Goal: Information Seeking & Learning: Learn about a topic

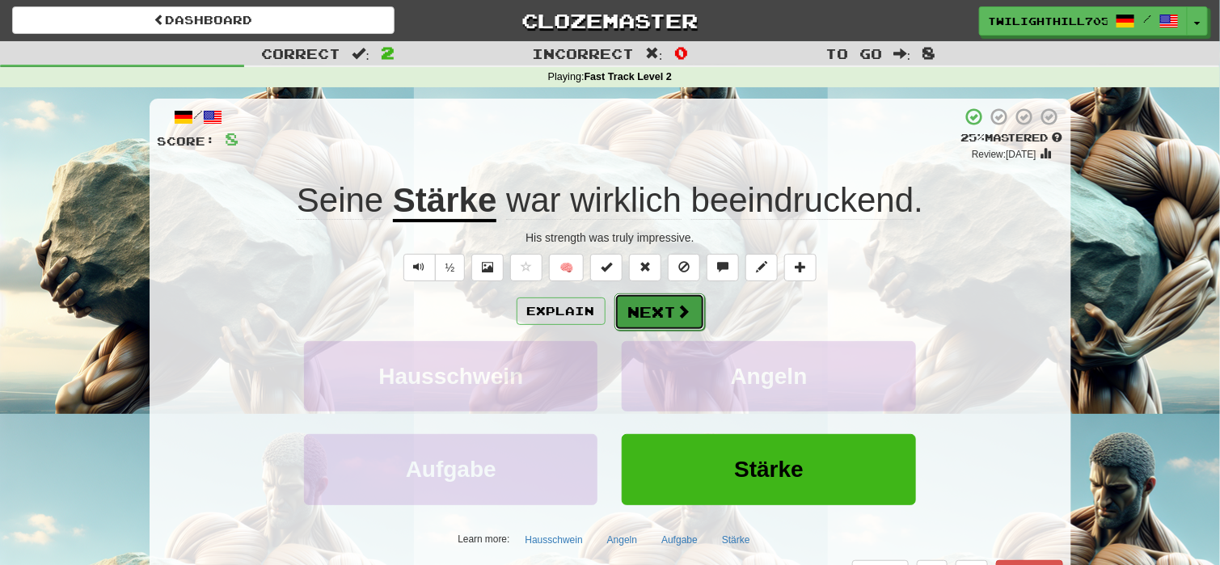
click at [640, 313] on button "Next" at bounding box center [659, 311] width 91 height 37
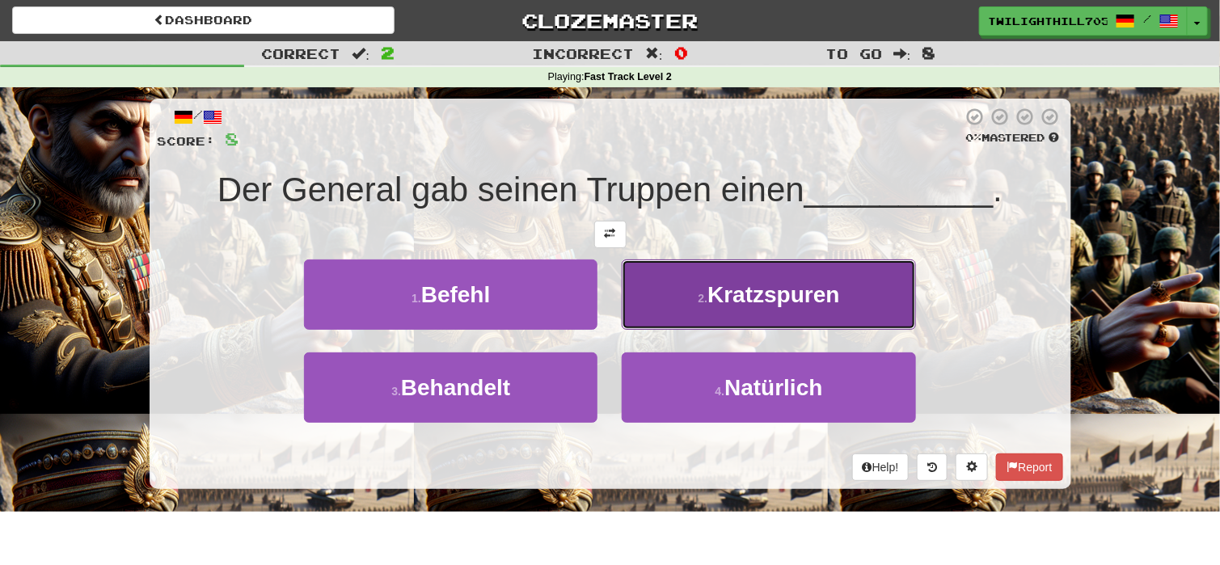
click at [701, 317] on button "2 . Kratzspuren" at bounding box center [768, 294] width 293 height 70
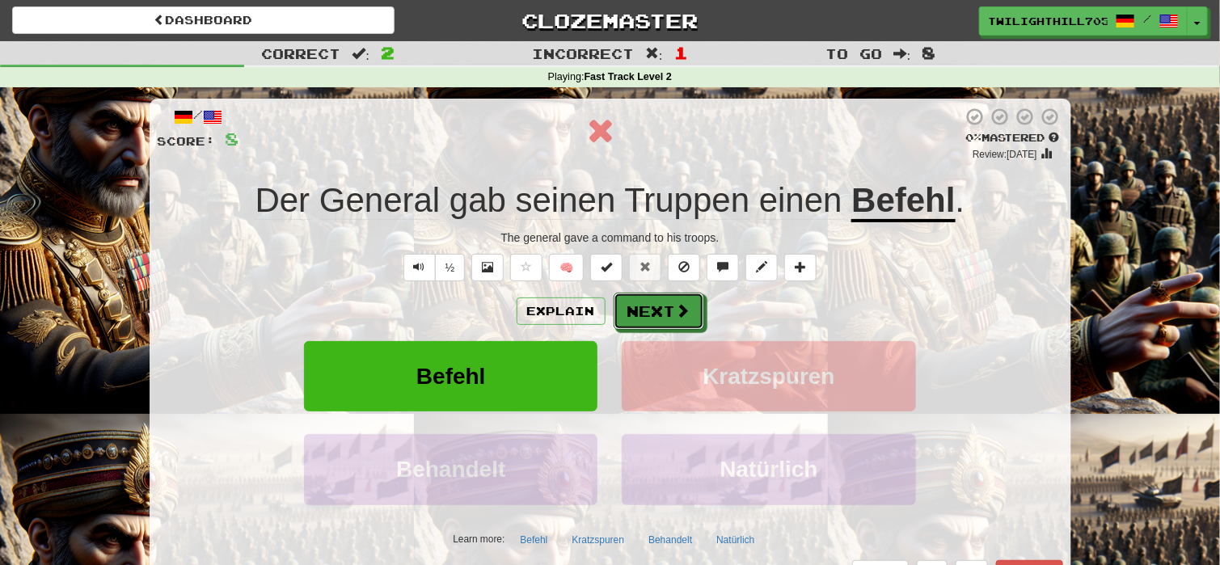
click at [701, 317] on button "Next" at bounding box center [659, 311] width 91 height 37
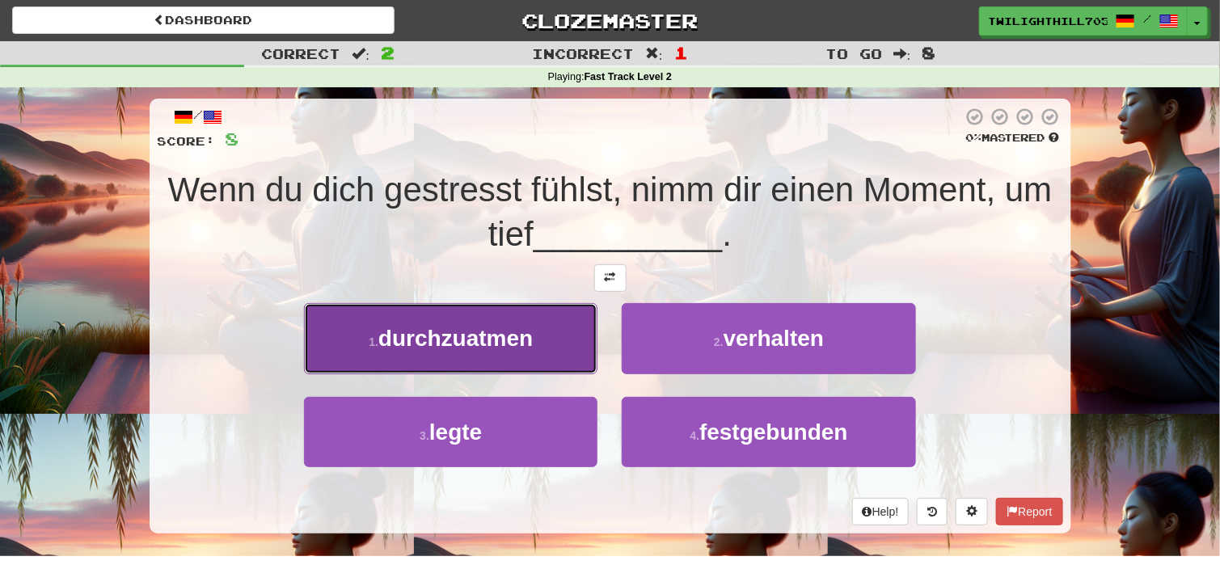
click at [529, 352] on button "1 . durchzuatmen" at bounding box center [450, 338] width 293 height 70
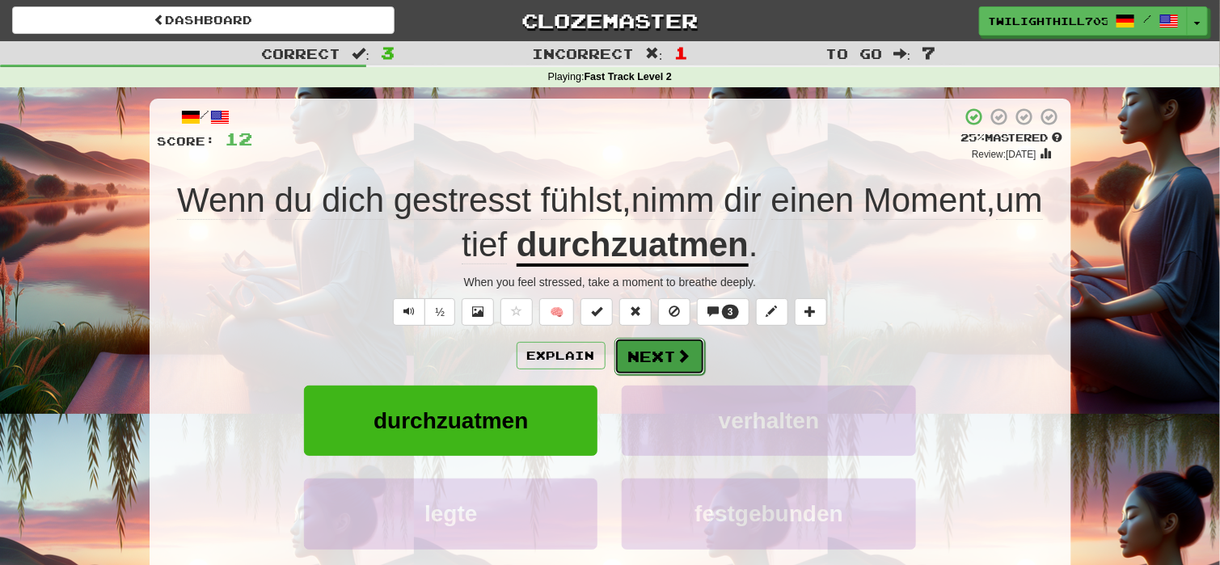
click at [667, 356] on button "Next" at bounding box center [659, 356] width 91 height 37
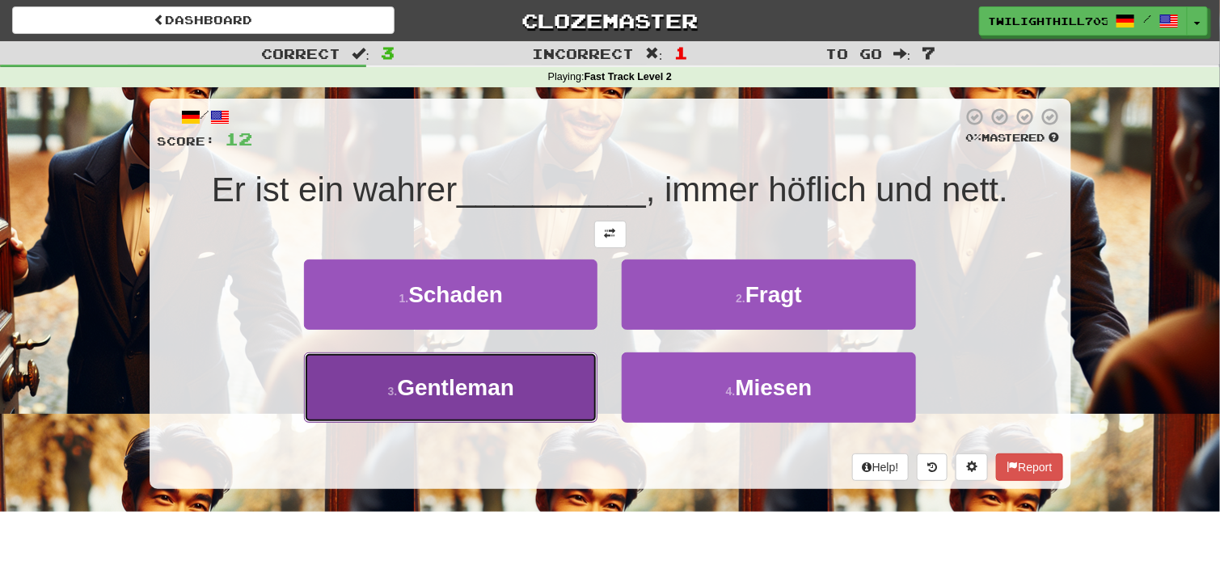
click at [480, 369] on button "3 . Gentleman" at bounding box center [450, 387] width 293 height 70
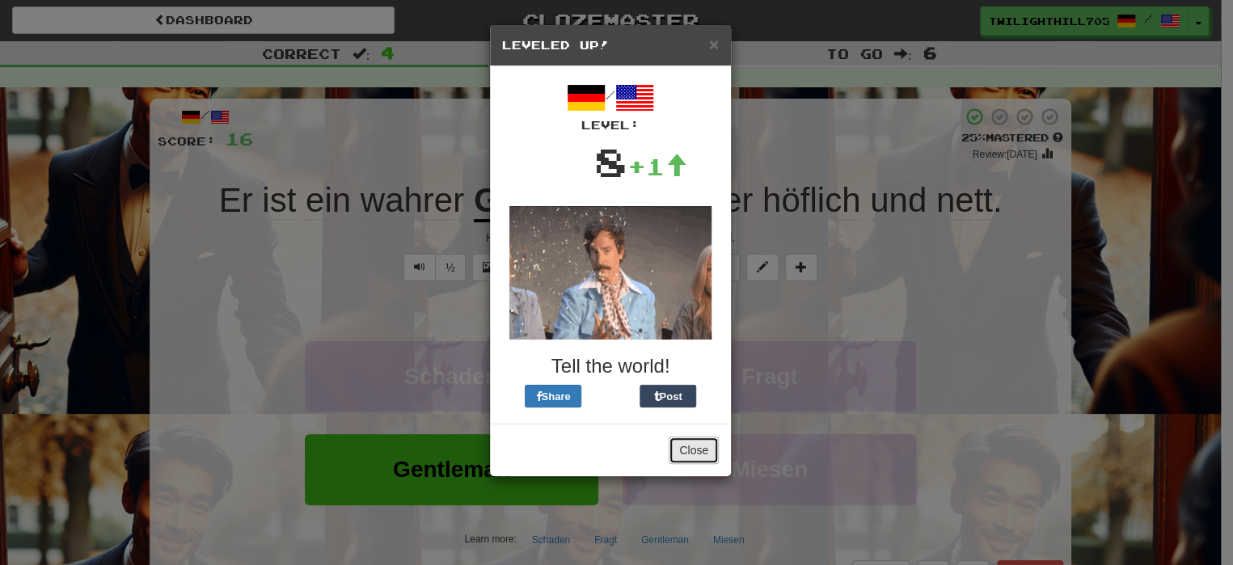
click at [695, 458] on button "Close" at bounding box center [693, 449] width 50 height 27
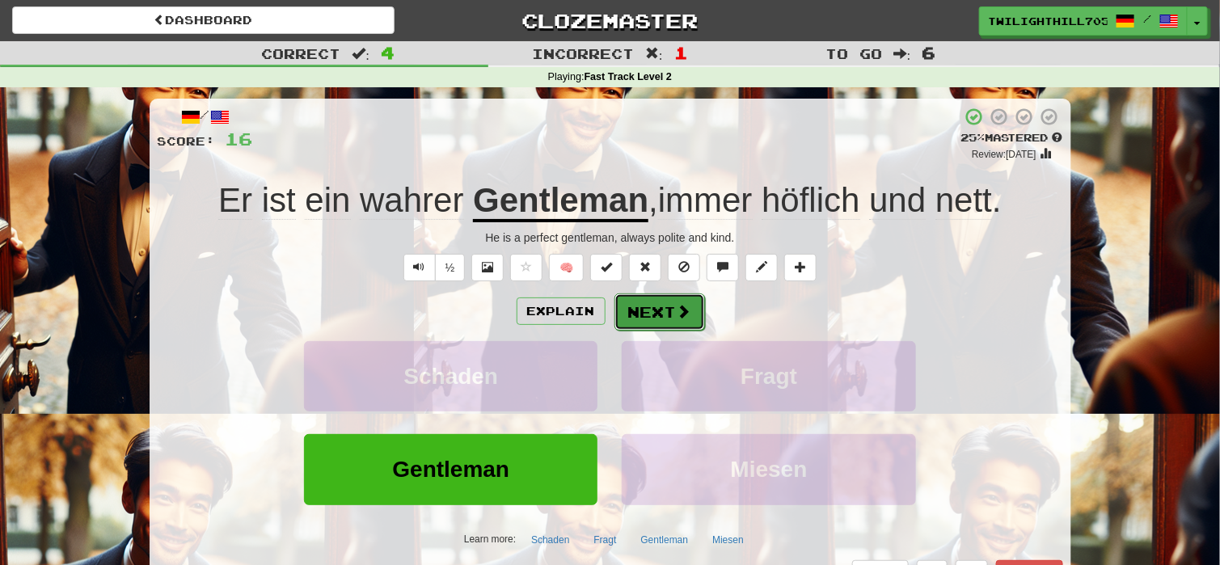
click at [677, 306] on span at bounding box center [684, 311] width 15 height 15
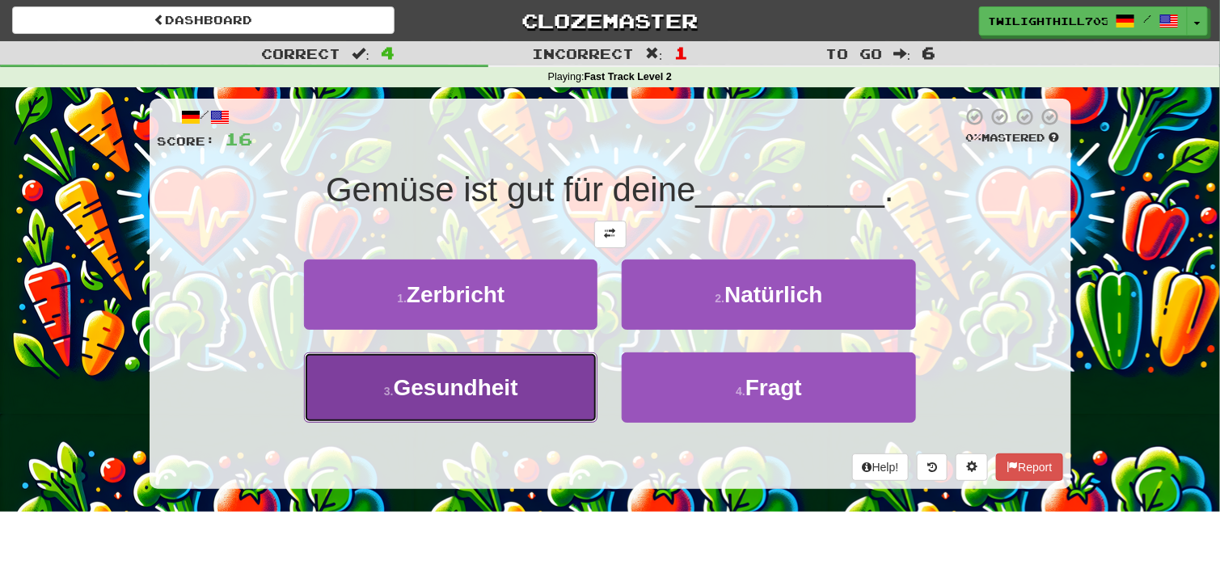
click at [503, 387] on span "Gesundheit" at bounding box center [456, 387] width 124 height 25
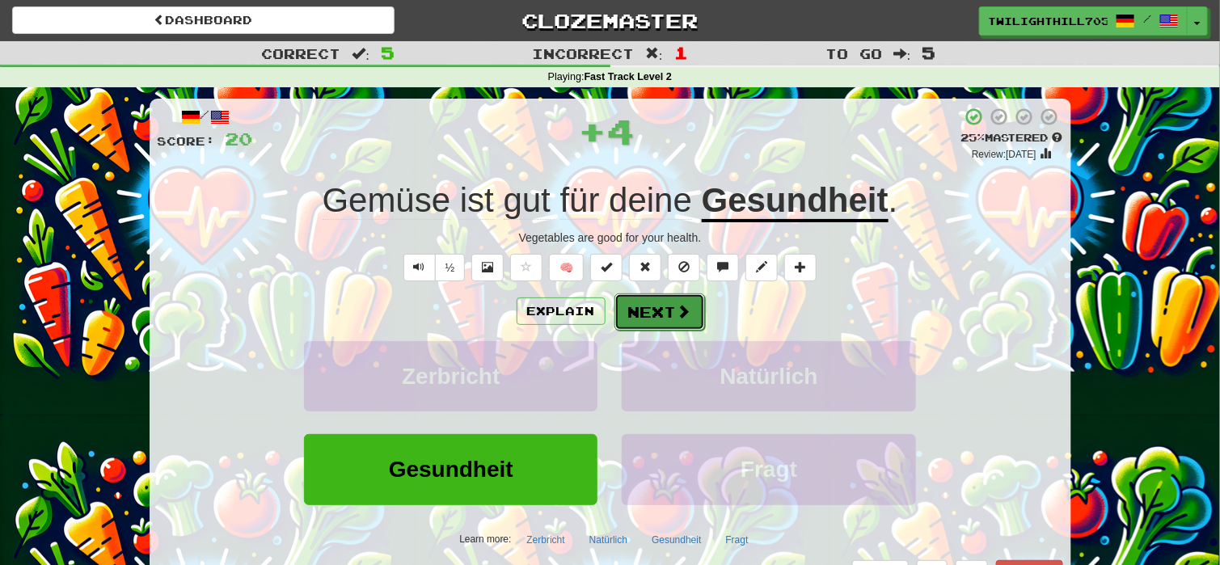
click at [681, 304] on span at bounding box center [684, 311] width 15 height 15
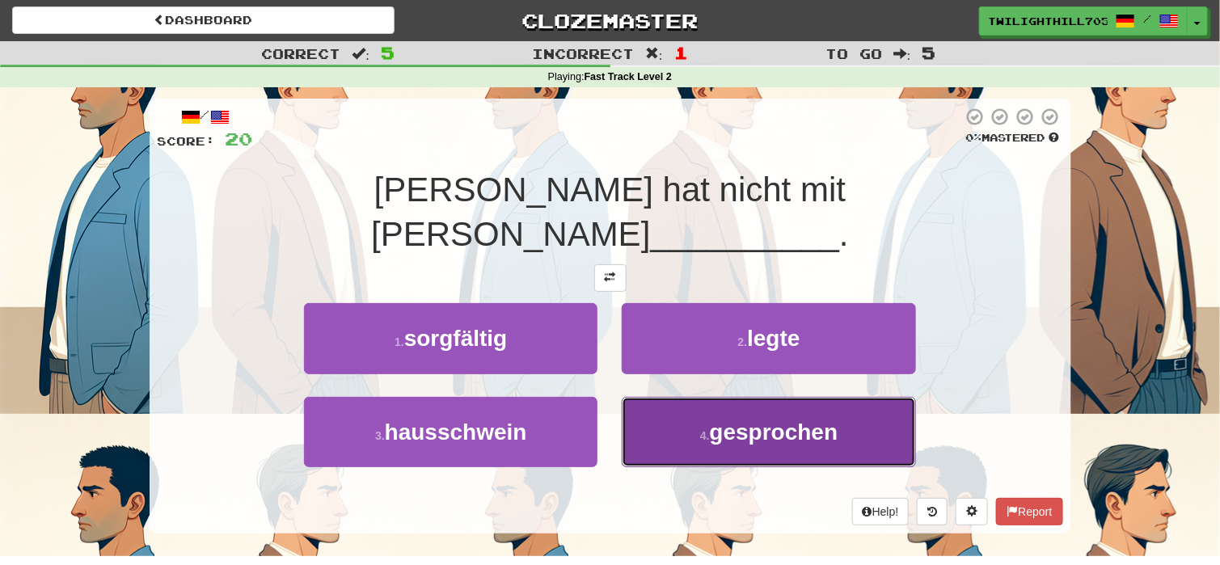
click at [672, 405] on button "4 . gesprochen" at bounding box center [768, 432] width 293 height 70
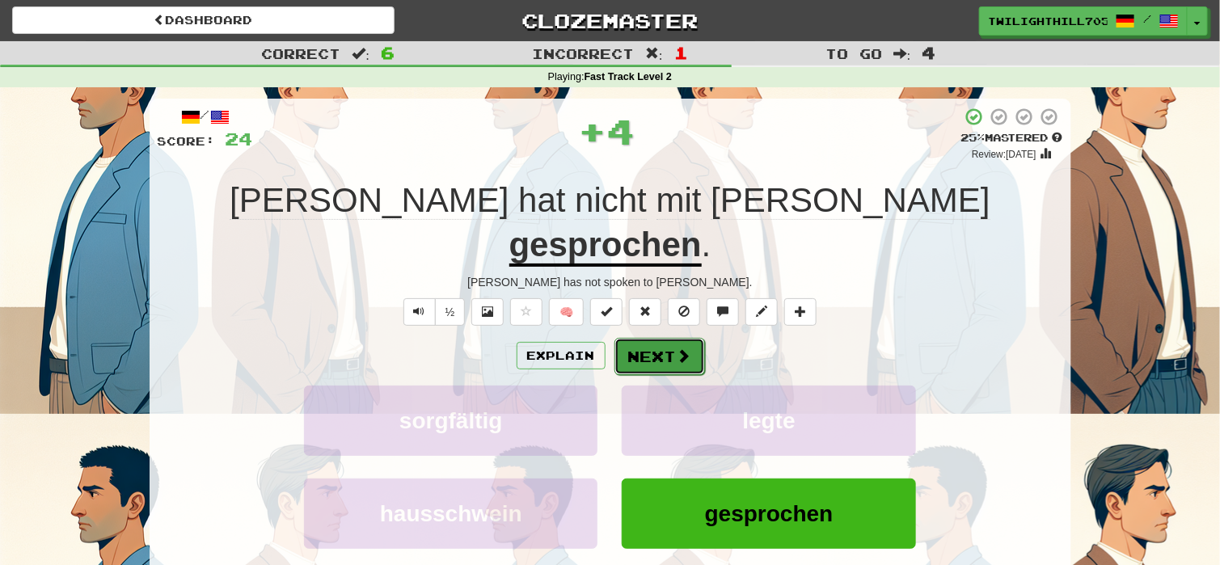
click at [662, 338] on button "Next" at bounding box center [659, 356] width 91 height 37
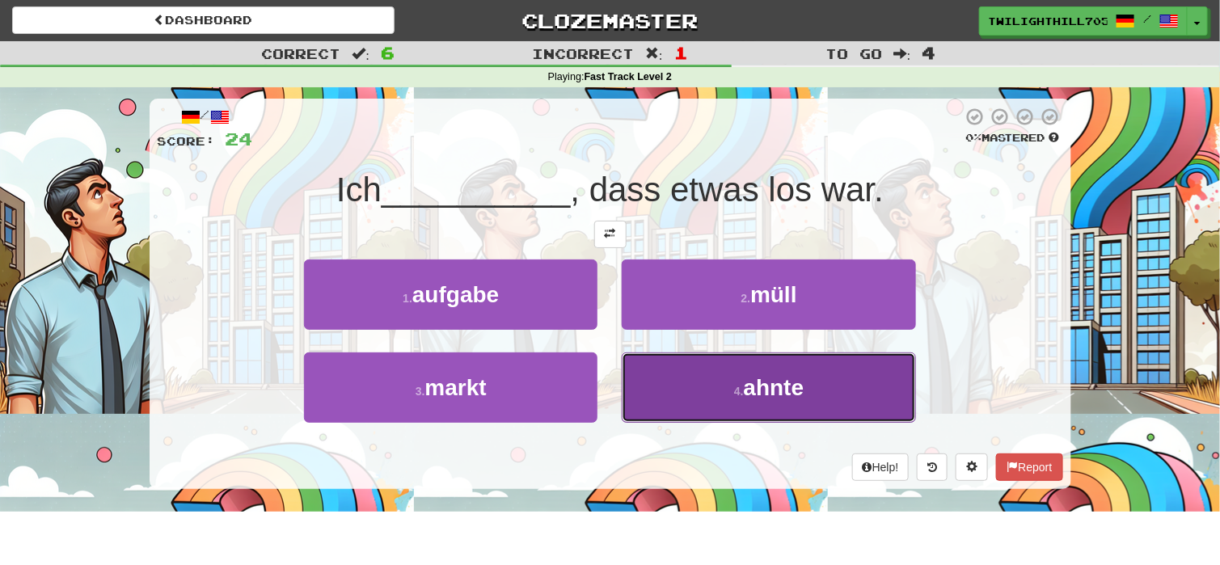
click at [726, 390] on button "4 . ahnte" at bounding box center [768, 387] width 293 height 70
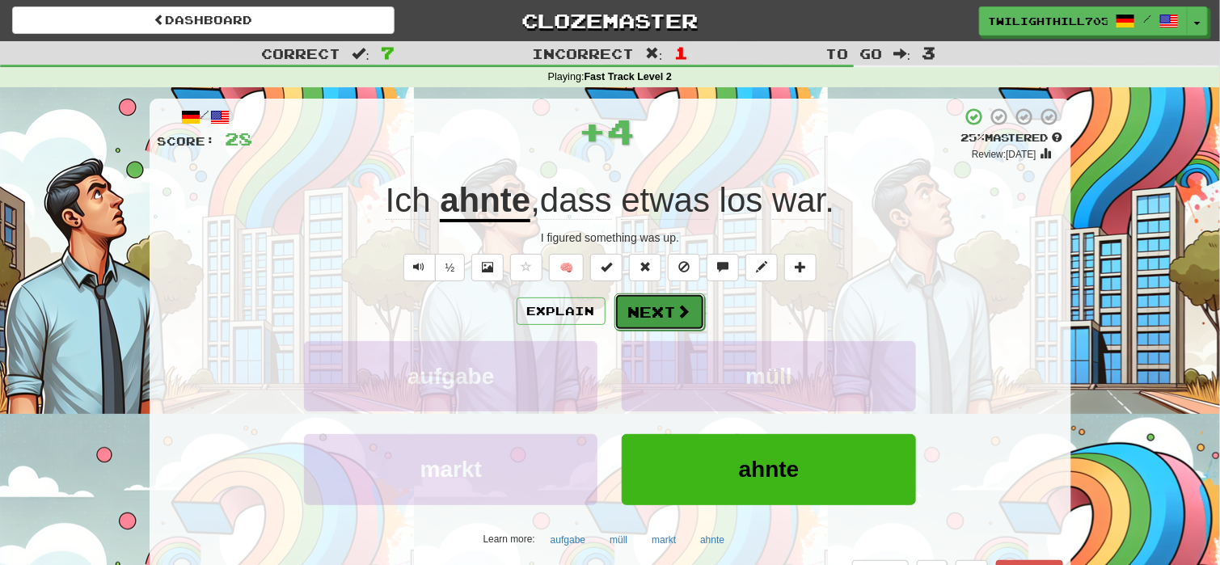
click at [677, 306] on span at bounding box center [684, 311] width 15 height 15
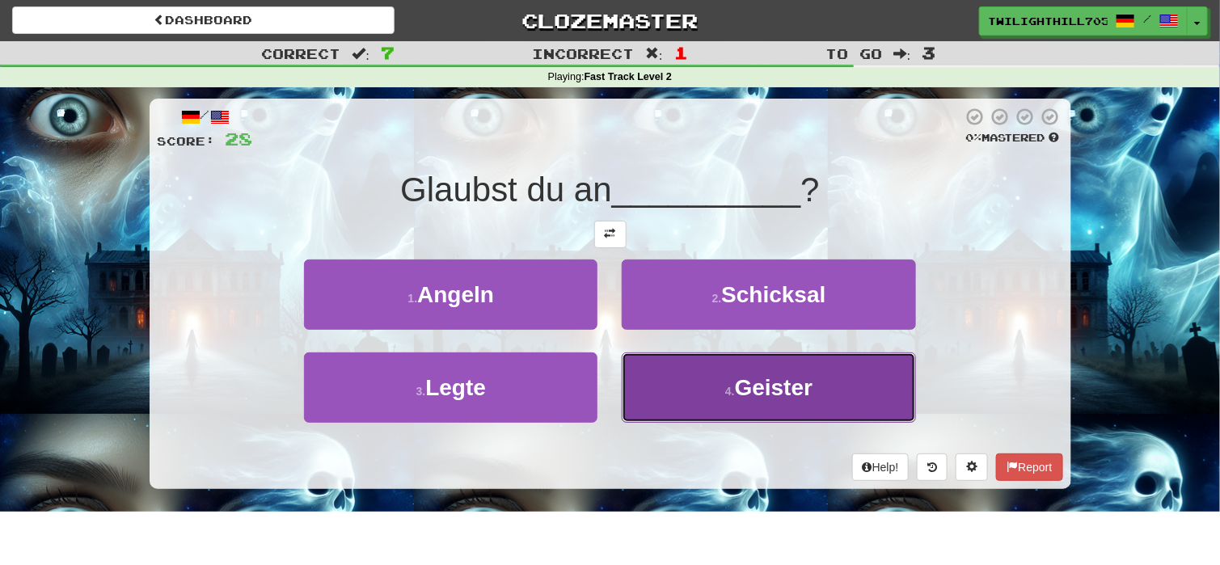
click at [702, 403] on button "4 . Geister" at bounding box center [768, 387] width 293 height 70
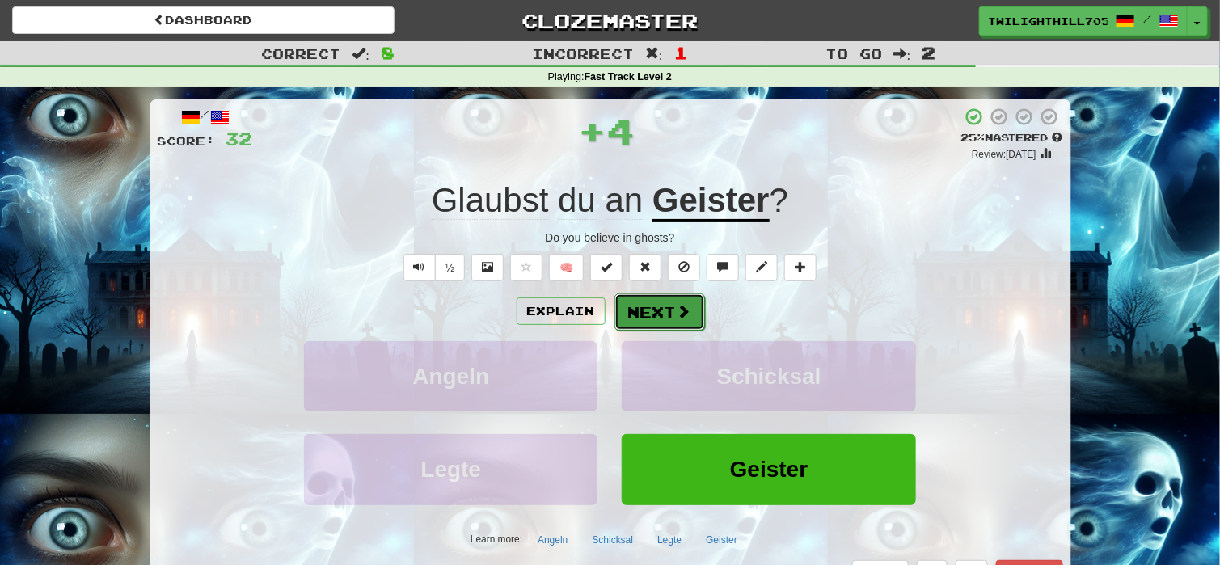
click at [677, 306] on span at bounding box center [684, 311] width 15 height 15
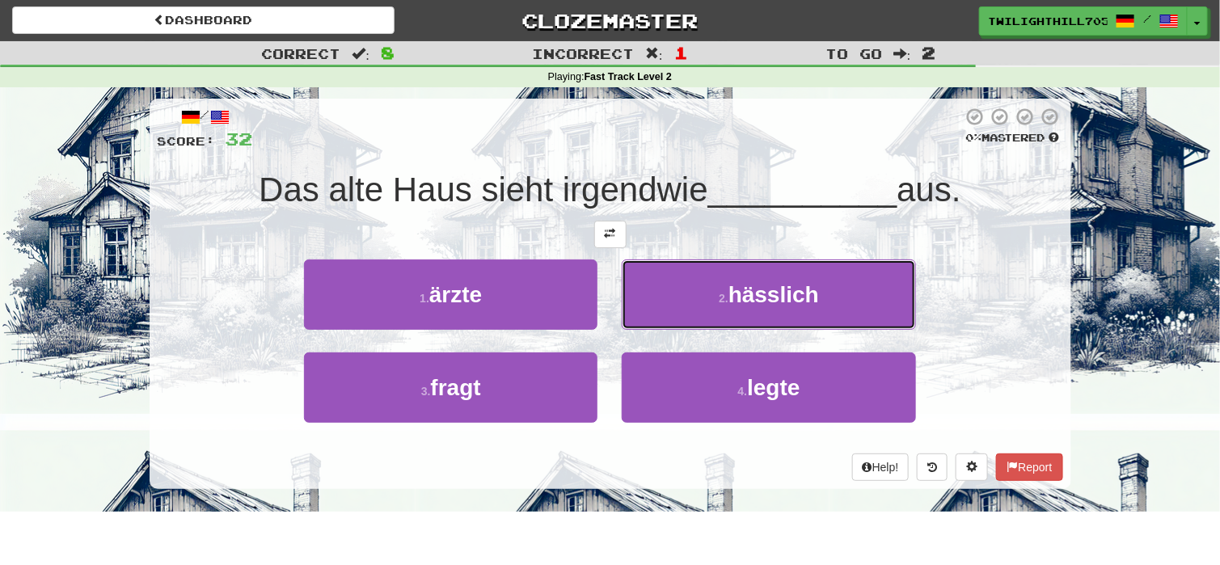
click at [675, 306] on button "2 . hässlich" at bounding box center [768, 294] width 293 height 70
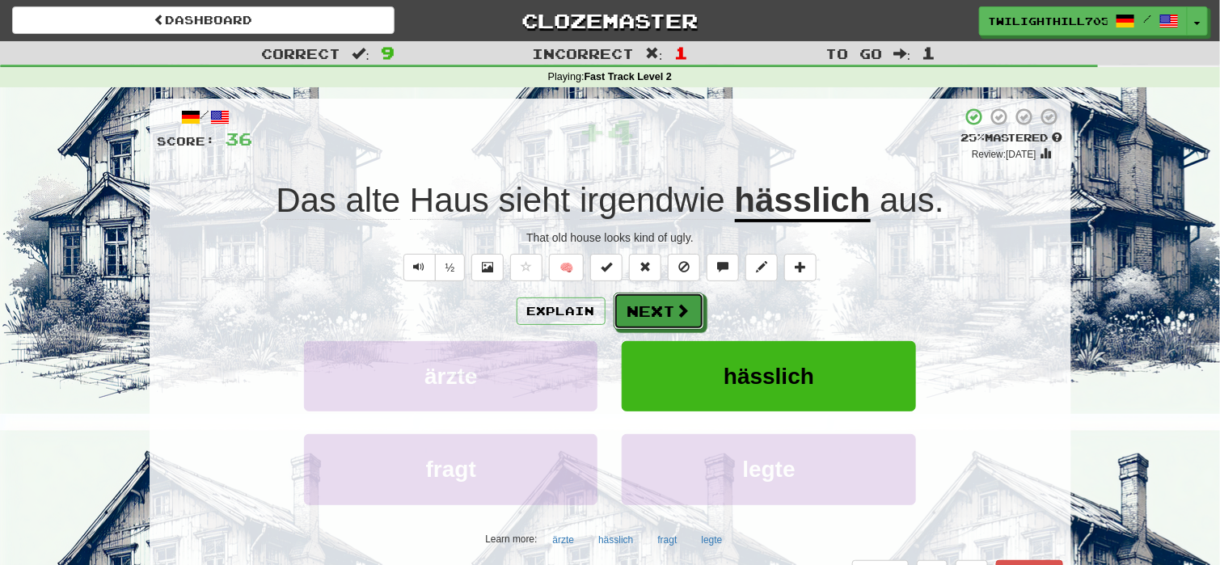
click at [676, 306] on span at bounding box center [683, 310] width 15 height 15
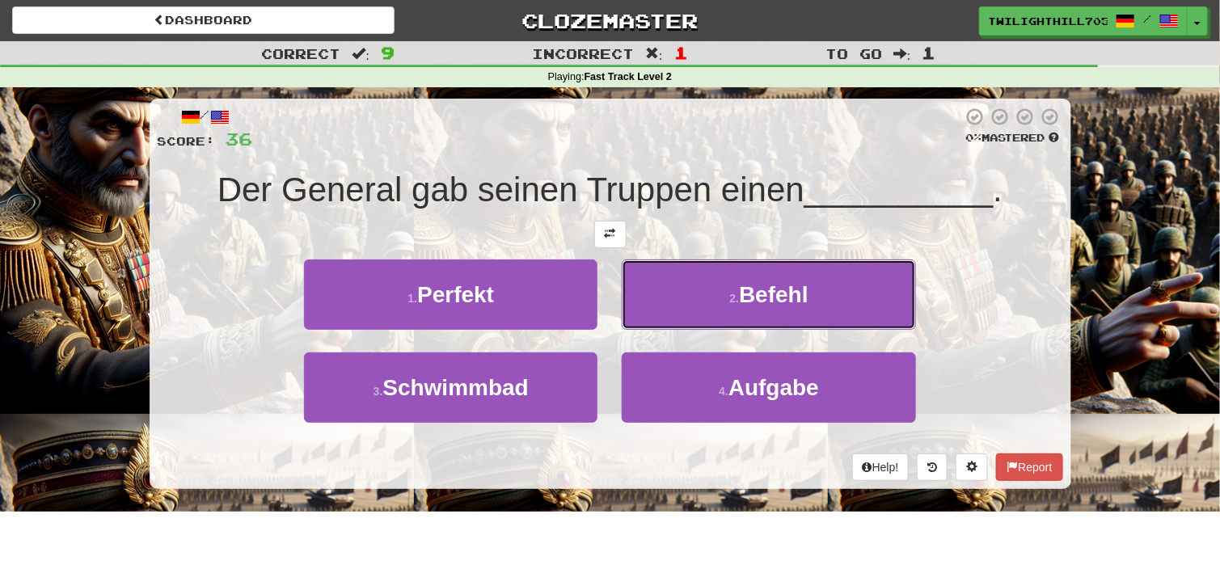
click at [675, 306] on button "2 . Befehl" at bounding box center [768, 294] width 293 height 70
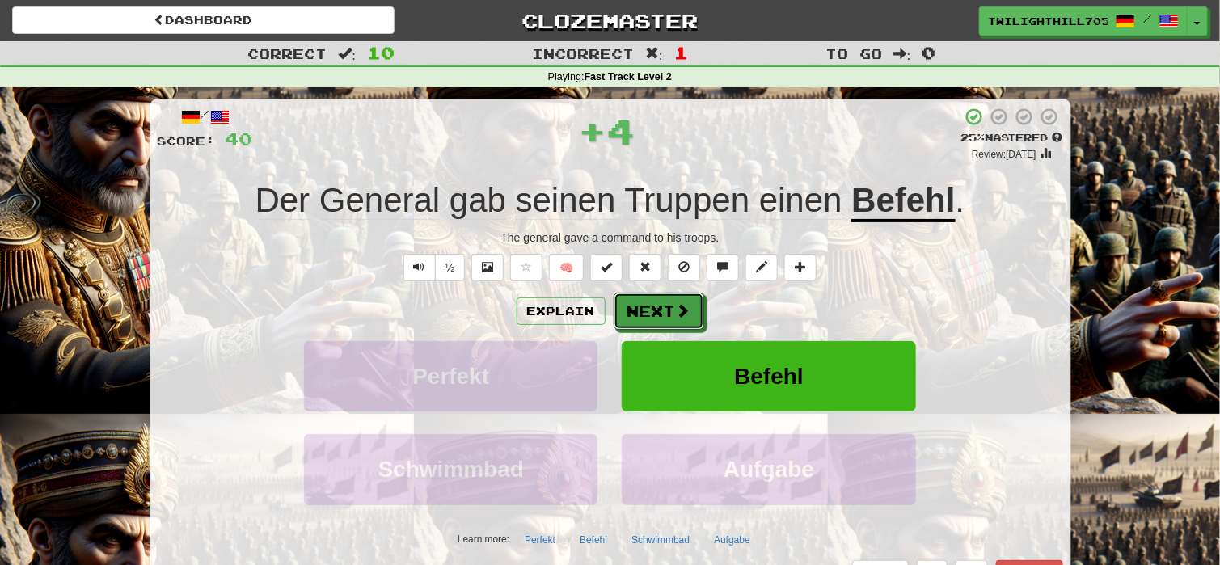
click at [676, 306] on span at bounding box center [683, 310] width 15 height 15
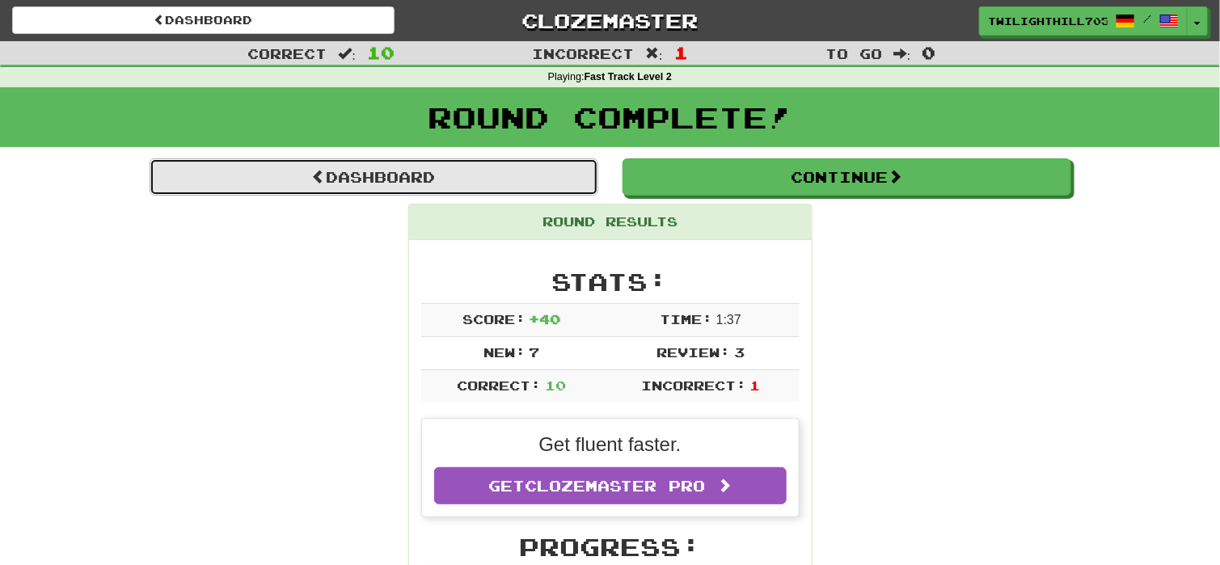
click at [351, 163] on link "Dashboard" at bounding box center [374, 176] width 449 height 37
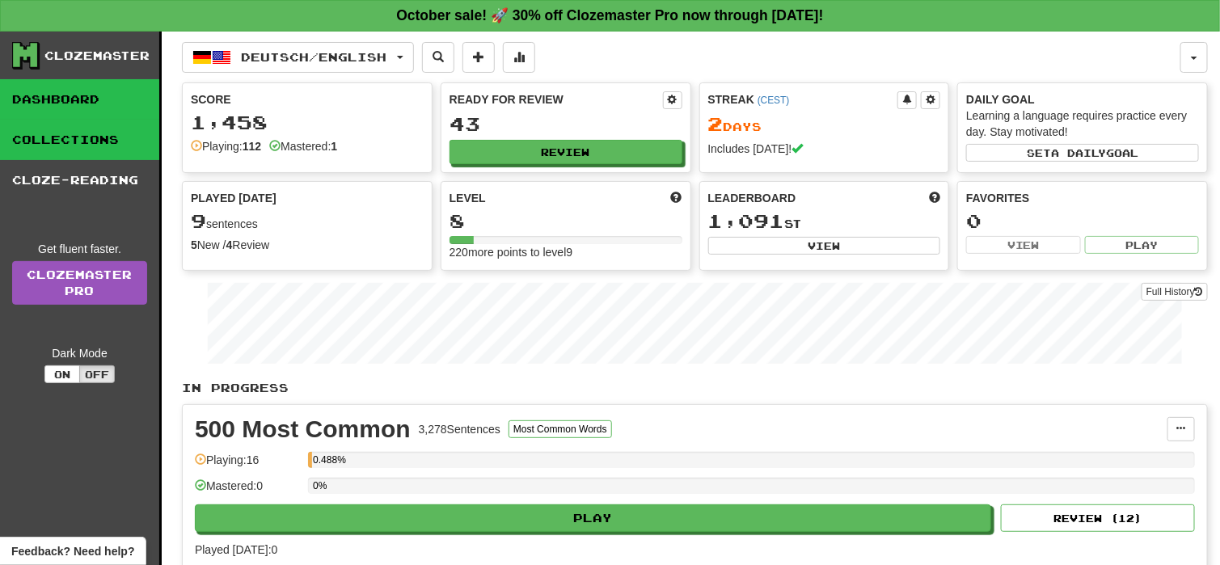
click at [53, 130] on link "Collections" at bounding box center [79, 140] width 159 height 40
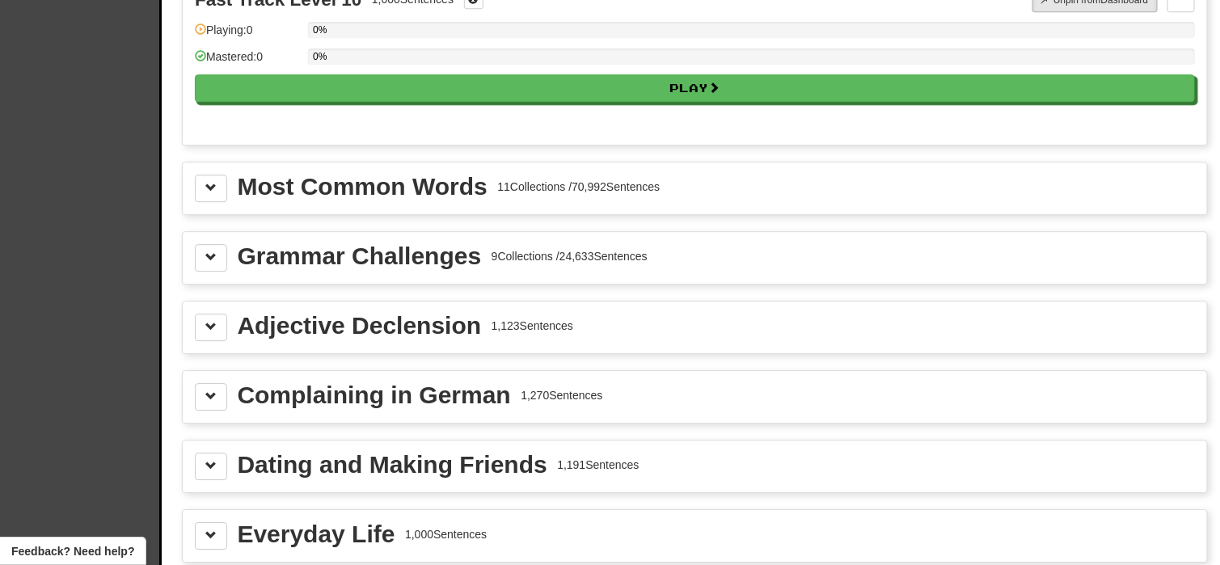
scroll to position [1710, 0]
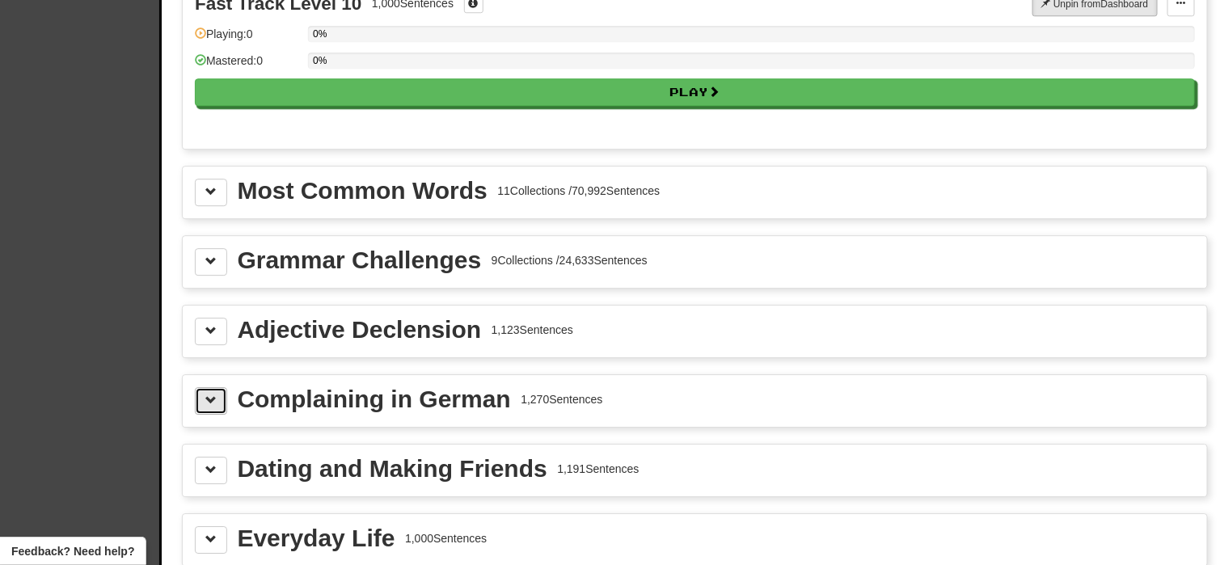
click at [218, 396] on button at bounding box center [211, 400] width 32 height 27
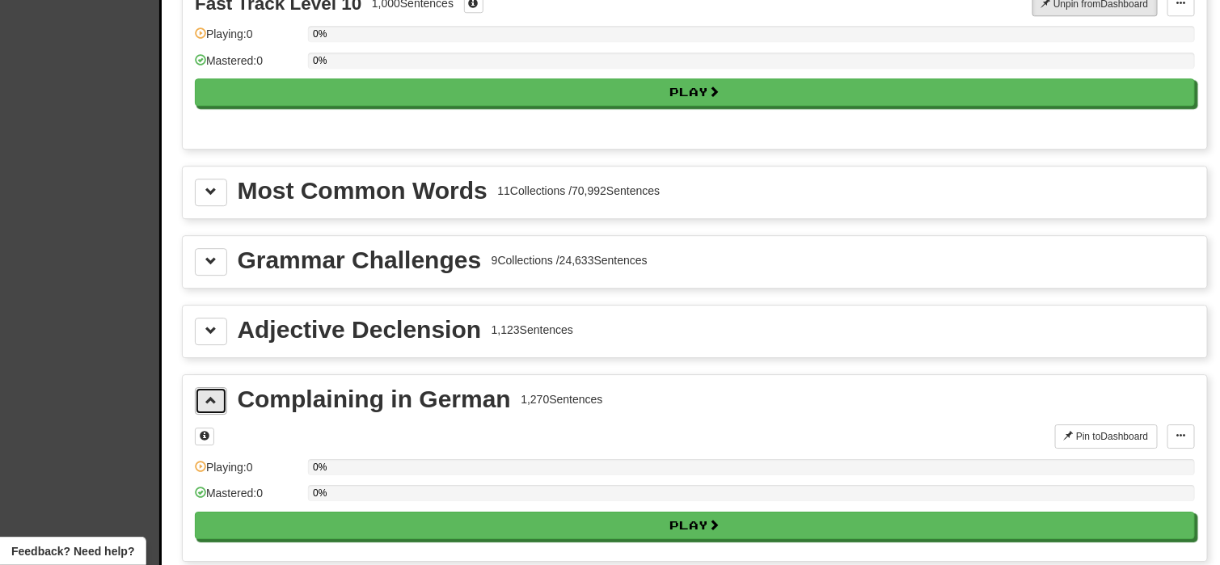
click at [218, 396] on button at bounding box center [211, 400] width 32 height 27
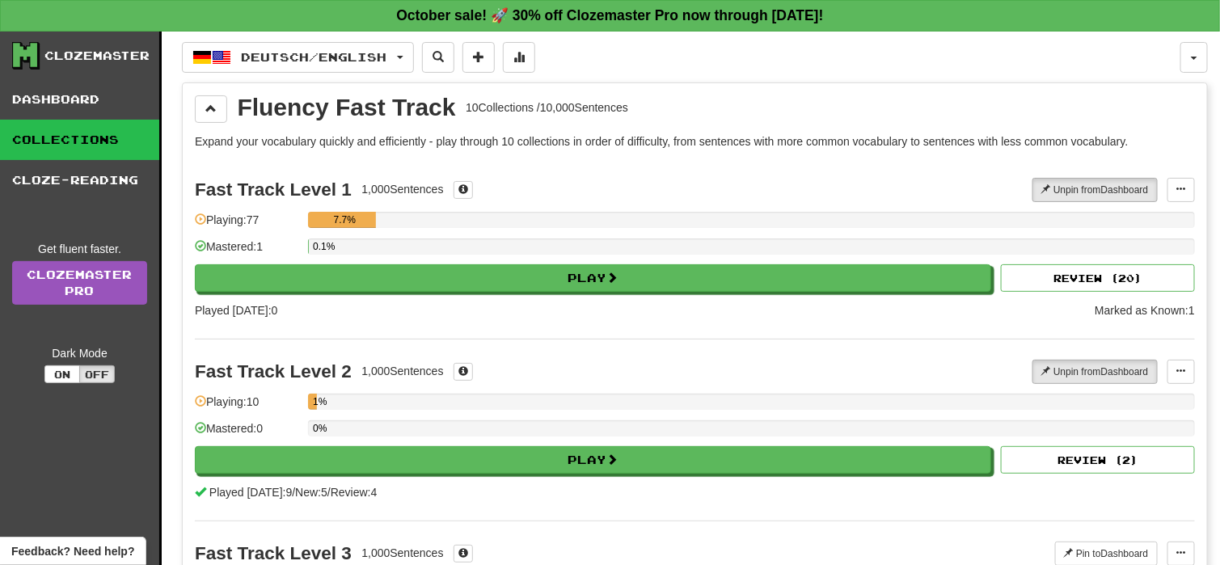
scroll to position [2, 0]
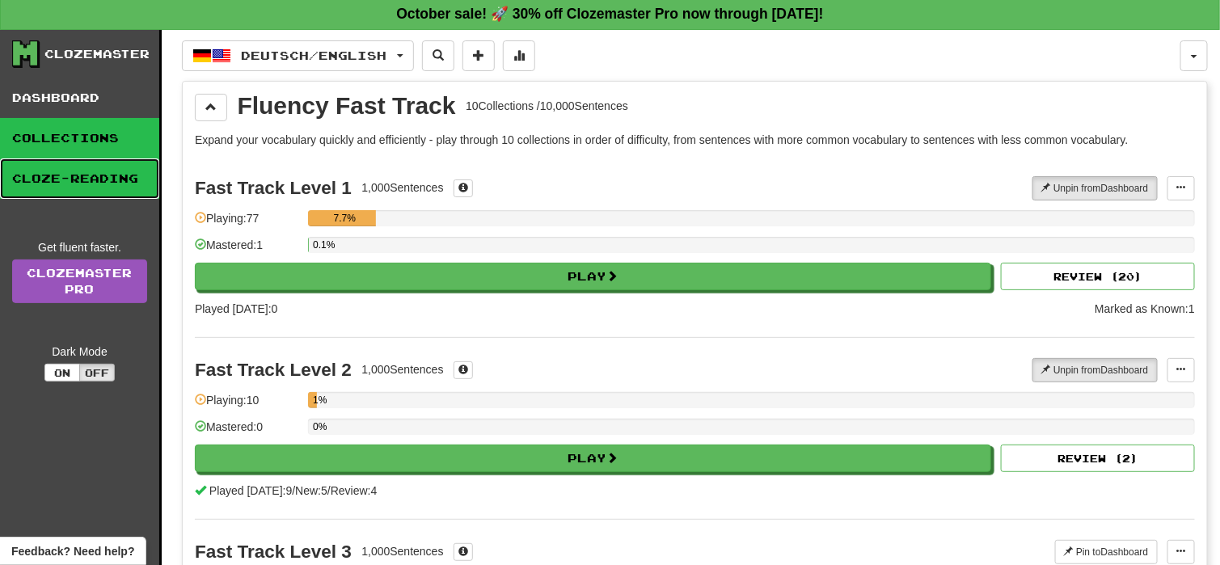
click at [141, 179] on link "Cloze-Reading" at bounding box center [79, 178] width 159 height 40
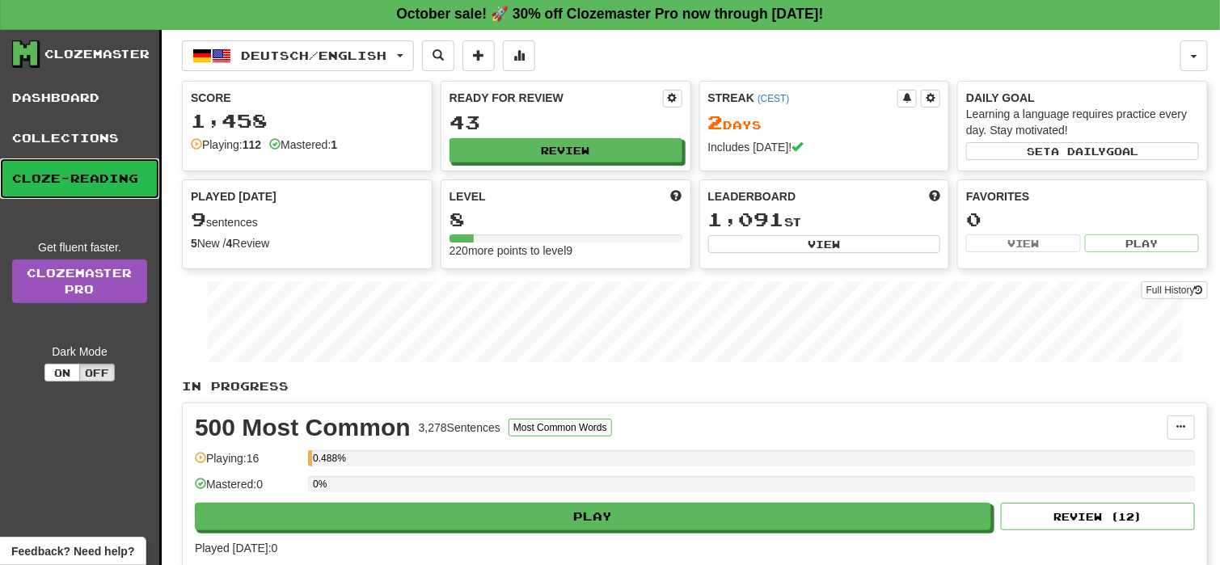
scroll to position [0, 0]
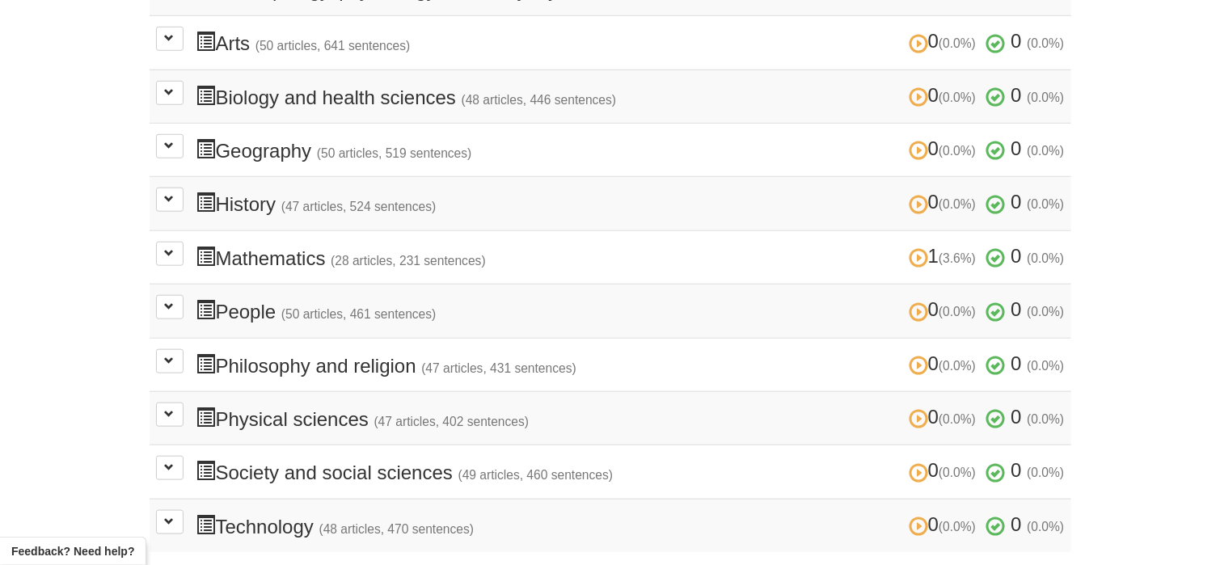
scroll to position [487, 0]
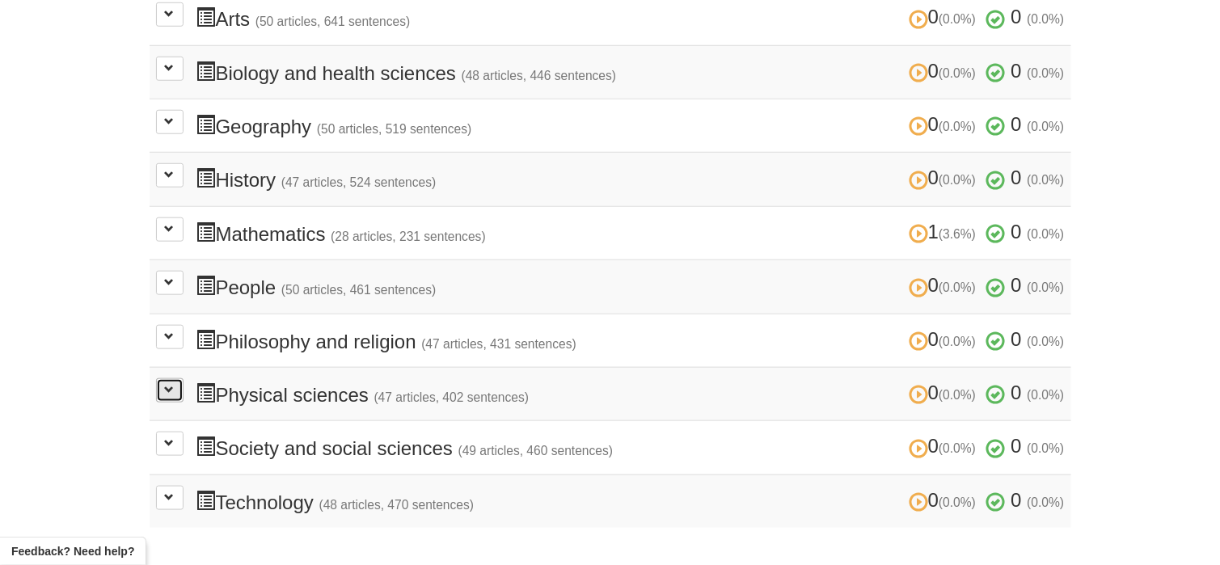
click at [162, 389] on button at bounding box center [169, 390] width 27 height 24
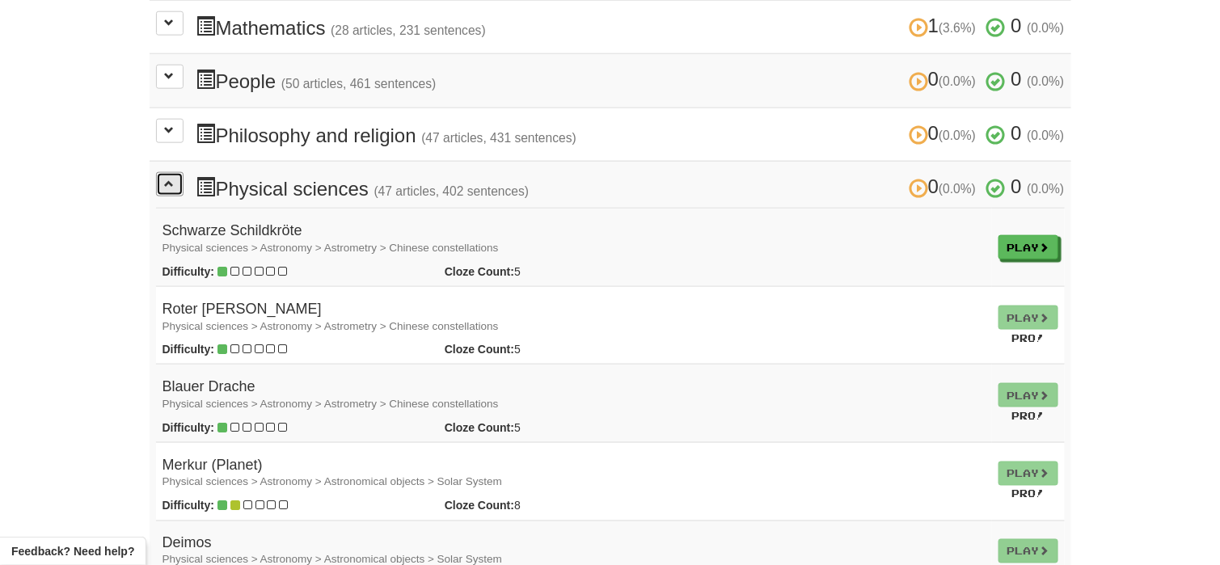
scroll to position [693, 0]
click at [1038, 242] on link "Play" at bounding box center [1029, 249] width 60 height 24
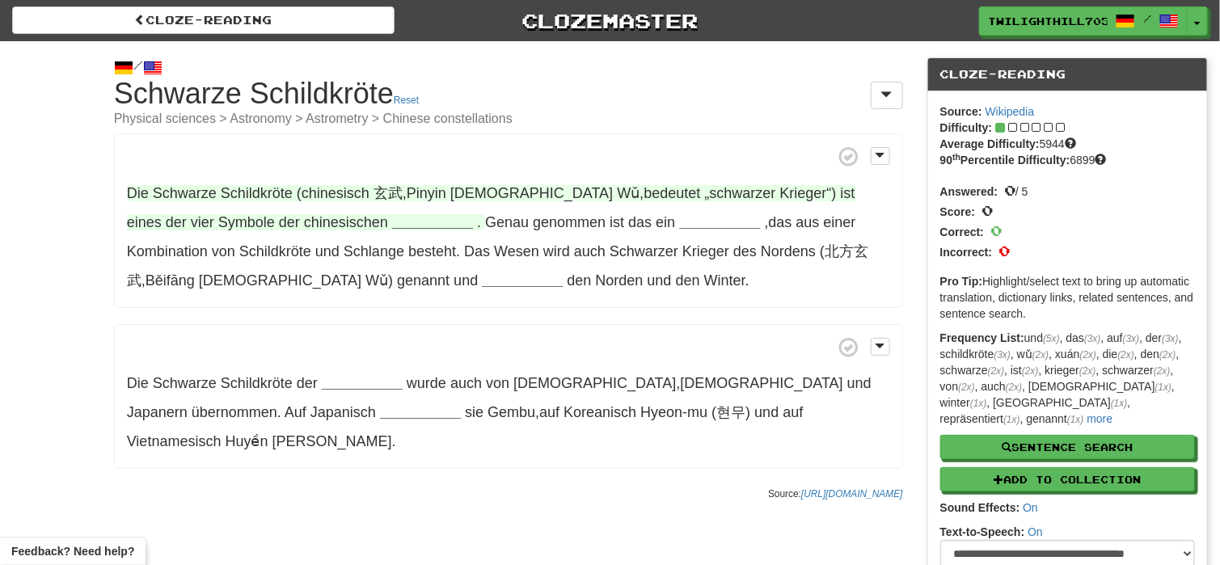
click at [392, 226] on strong "__________" at bounding box center [432, 222] width 81 height 16
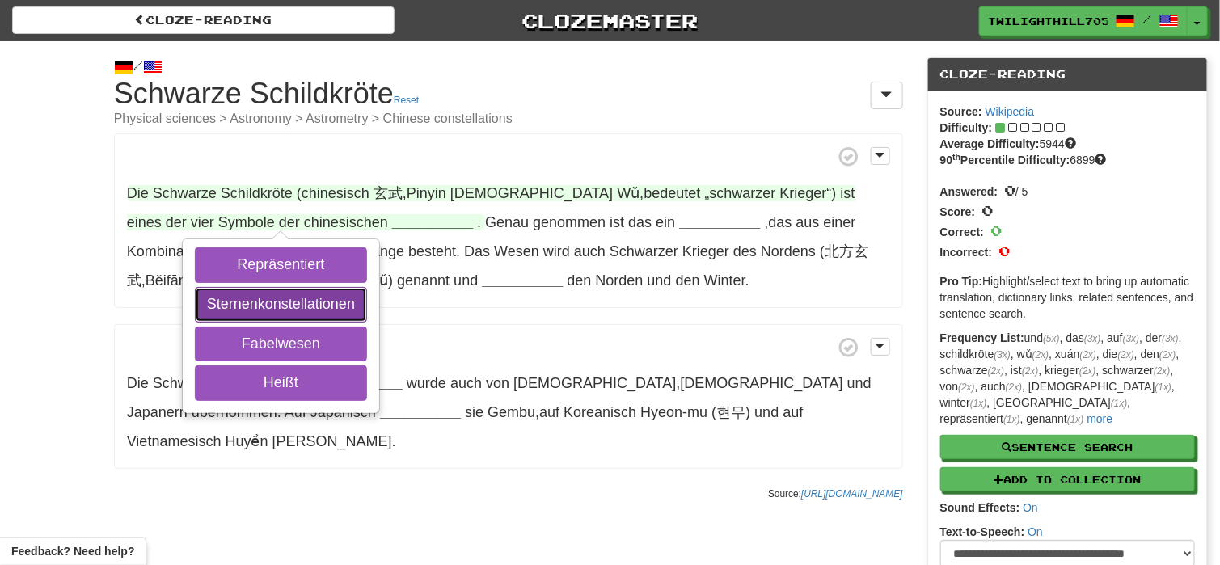
click at [267, 306] on button "Sternenkonstellationen" at bounding box center [281, 305] width 172 height 36
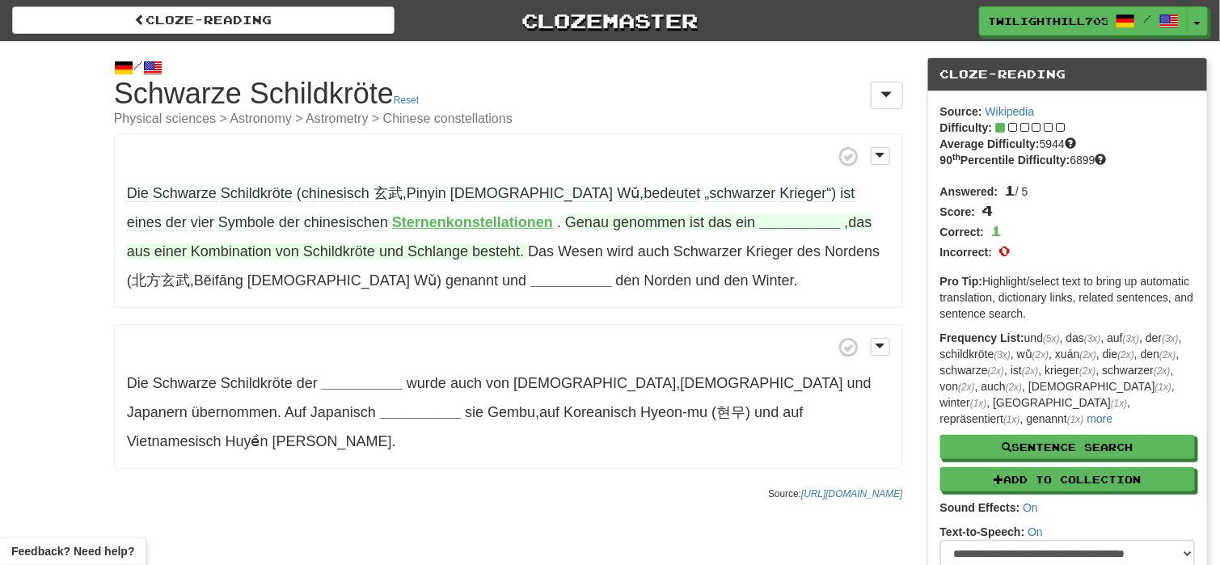
click at [759, 219] on strong "__________" at bounding box center [799, 222] width 81 height 16
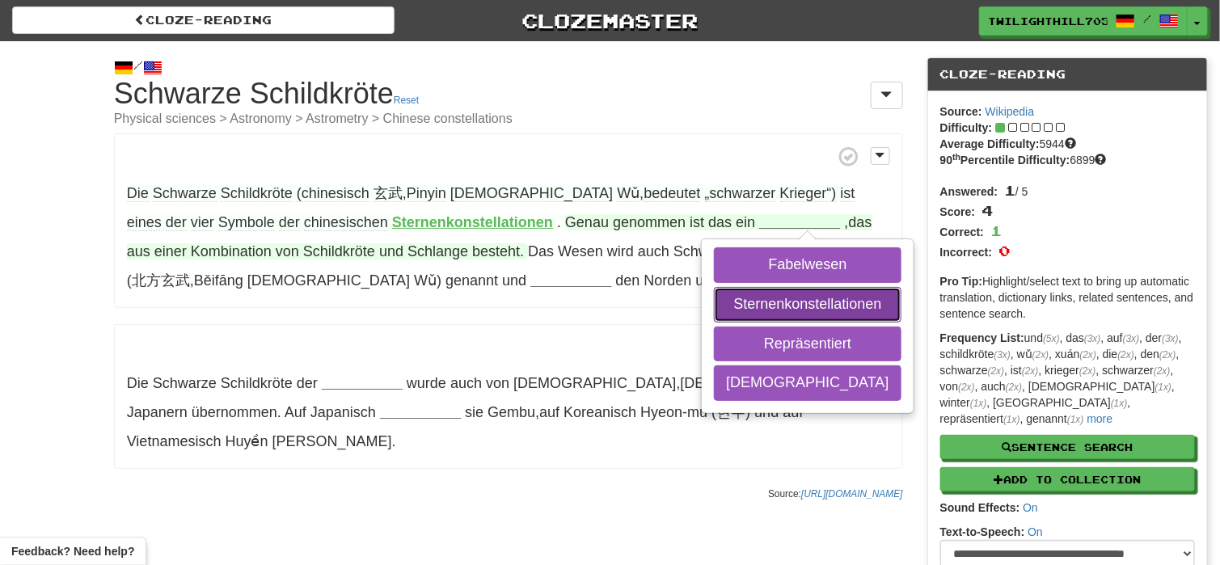
click at [714, 303] on button "Sternenkonstellationen" at bounding box center [807, 305] width 187 height 36
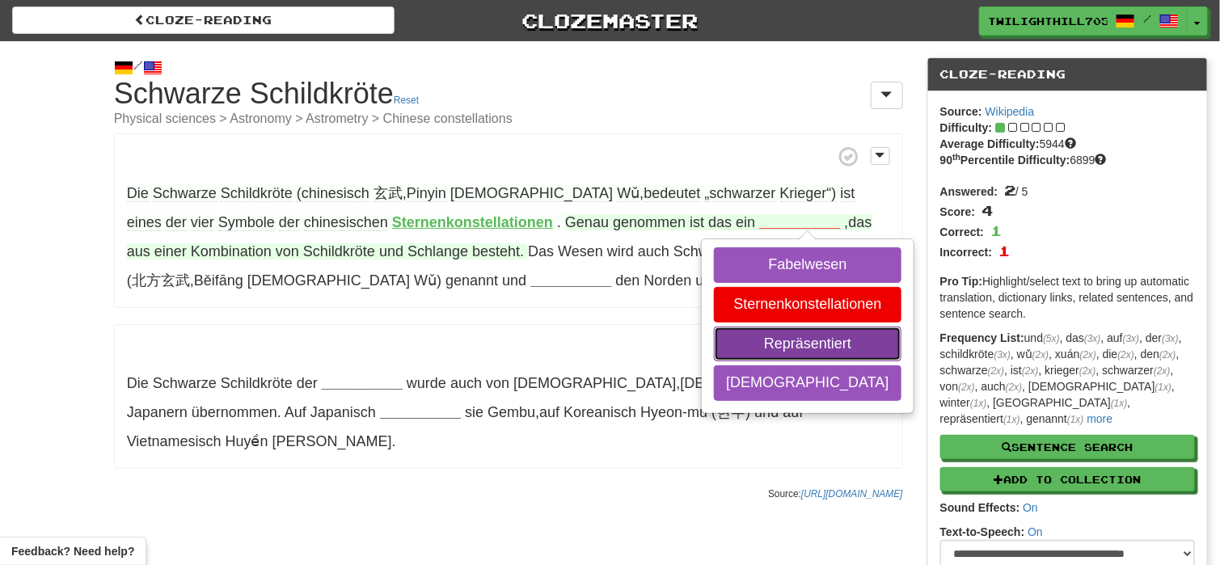
click at [714, 351] on button "Repräsentiert" at bounding box center [807, 345] width 187 height 36
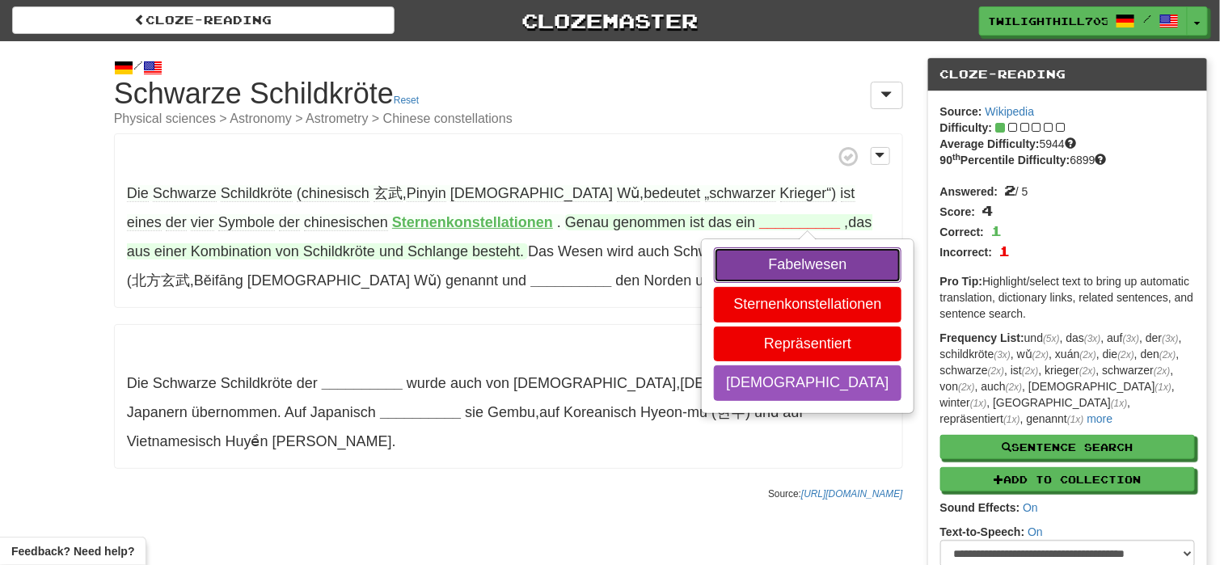
click at [714, 269] on button "Fabelwesen" at bounding box center [807, 265] width 187 height 36
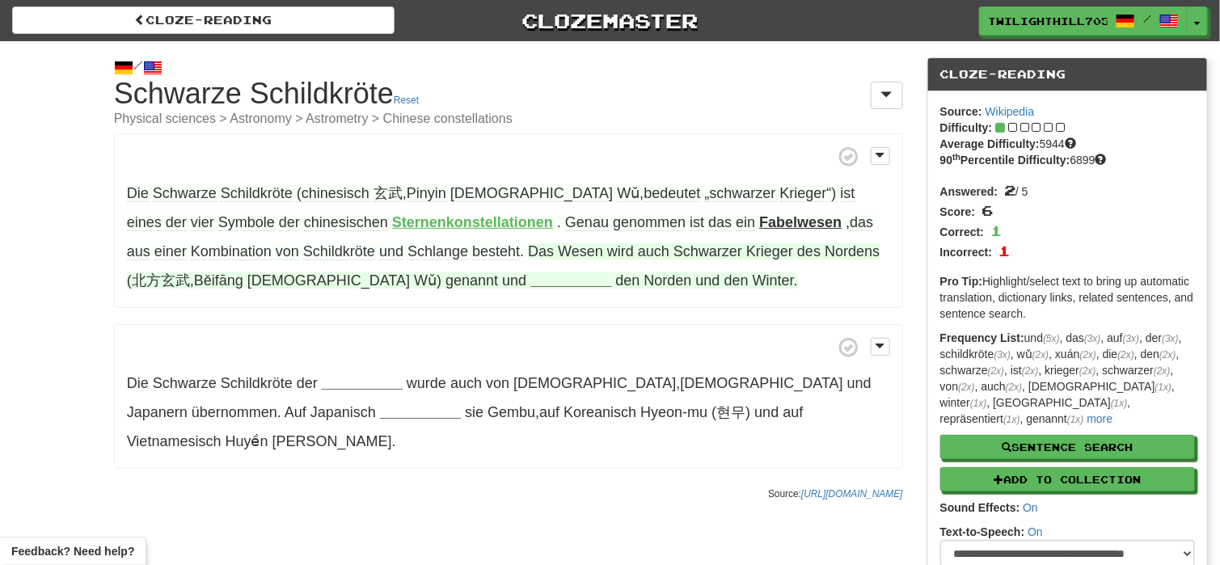
click at [530, 280] on strong "__________" at bounding box center [570, 280] width 81 height 16
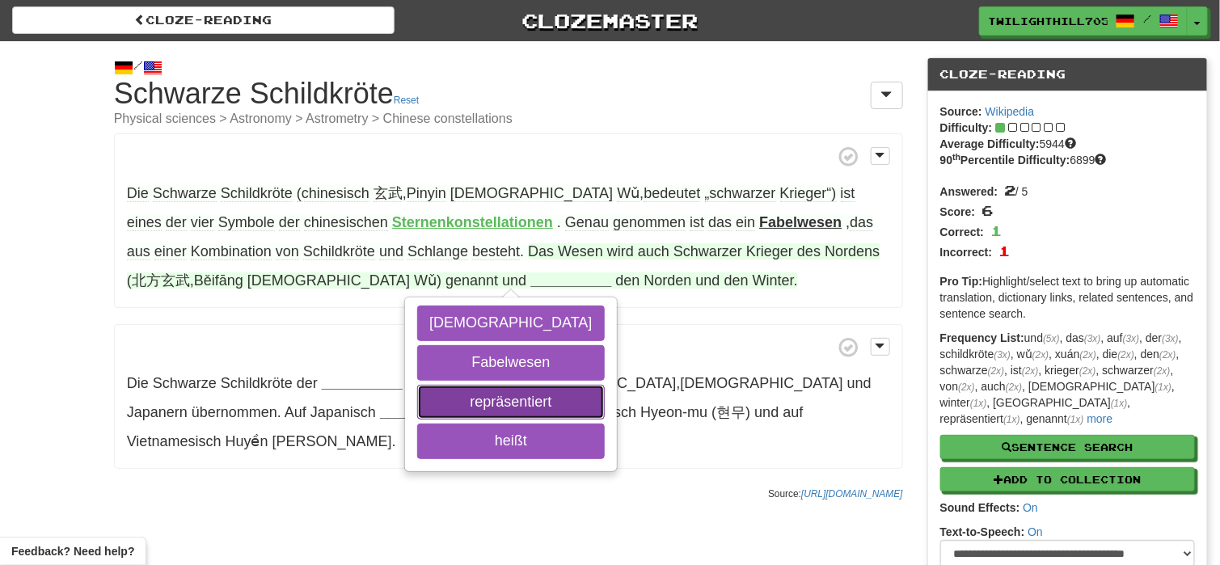
click at [417, 402] on button "repräsentiert" at bounding box center [510, 403] width 187 height 36
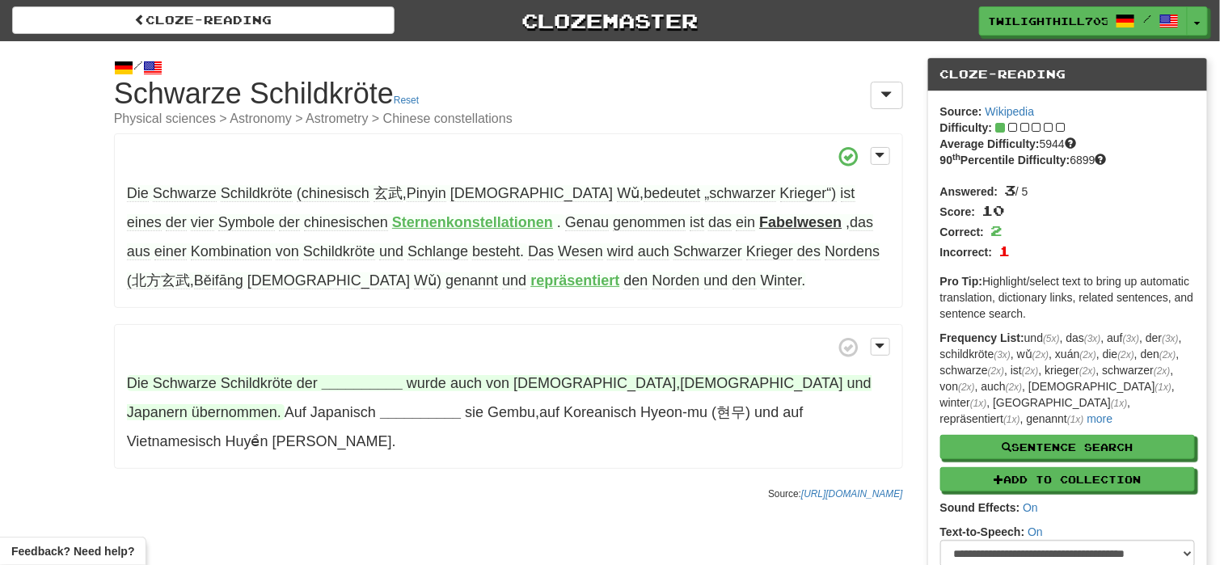
click at [336, 382] on strong "__________" at bounding box center [362, 383] width 81 height 16
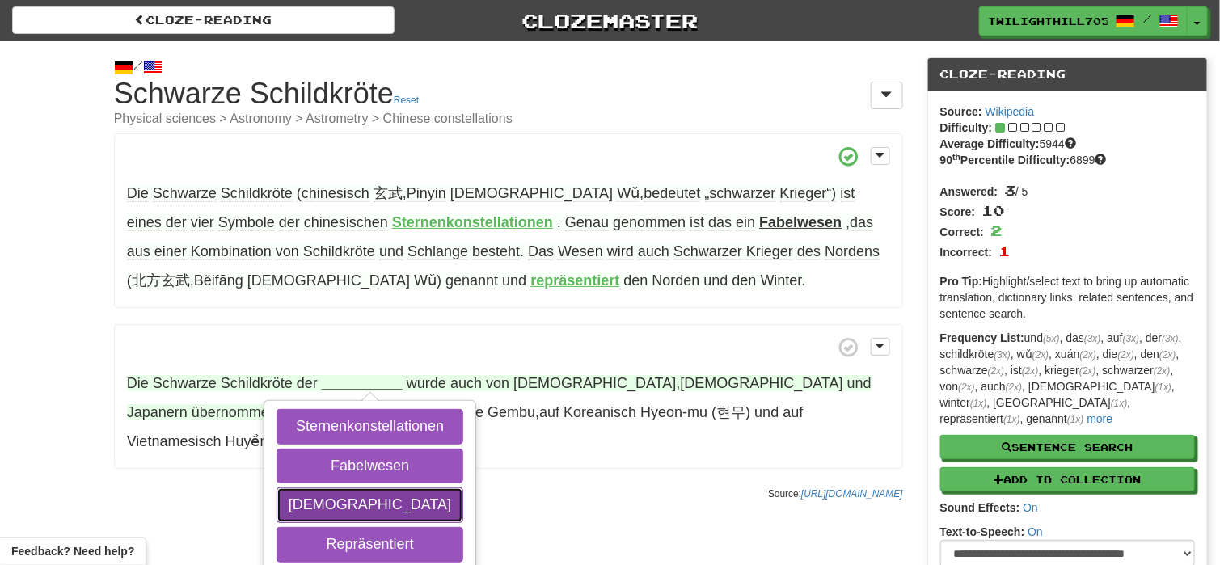
click at [347, 508] on button "Chinesen" at bounding box center [369, 505] width 187 height 36
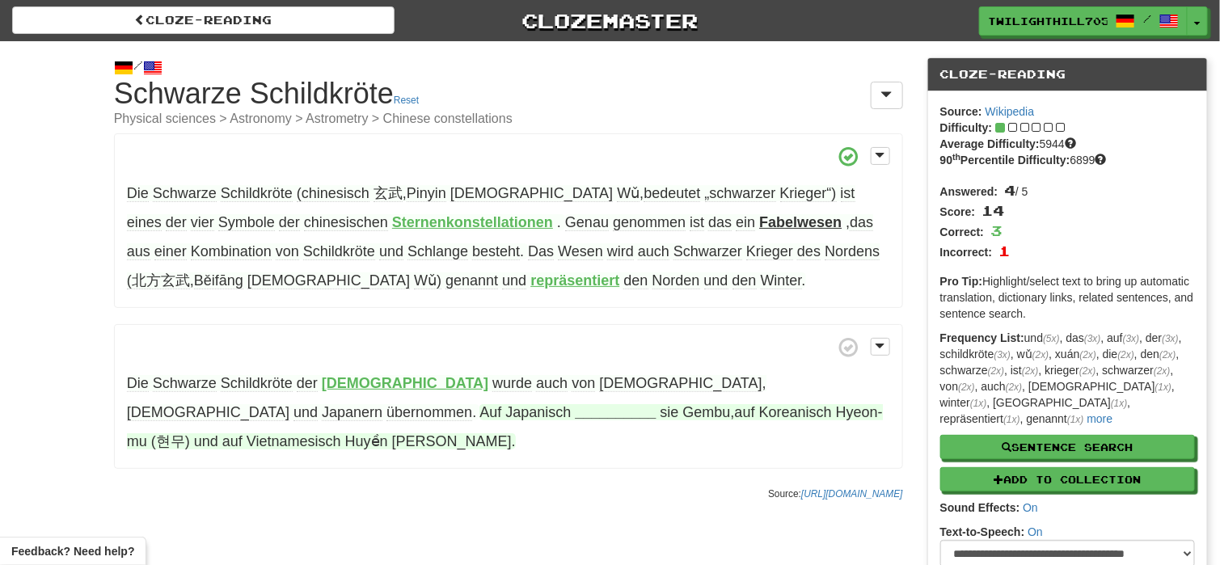
click at [575, 410] on strong "__________" at bounding box center [615, 412] width 81 height 16
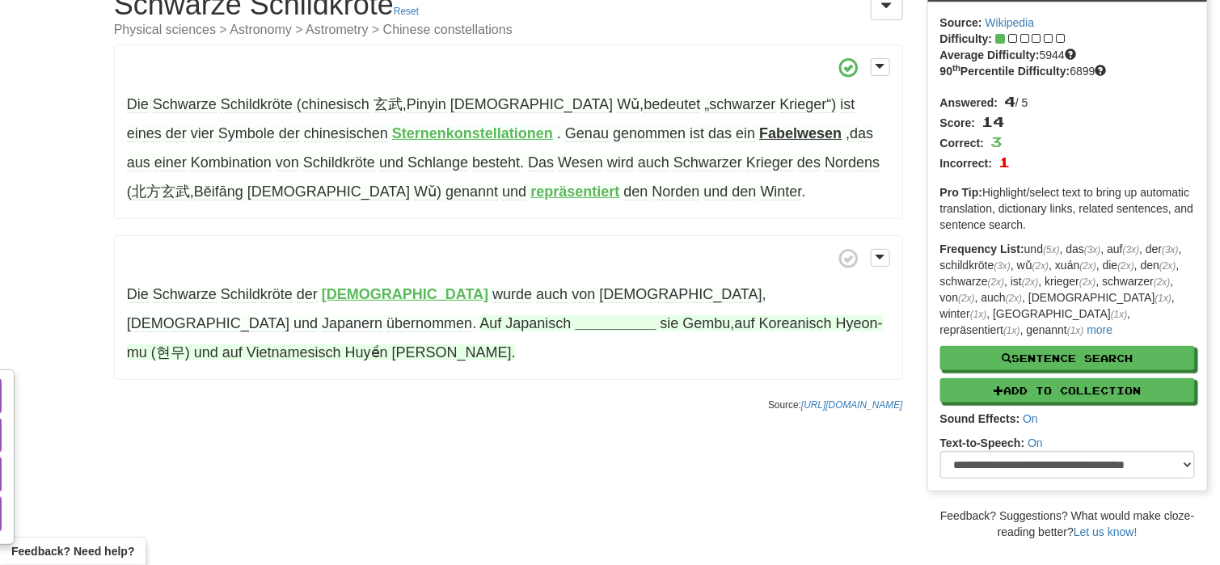
scroll to position [99, 0]
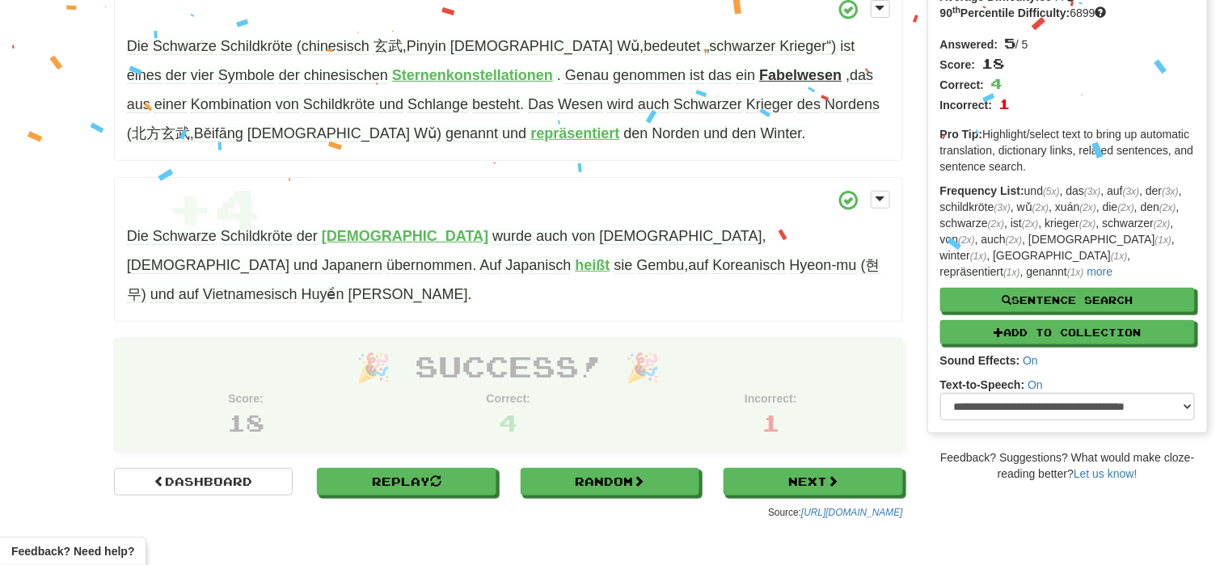
scroll to position [145, 0]
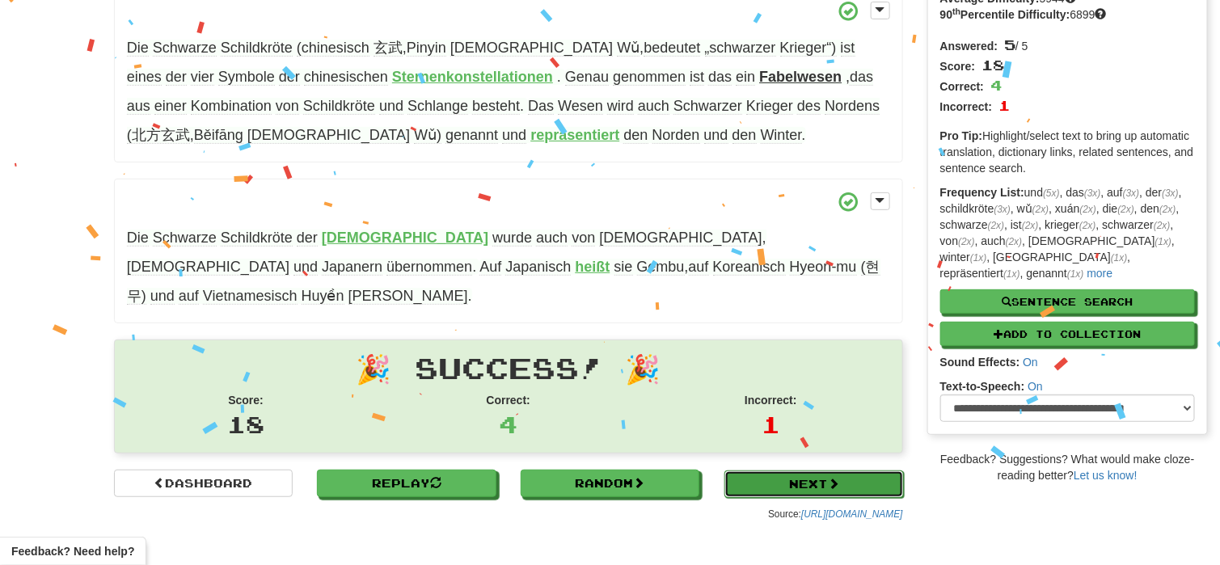
click at [803, 452] on div "Cloze-Reading Clozemaster TwilightHill7056 / Toggle Dropdown Dashboard Leaderbo…" at bounding box center [610, 192] width 1220 height 675
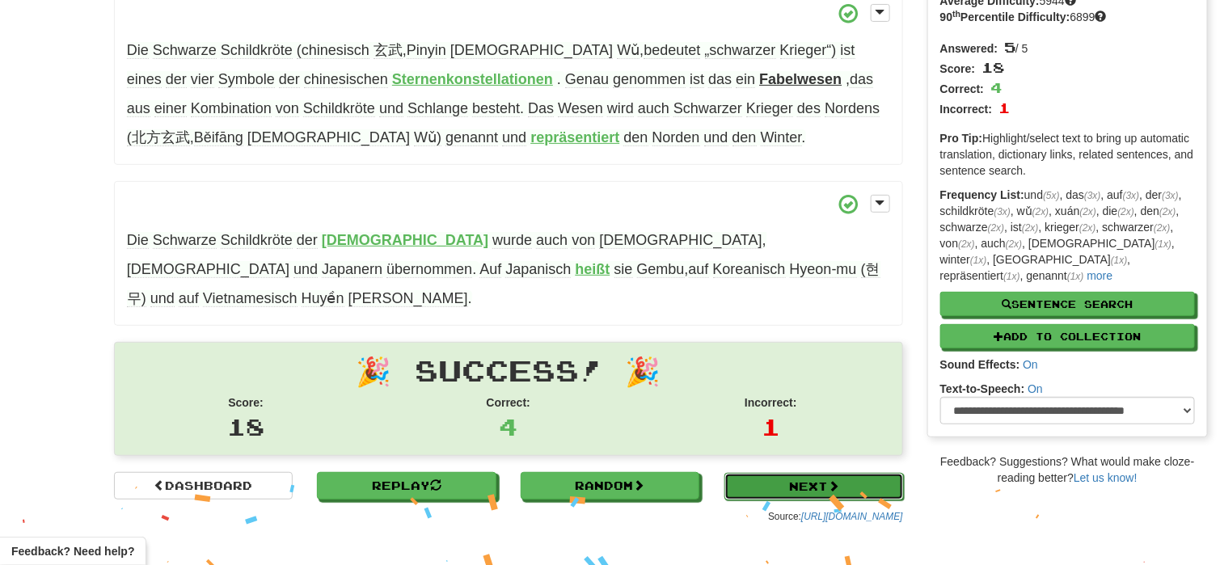
scroll to position [145, 0]
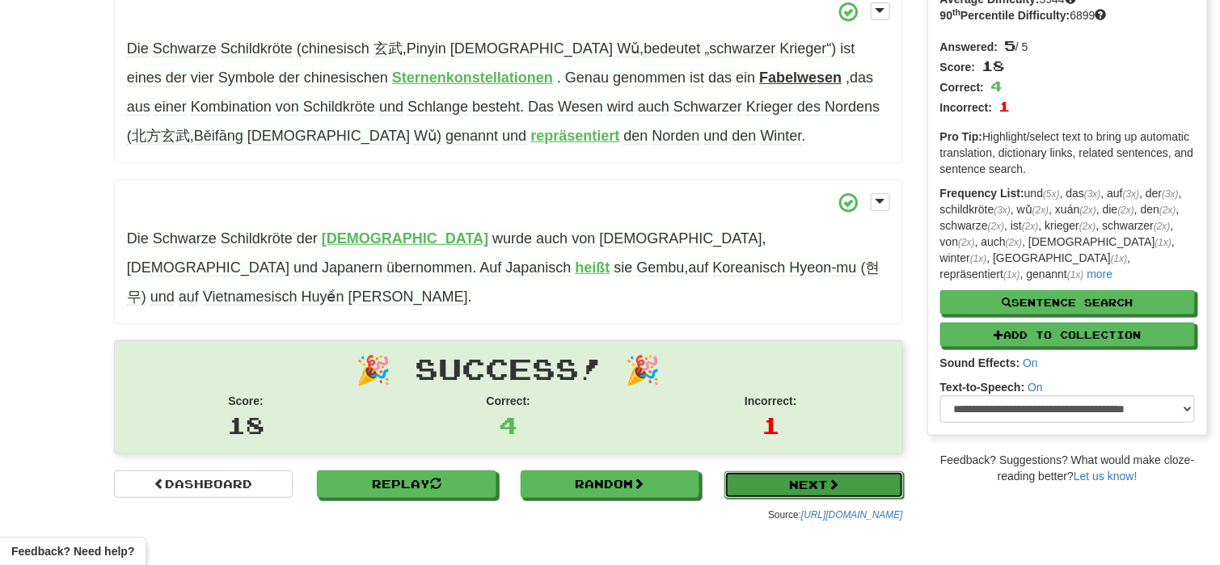
click at [787, 471] on link "Next" at bounding box center [813, 484] width 179 height 27
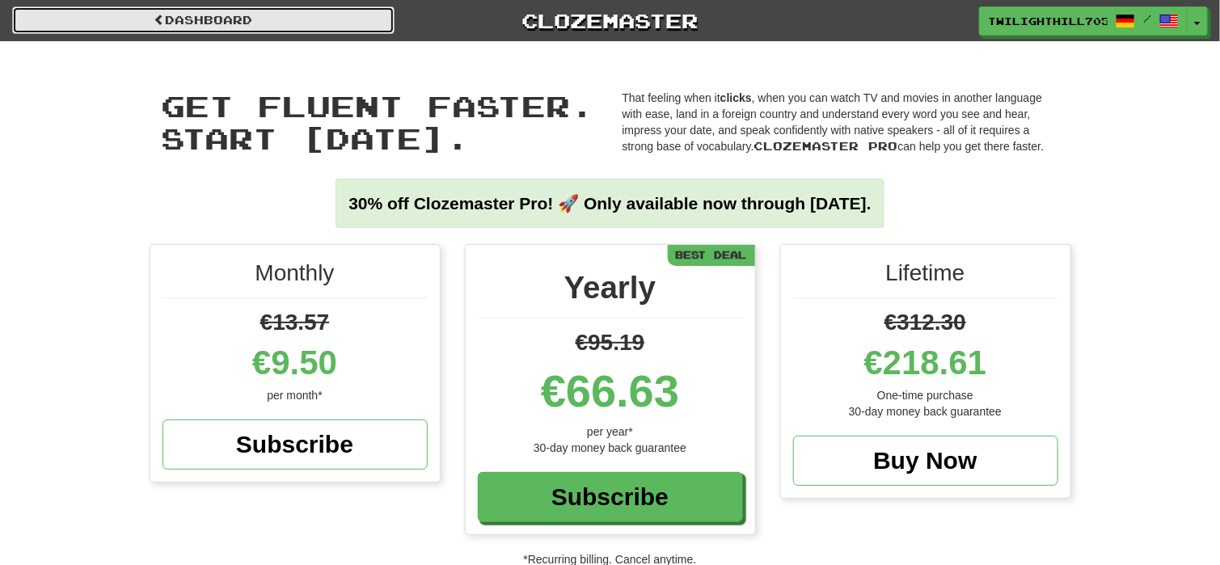
click at [220, 17] on link "Dashboard" at bounding box center [203, 19] width 382 height 27
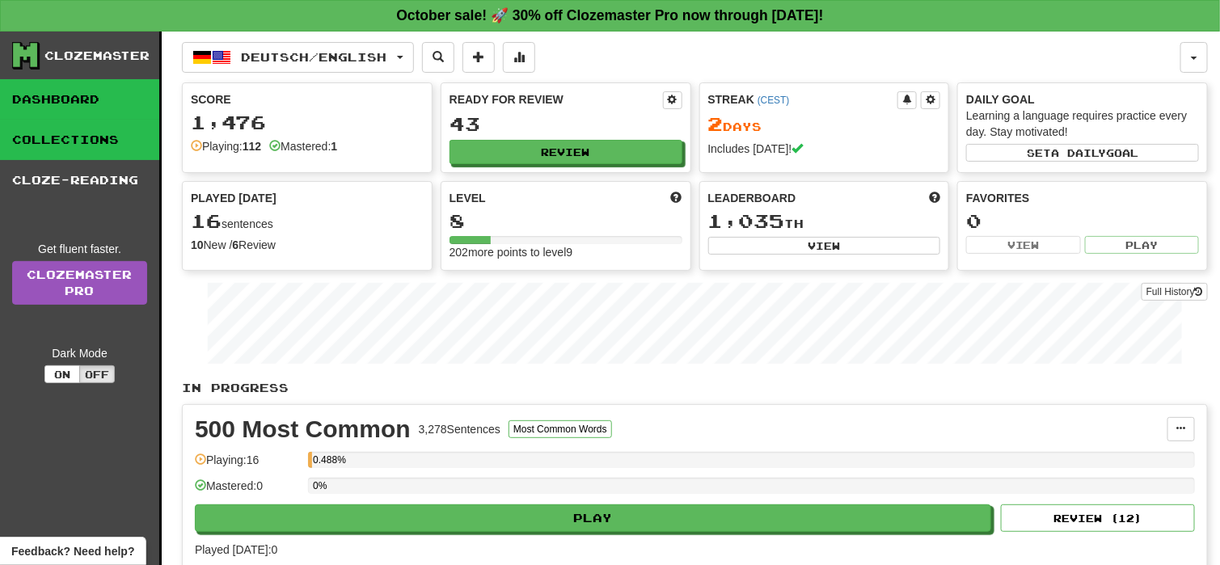
click at [25, 125] on link "Collections" at bounding box center [79, 140] width 159 height 40
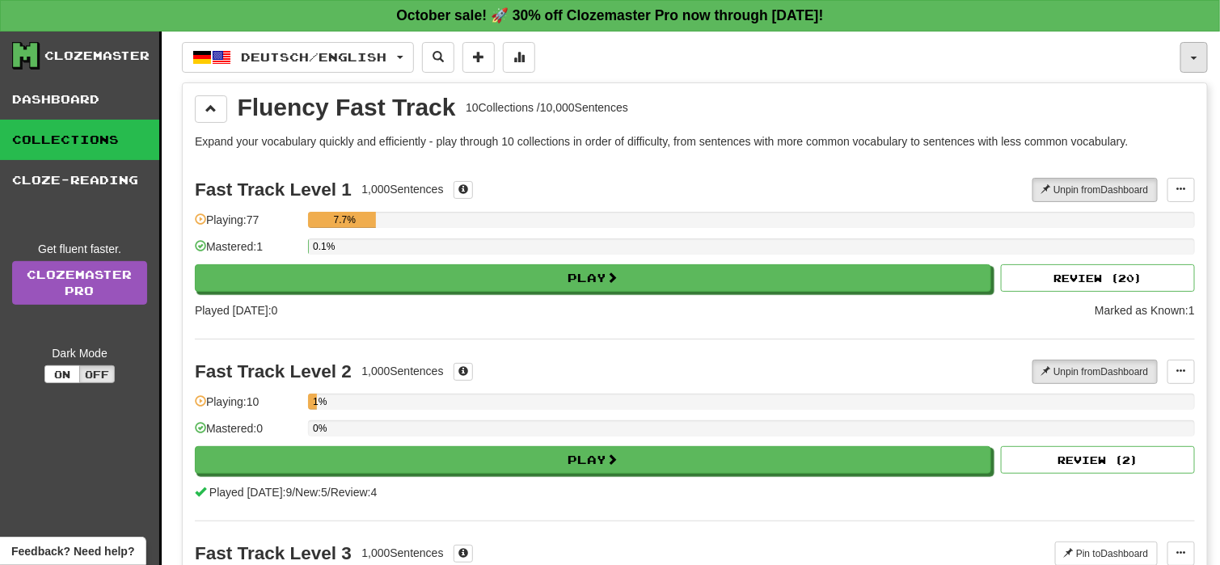
click at [1194, 57] on span "button" at bounding box center [1194, 58] width 6 height 3
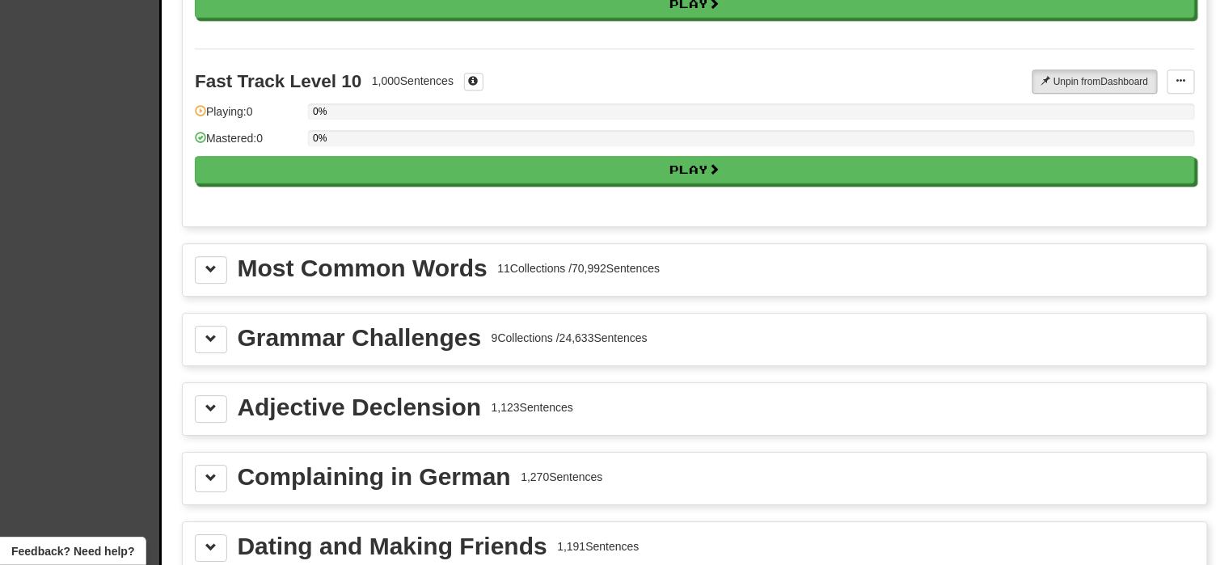
scroll to position [1744, 0]
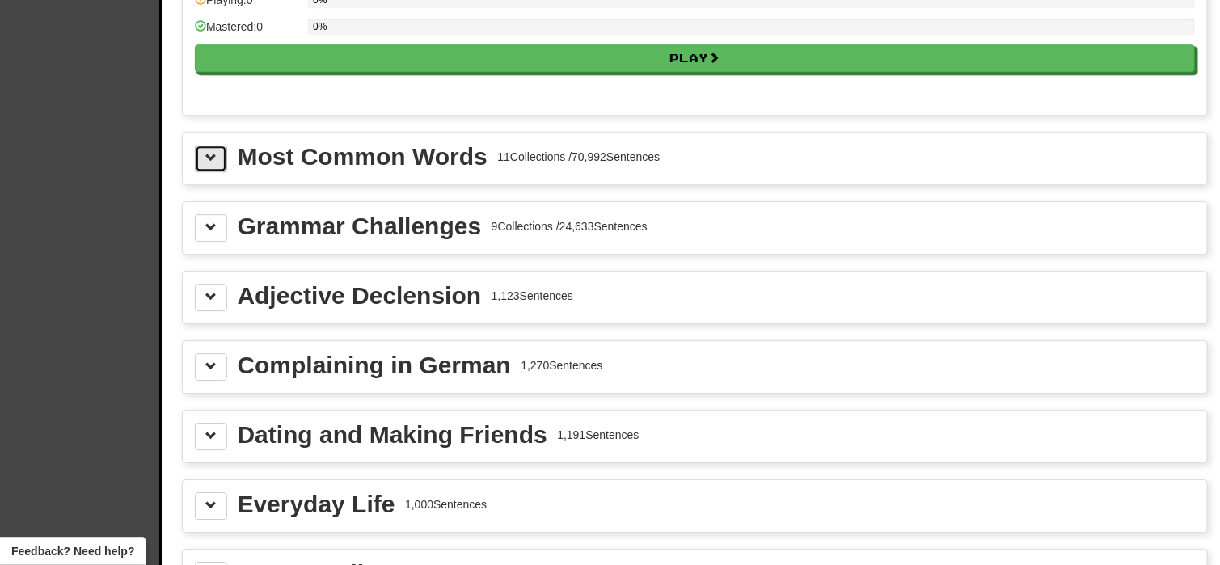
click at [211, 152] on span at bounding box center [210, 157] width 11 height 11
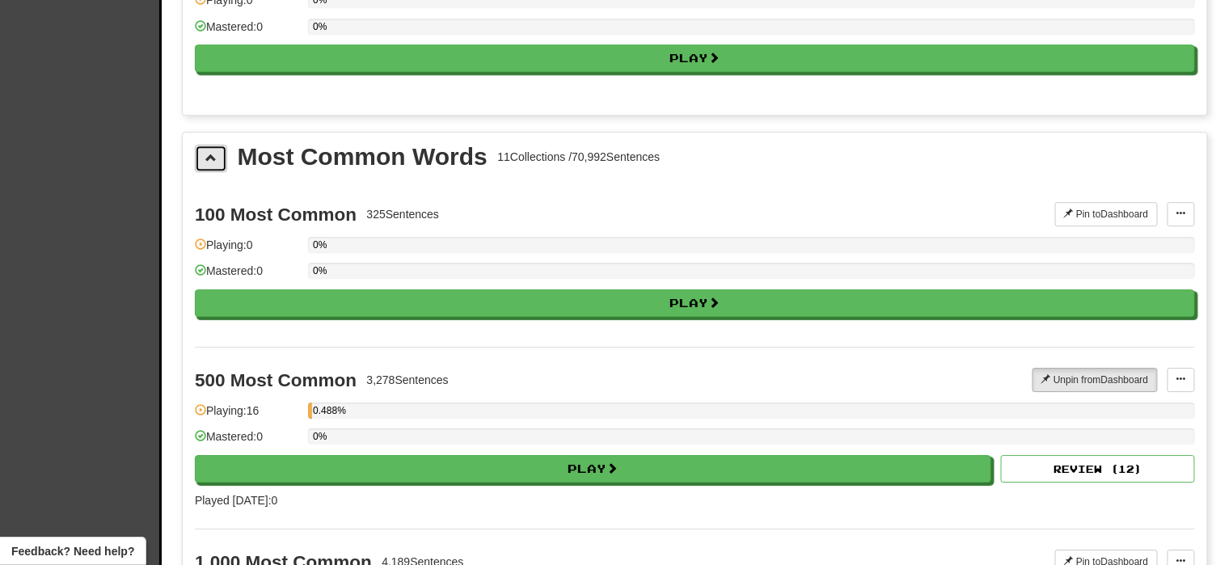
click at [211, 152] on span at bounding box center [210, 157] width 11 height 11
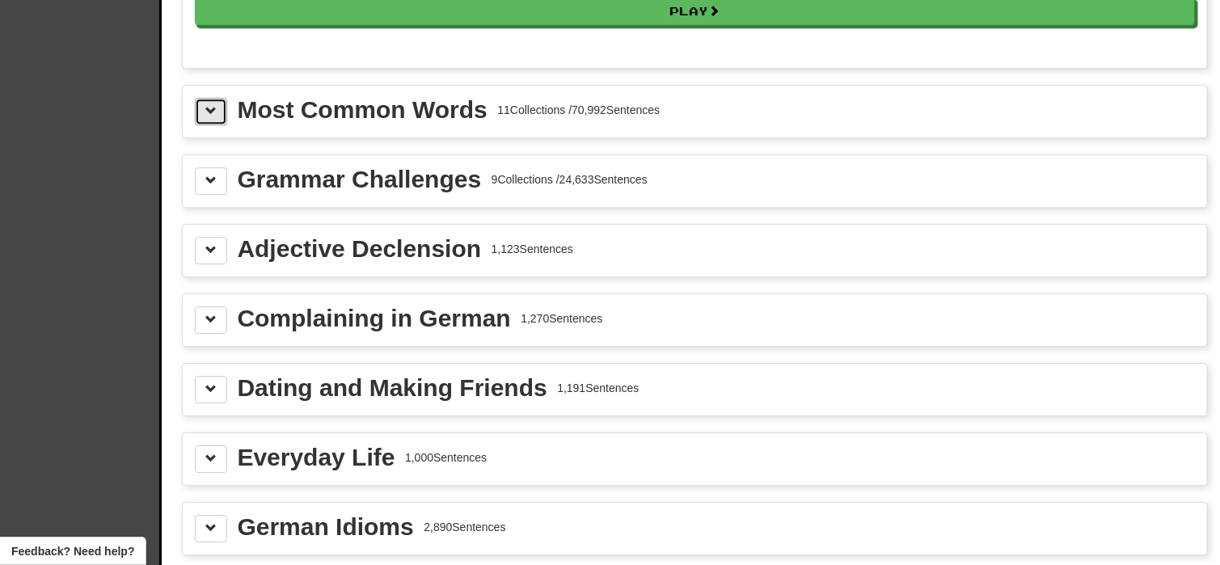
scroll to position [1791, 0]
click at [222, 311] on button at bounding box center [211, 319] width 32 height 27
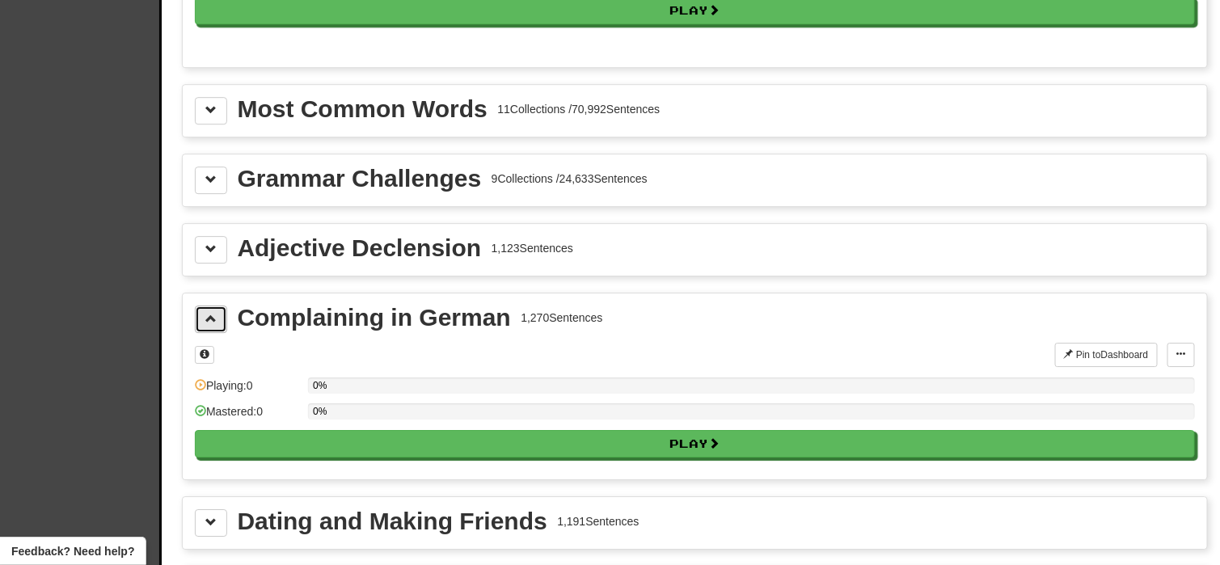
click at [222, 311] on button at bounding box center [211, 319] width 32 height 27
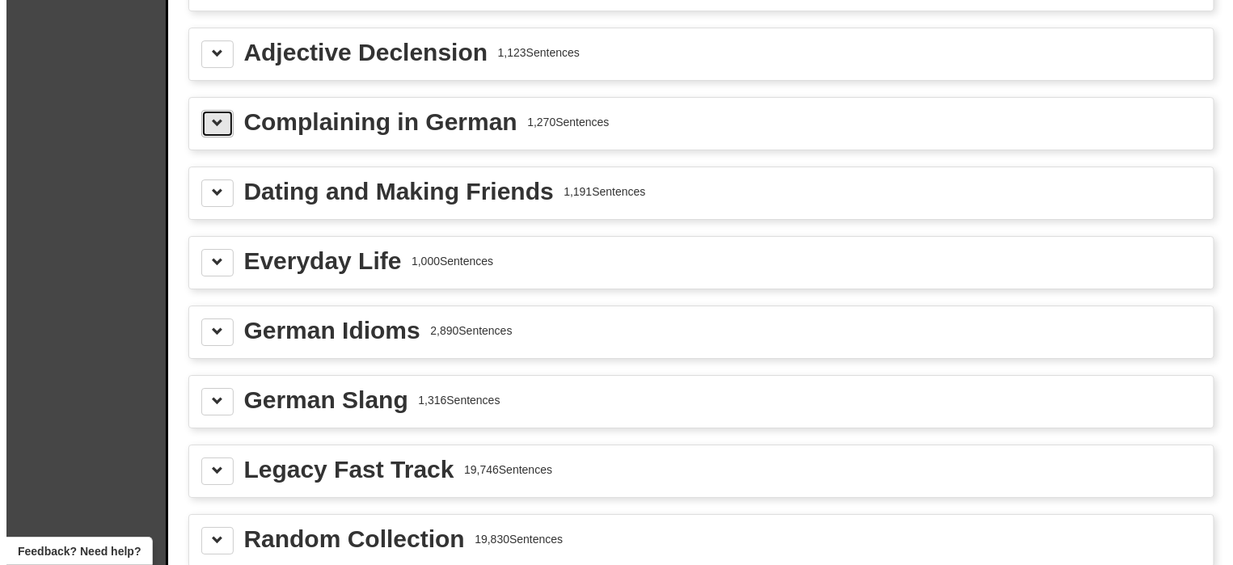
scroll to position [2007, 0]
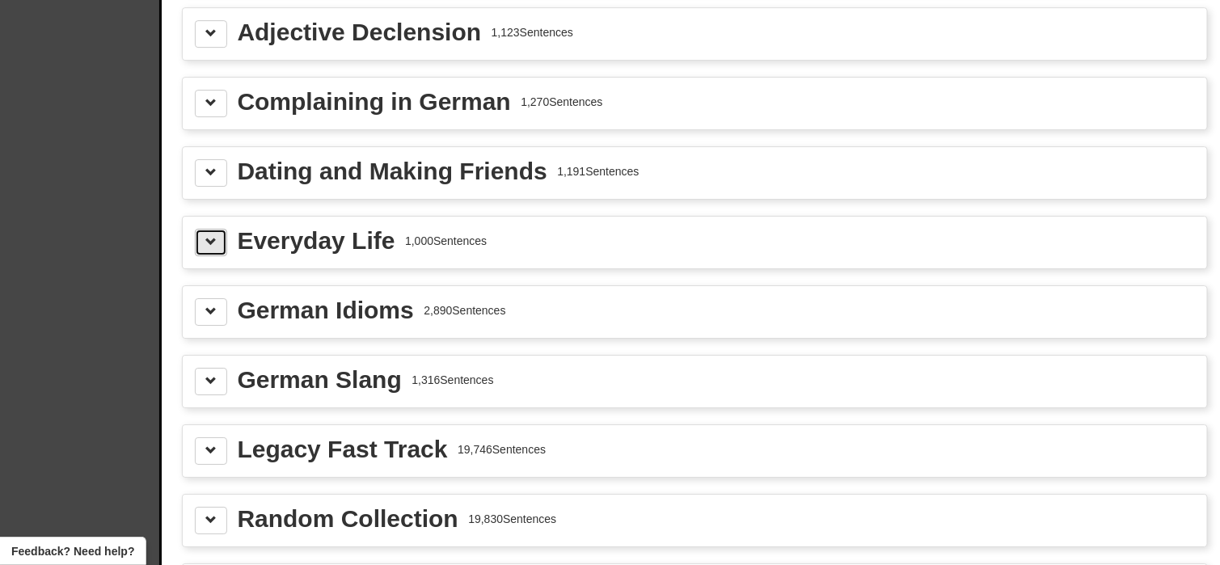
click at [210, 236] on span at bounding box center [210, 241] width 11 height 11
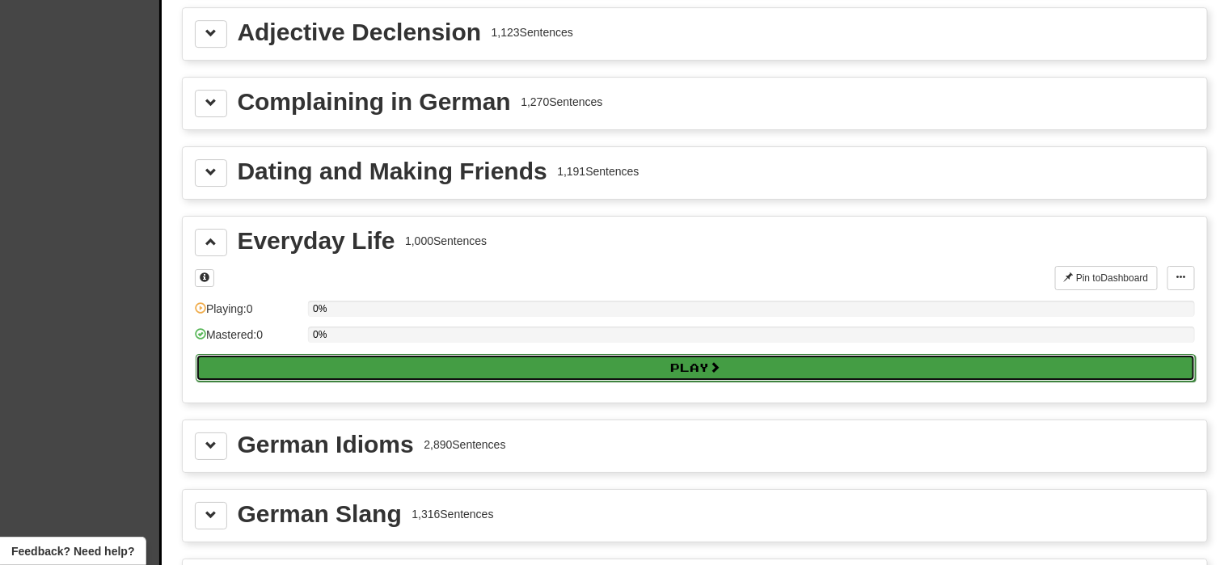
click at [256, 357] on button "Play" at bounding box center [696, 367] width 1000 height 27
select select "**"
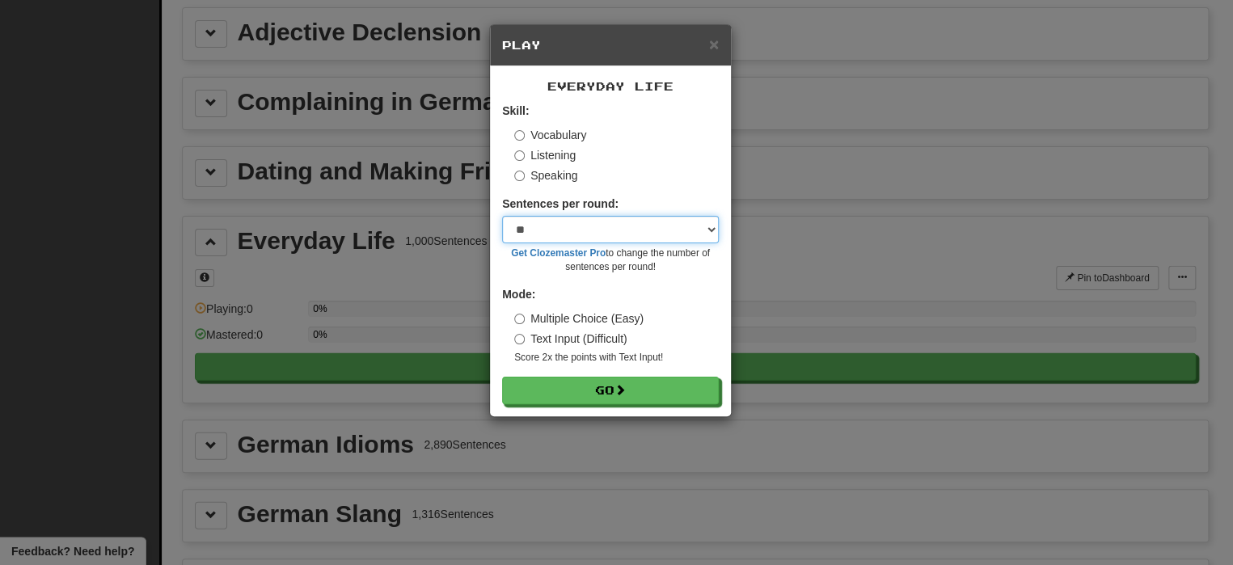
click at [586, 230] on select "* ** ** ** ** ** *** ********" at bounding box center [610, 229] width 217 height 27
click at [689, 131] on div "Vocabulary" at bounding box center [616, 135] width 205 height 16
click at [571, 339] on label "Text Input (Difficult)" at bounding box center [570, 339] width 113 height 16
click at [556, 311] on label "Multiple Choice (Easy)" at bounding box center [578, 318] width 129 height 16
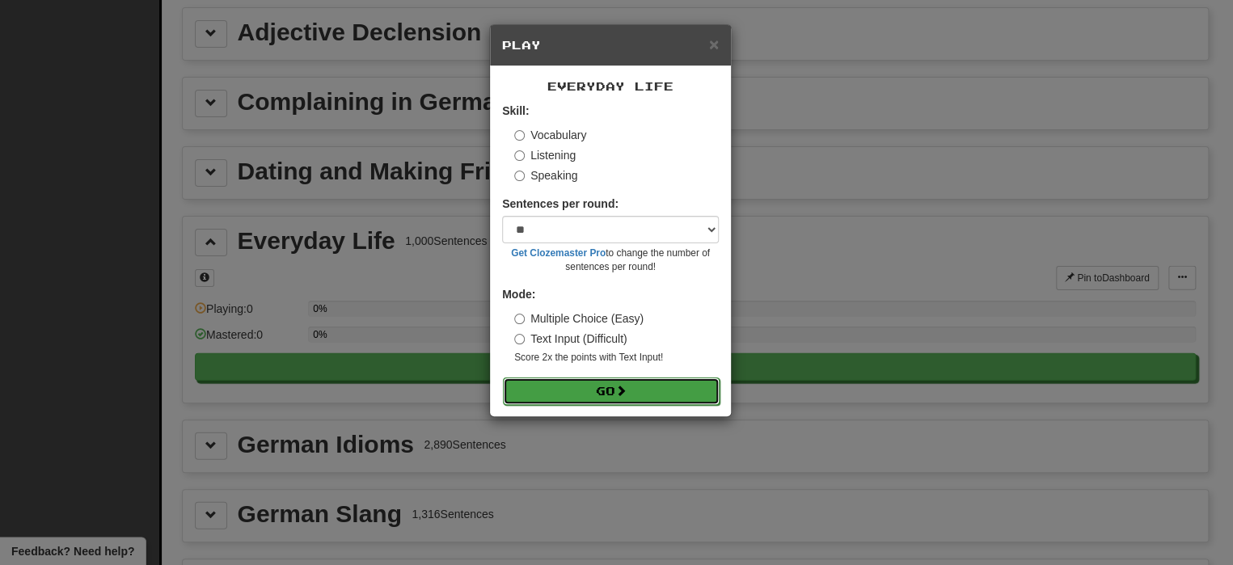
click at [571, 388] on button "Go" at bounding box center [611, 390] width 217 height 27
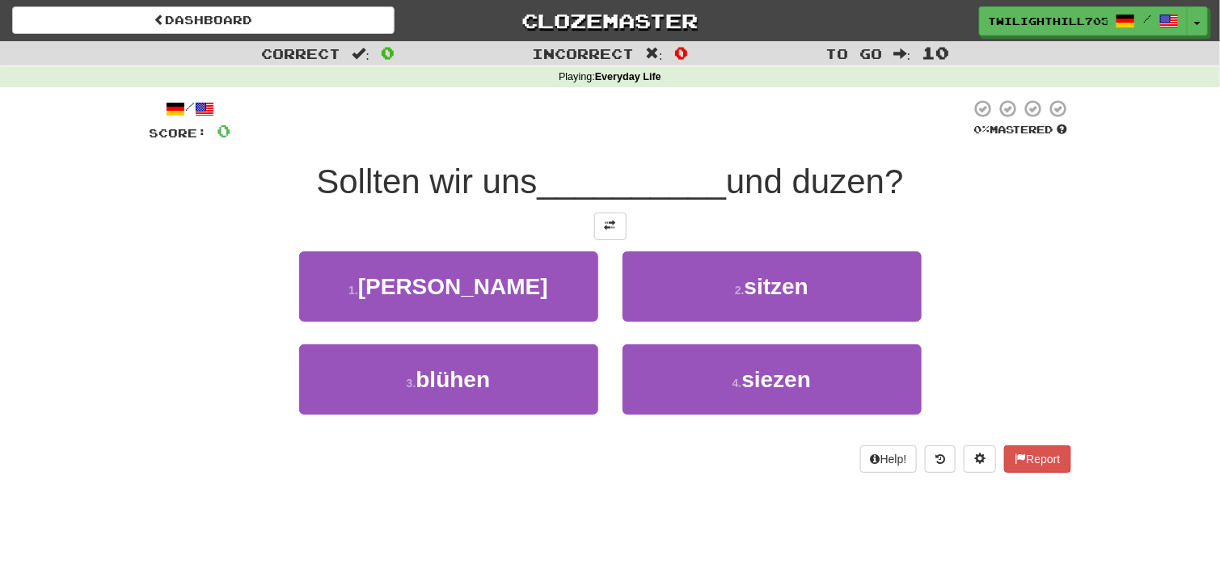
click at [868, 180] on span "und duzen?" at bounding box center [815, 181] width 178 height 38
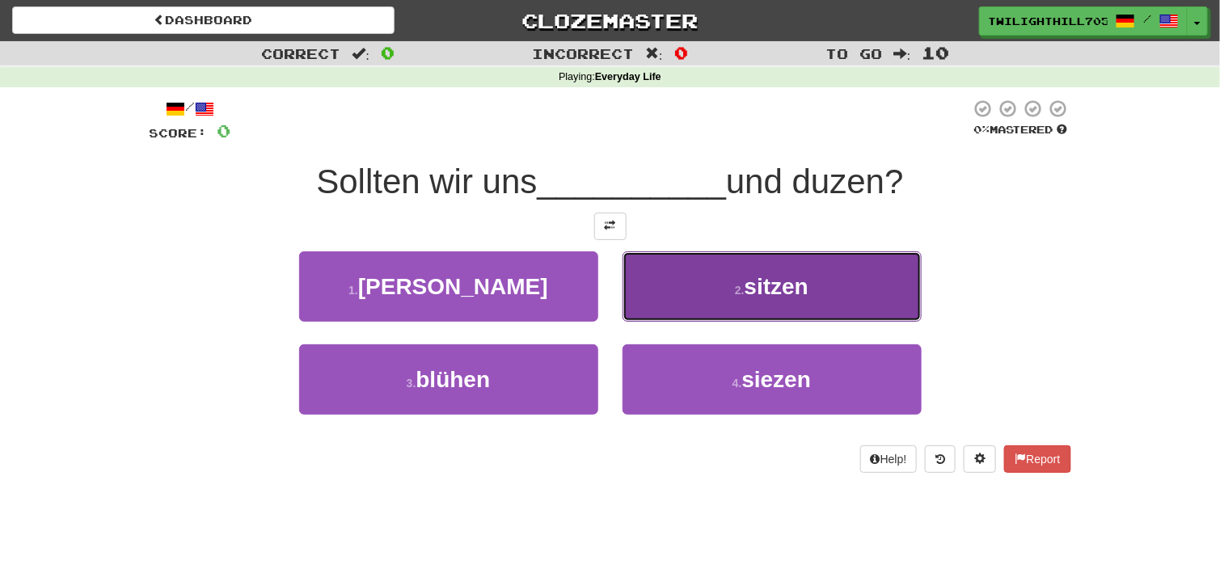
click at [829, 276] on button "2 . sitzen" at bounding box center [771, 286] width 299 height 70
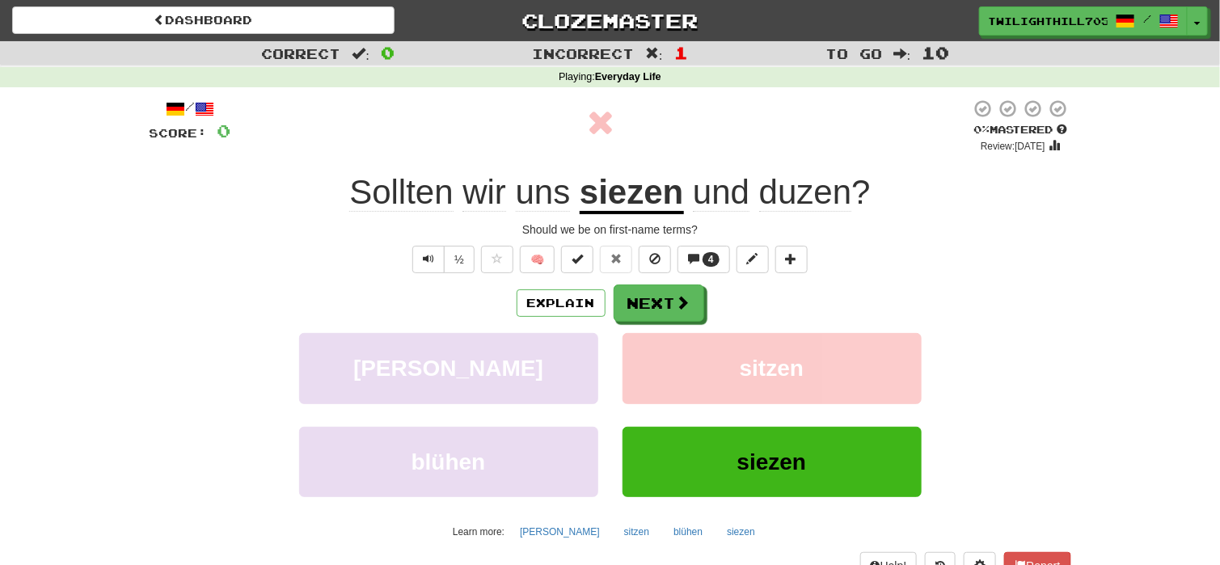
click at [799, 183] on span "duzen" at bounding box center [805, 192] width 92 height 39
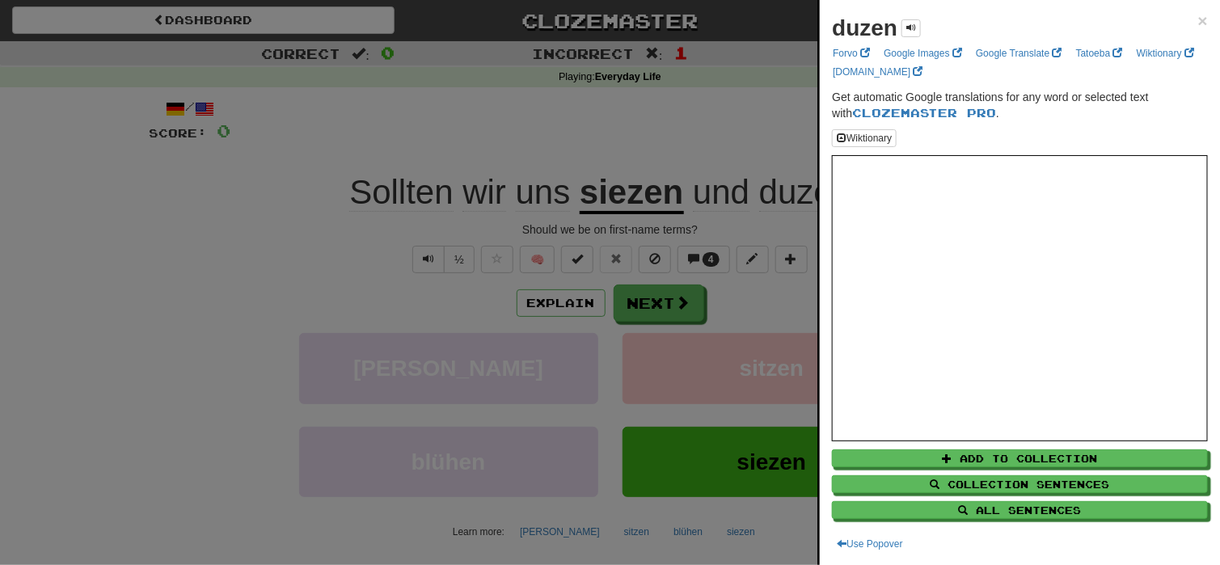
click at [647, 118] on div at bounding box center [610, 282] width 1220 height 565
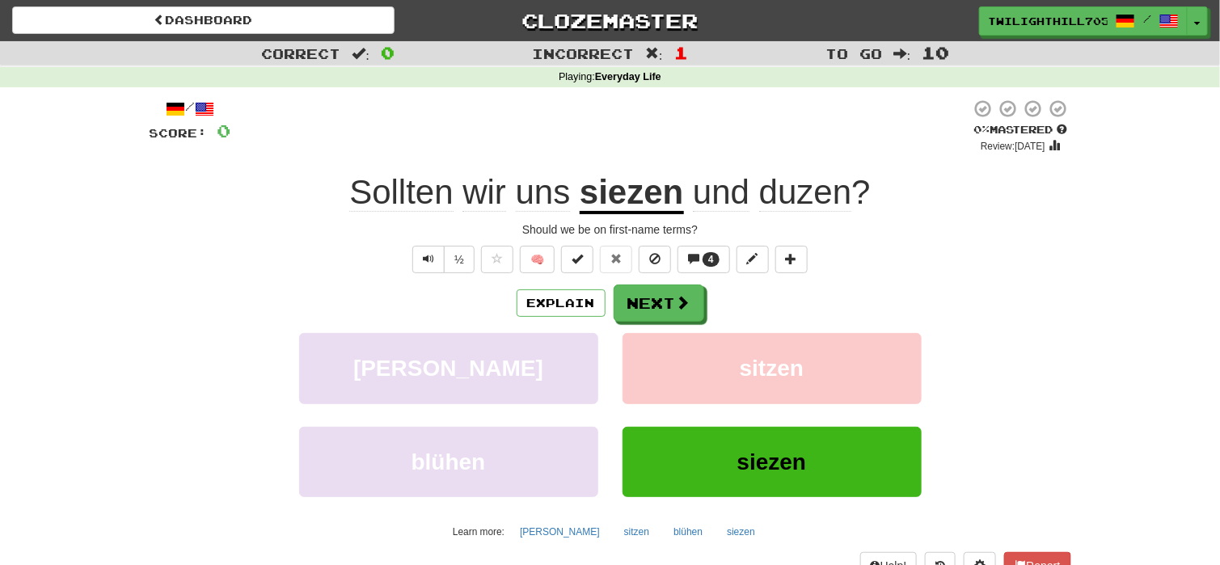
click at [647, 199] on u "siezen" at bounding box center [631, 193] width 103 height 41
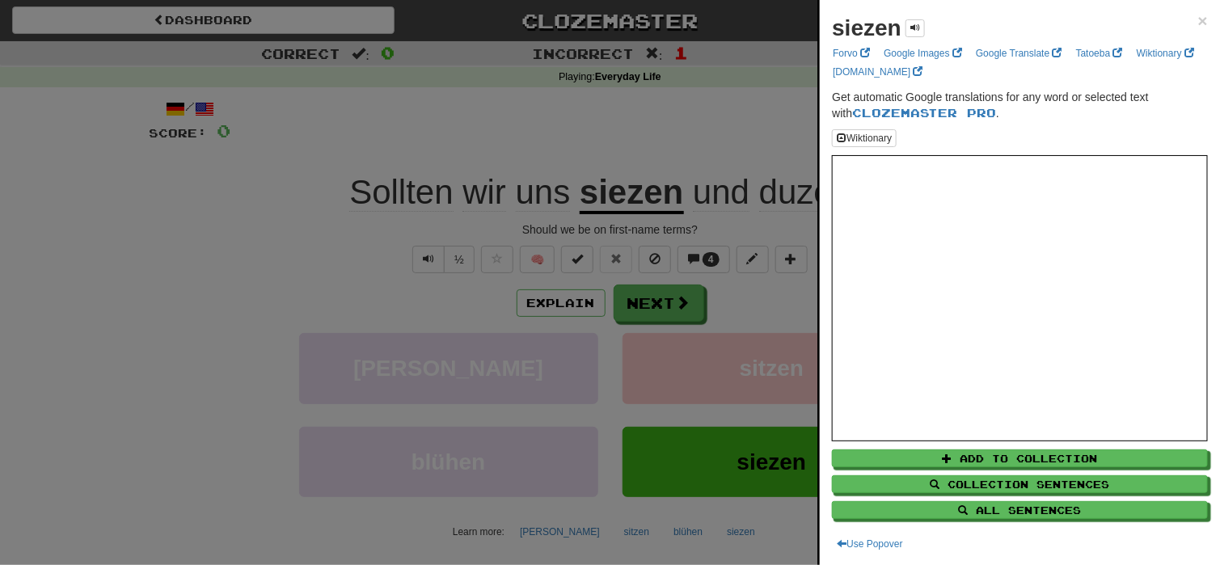
click at [799, 287] on div at bounding box center [610, 282] width 1220 height 565
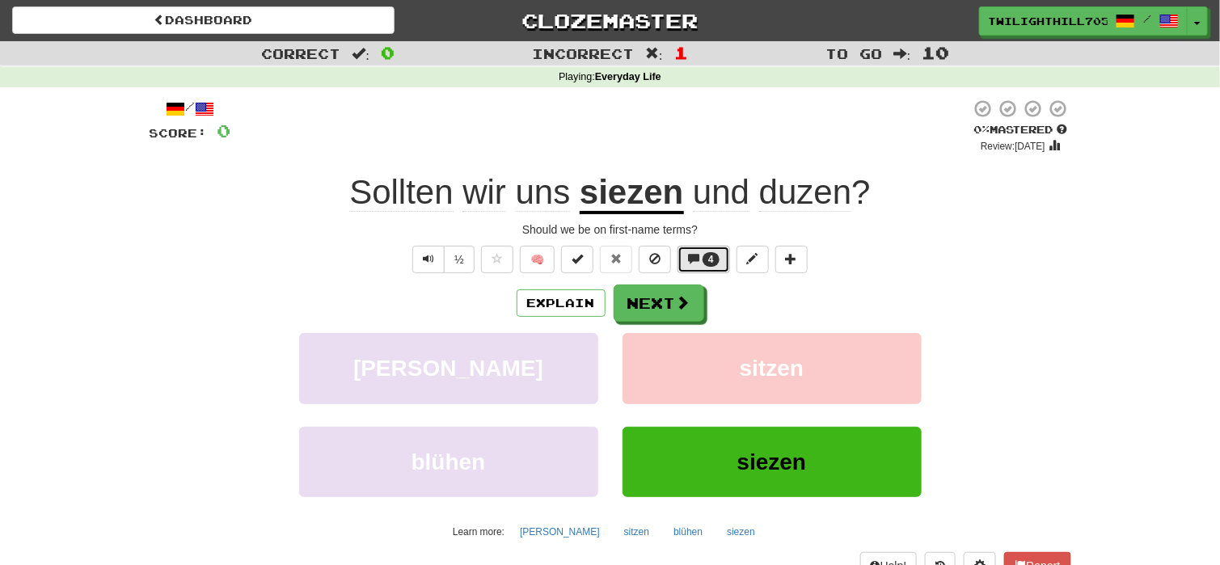
click at [702, 263] on button "4" at bounding box center [703, 259] width 53 height 27
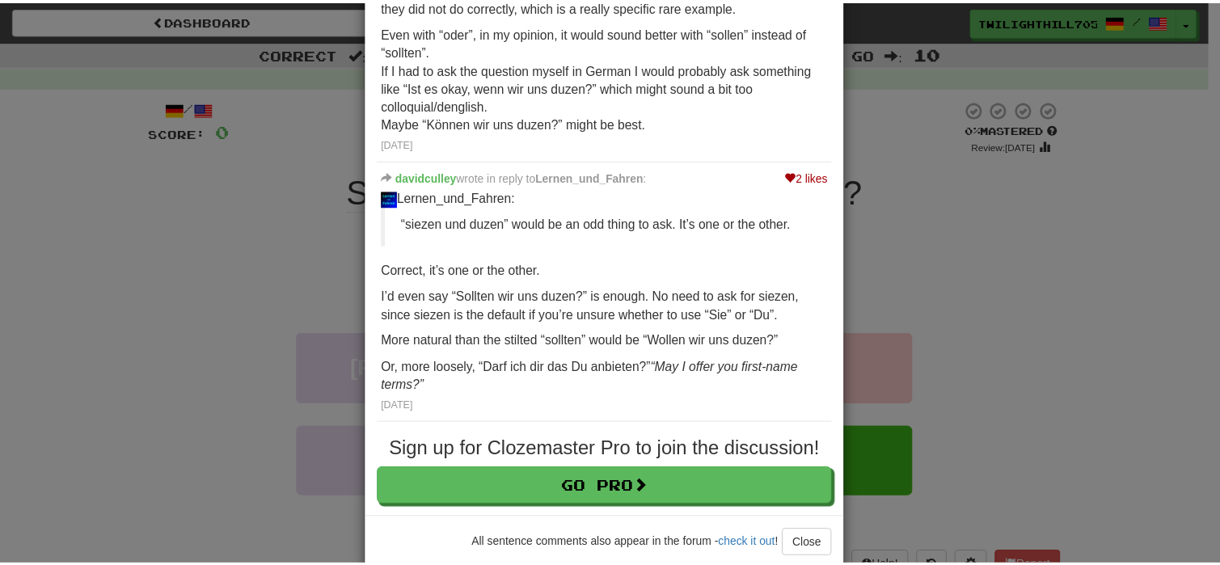
scroll to position [433, 0]
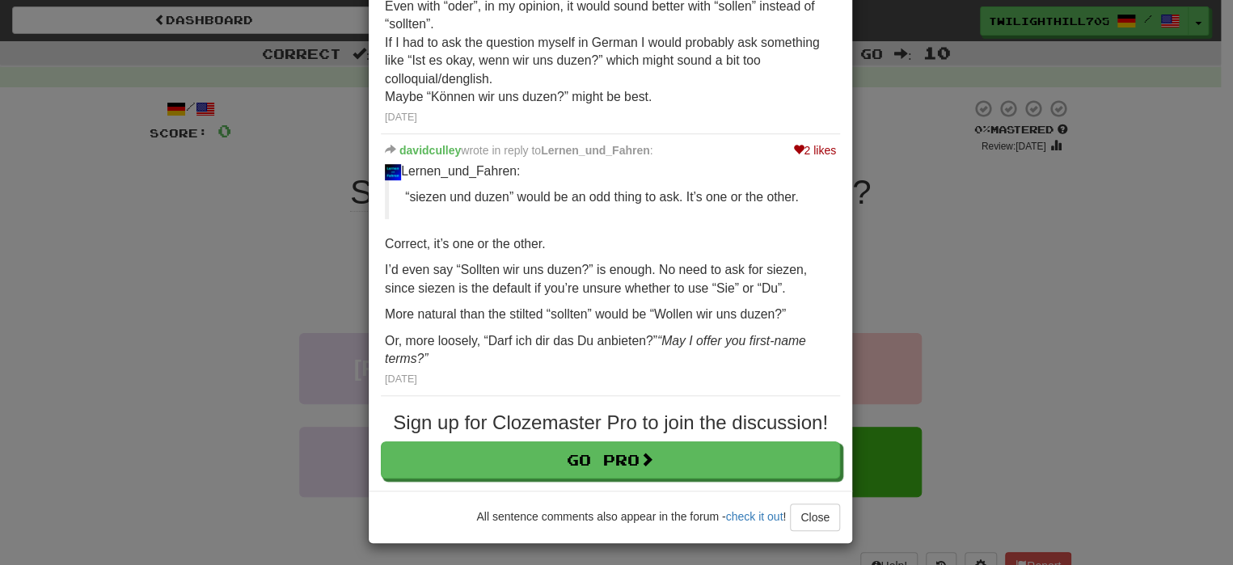
click at [921, 282] on div "× Discussion View in the forum Sollten wir uns siezen und duzen? 2 likes acacrn…" at bounding box center [616, 282] width 1233 height 565
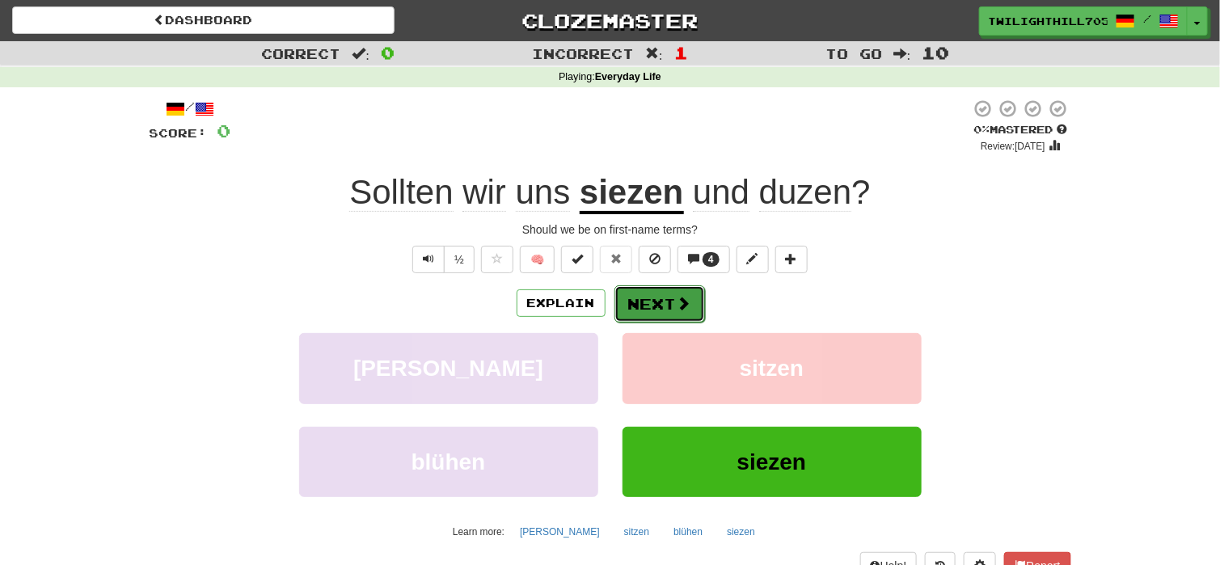
click at [647, 285] on button "Next" at bounding box center [659, 303] width 91 height 37
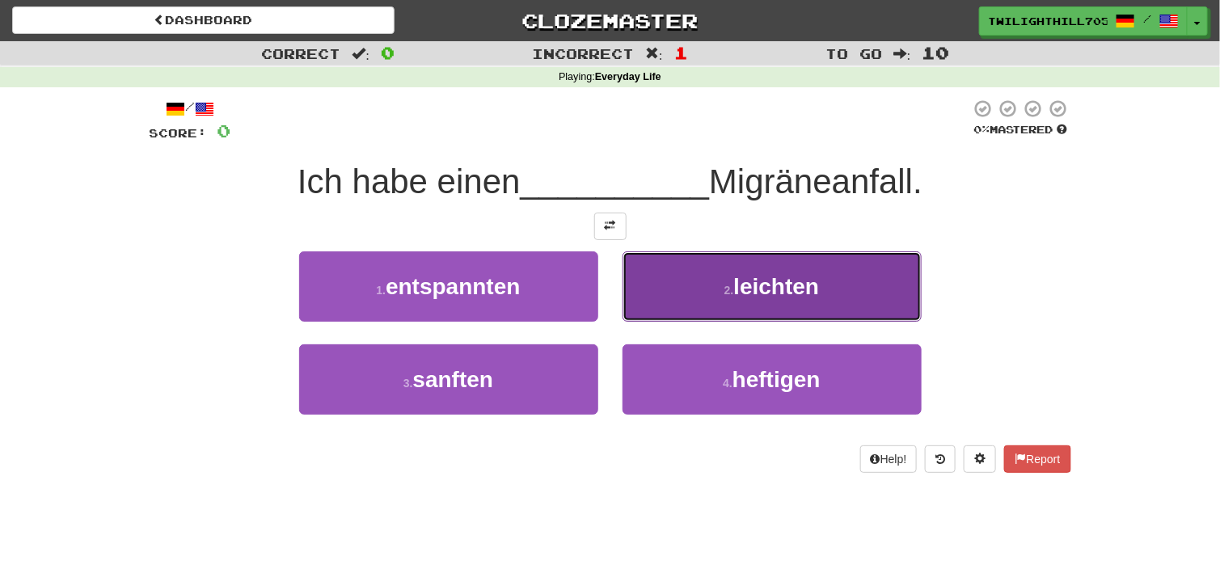
click at [740, 288] on span "leichten" at bounding box center [776, 286] width 86 height 25
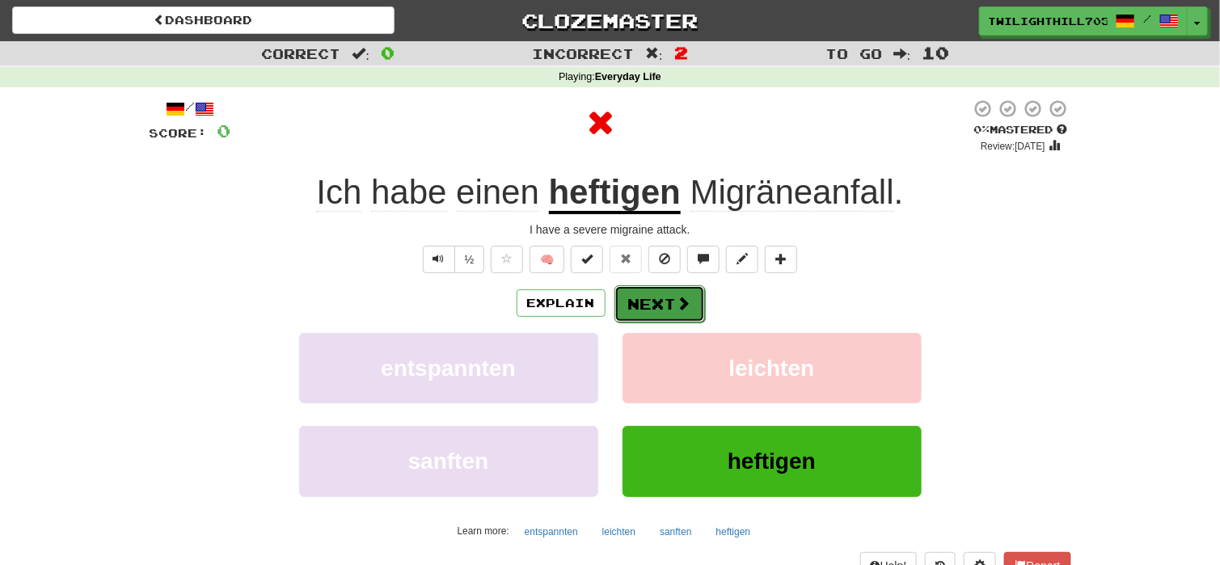
click at [661, 311] on button "Next" at bounding box center [659, 303] width 91 height 37
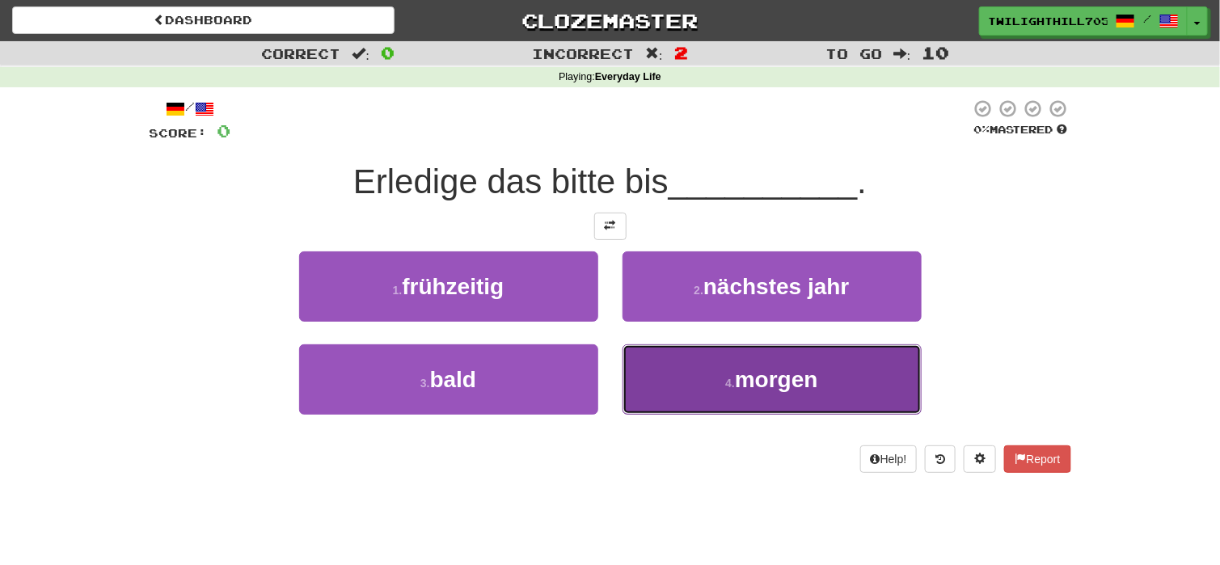
click at [693, 377] on button "4 . morgen" at bounding box center [771, 379] width 299 height 70
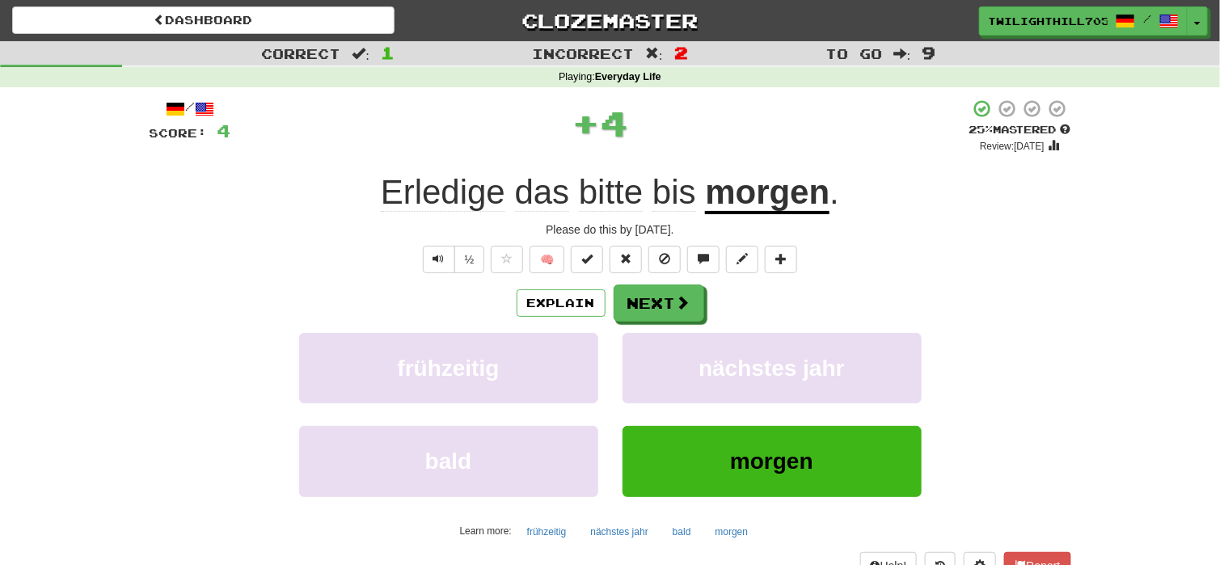
click at [418, 195] on span "Erledige" at bounding box center [443, 192] width 124 height 39
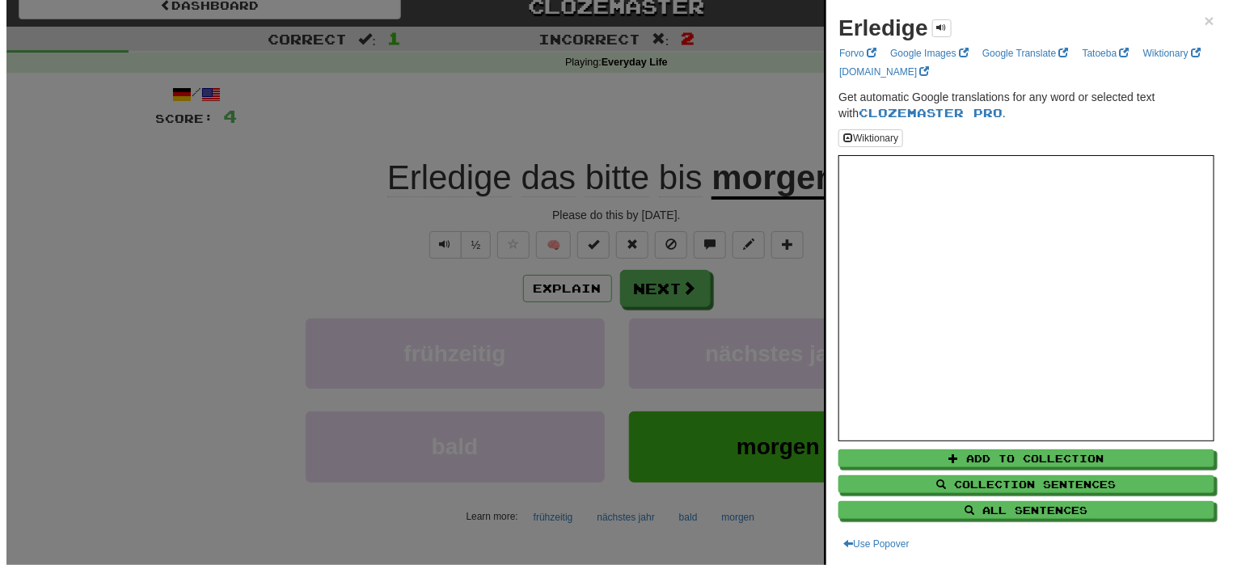
scroll to position [12, 0]
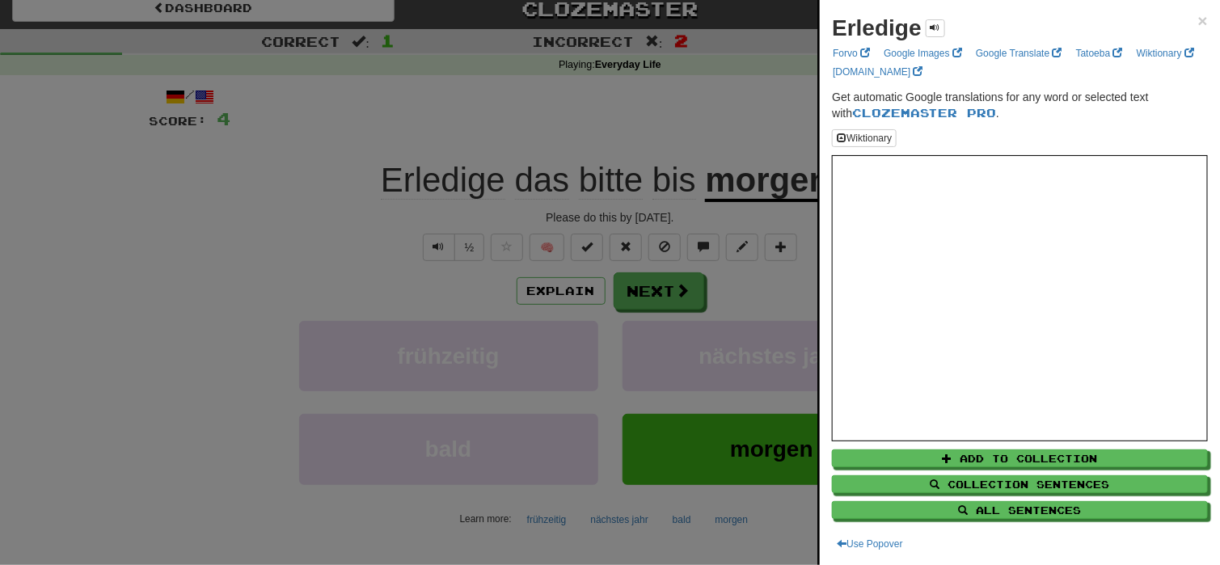
click at [339, 217] on div at bounding box center [610, 282] width 1220 height 565
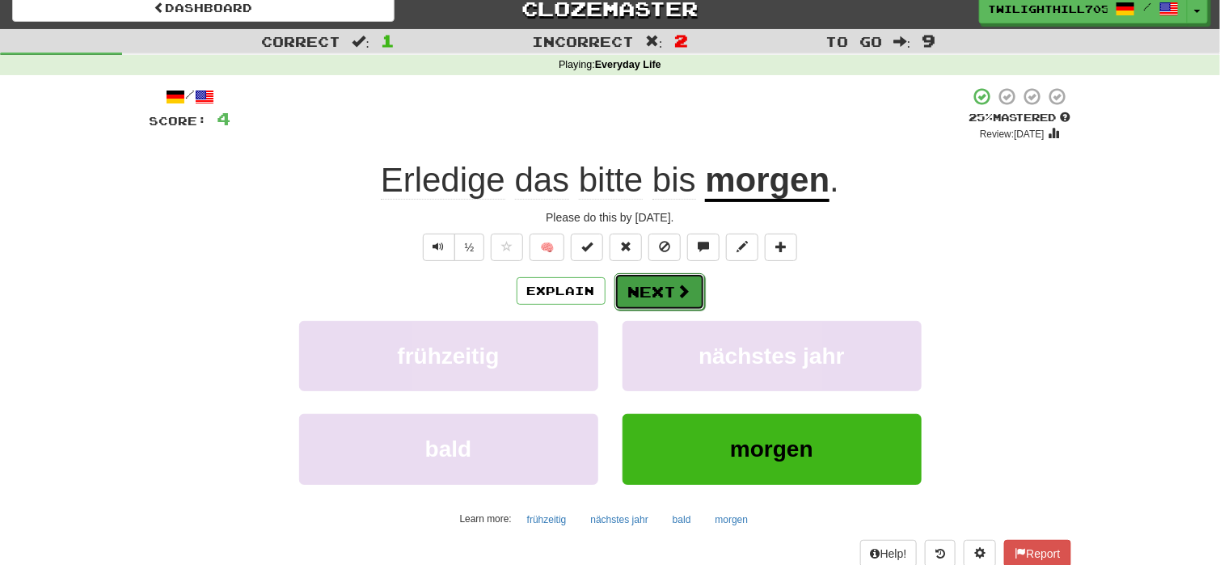
click at [674, 300] on button "Next" at bounding box center [659, 291] width 91 height 37
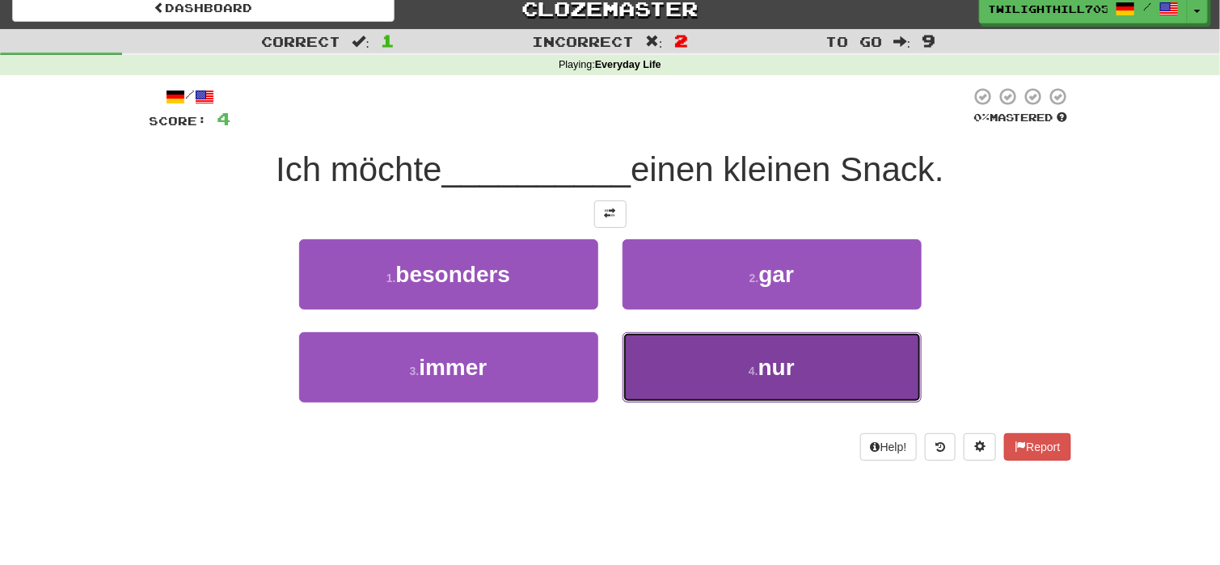
click at [715, 371] on button "4 . nur" at bounding box center [771, 367] width 299 height 70
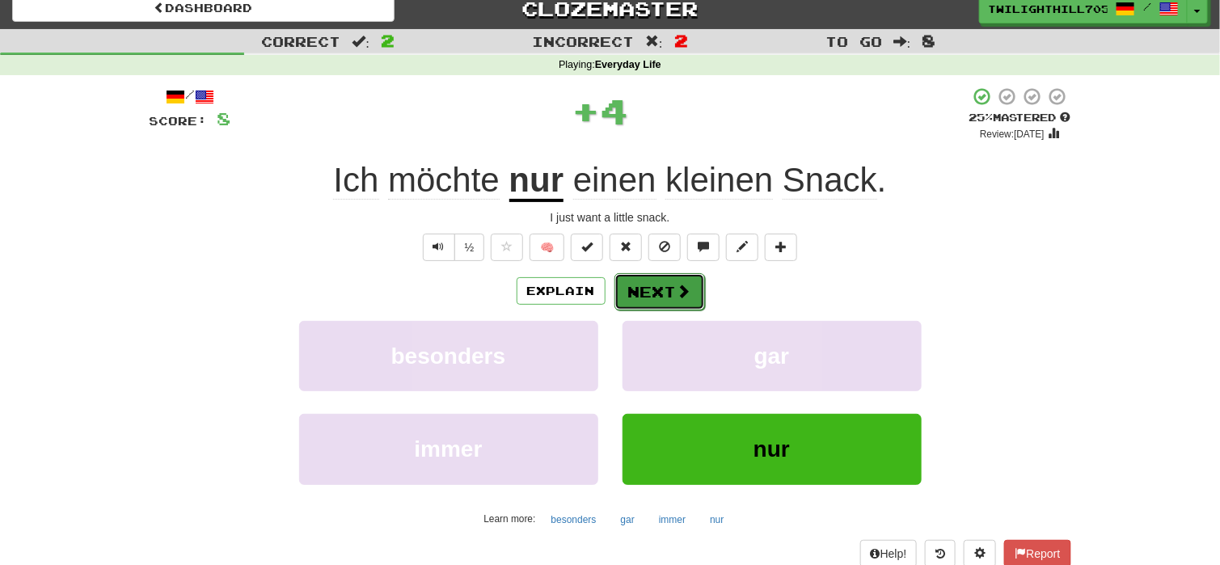
click at [677, 296] on span at bounding box center [684, 291] width 15 height 15
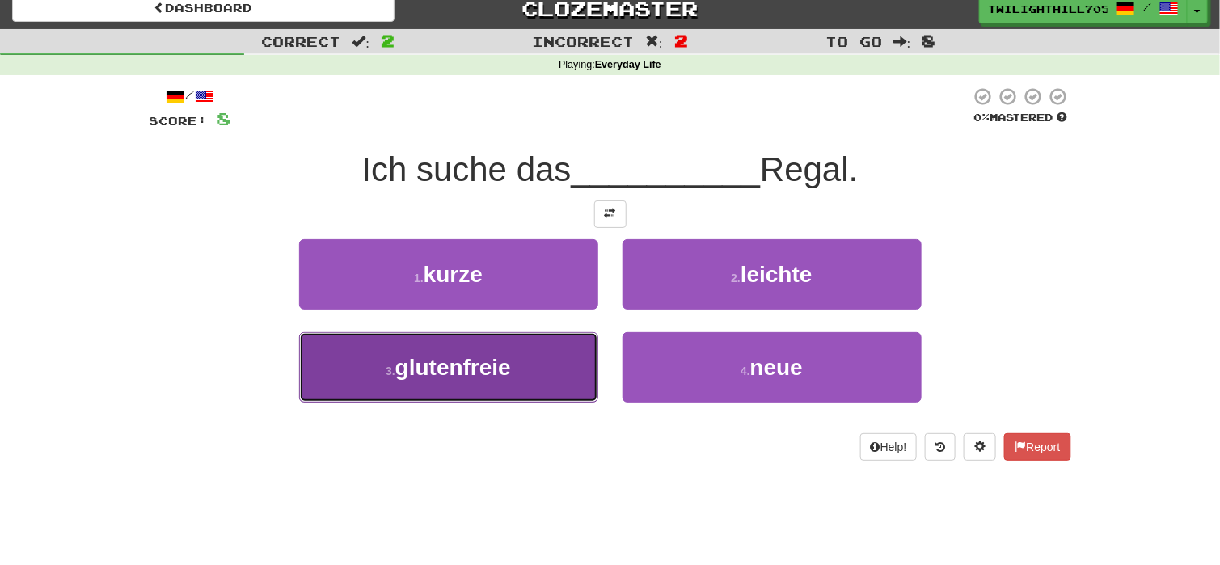
click at [534, 361] on button "3 . glutenfreie" at bounding box center [448, 367] width 299 height 70
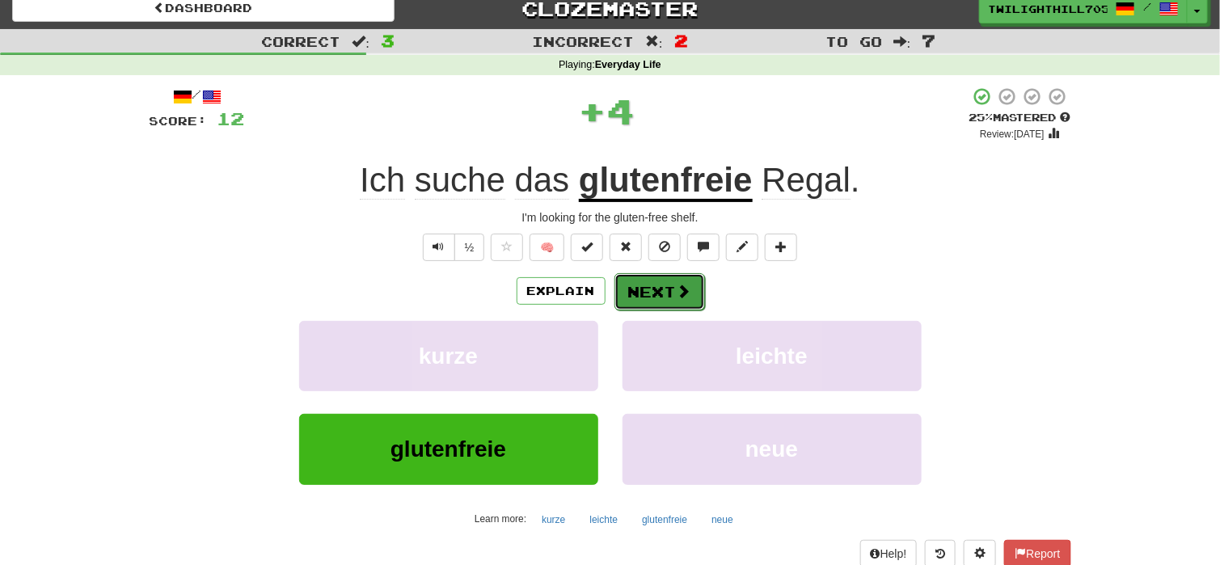
click at [681, 279] on button "Next" at bounding box center [659, 291] width 91 height 37
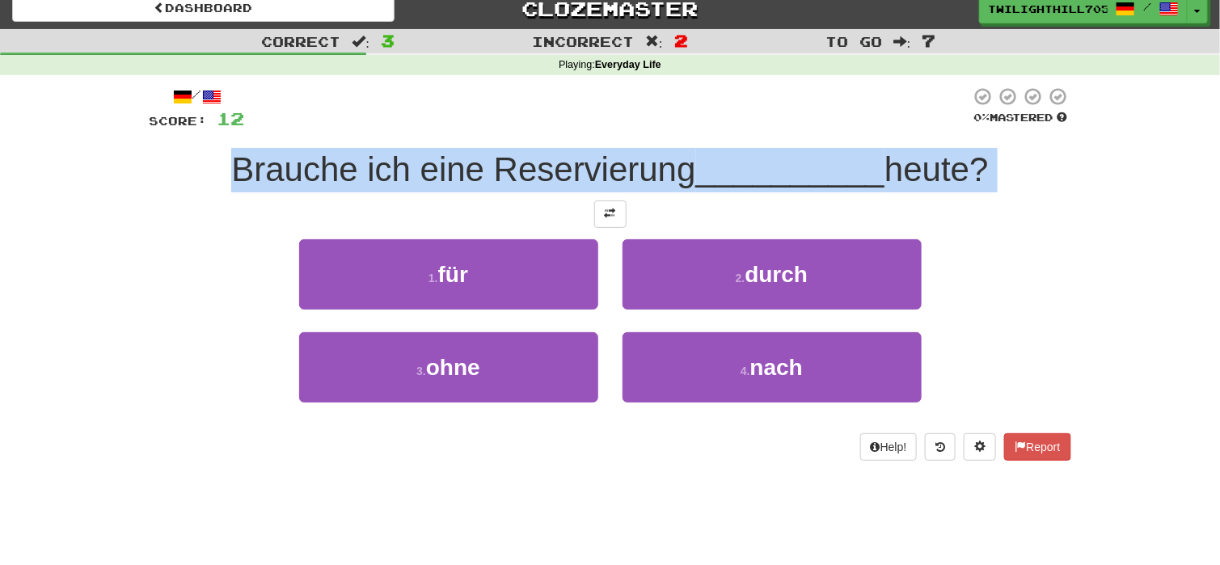
drag, startPoint x: 606, startPoint y: 436, endPoint x: 205, endPoint y: 171, distance: 481.3
click at [205, 171] on div "/ Score: 12 0 % Mastered Brauche ich eine Reservierung __________ heute? 1 . fü…" at bounding box center [610, 273] width 921 height 374
click at [205, 171] on div "Brauche ich eine Reservierung __________ heute?" at bounding box center [610, 170] width 921 height 44
drag, startPoint x: 205, startPoint y: 171, endPoint x: 660, endPoint y: 465, distance: 541.9
click at [660, 465] on div "/ Score: 12 0 % Mastered Brauche ich eine Reservierung __________ heute? 1 . fü…" at bounding box center [610, 279] width 921 height 408
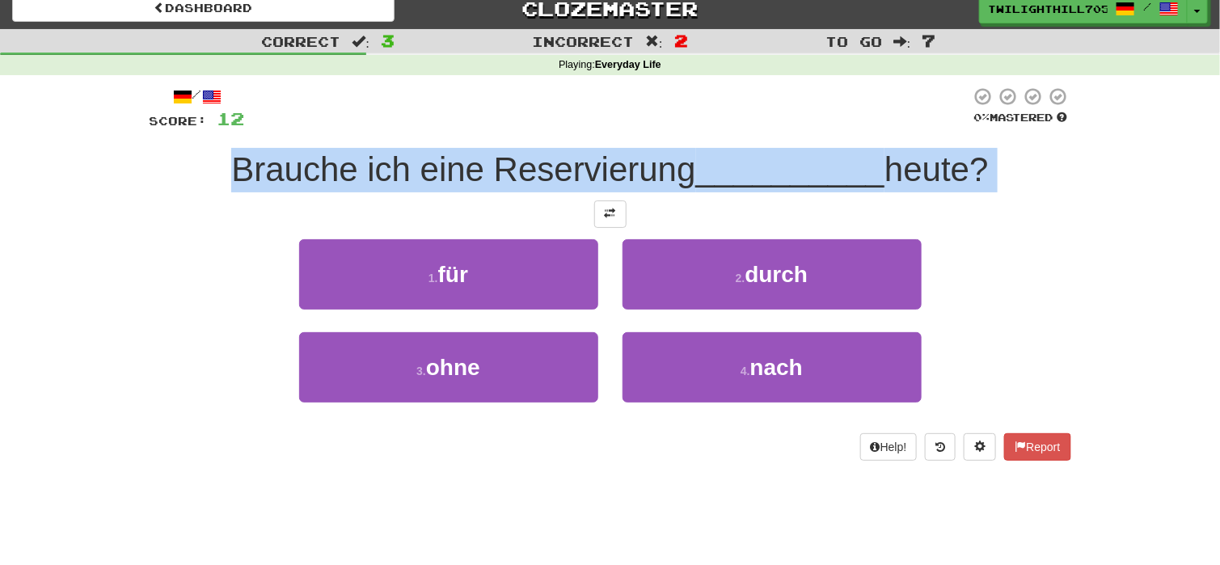
click at [660, 465] on div "/ Score: 12 0 % Mastered Brauche ich eine Reservierung __________ heute? 1 . fü…" at bounding box center [610, 279] width 921 height 408
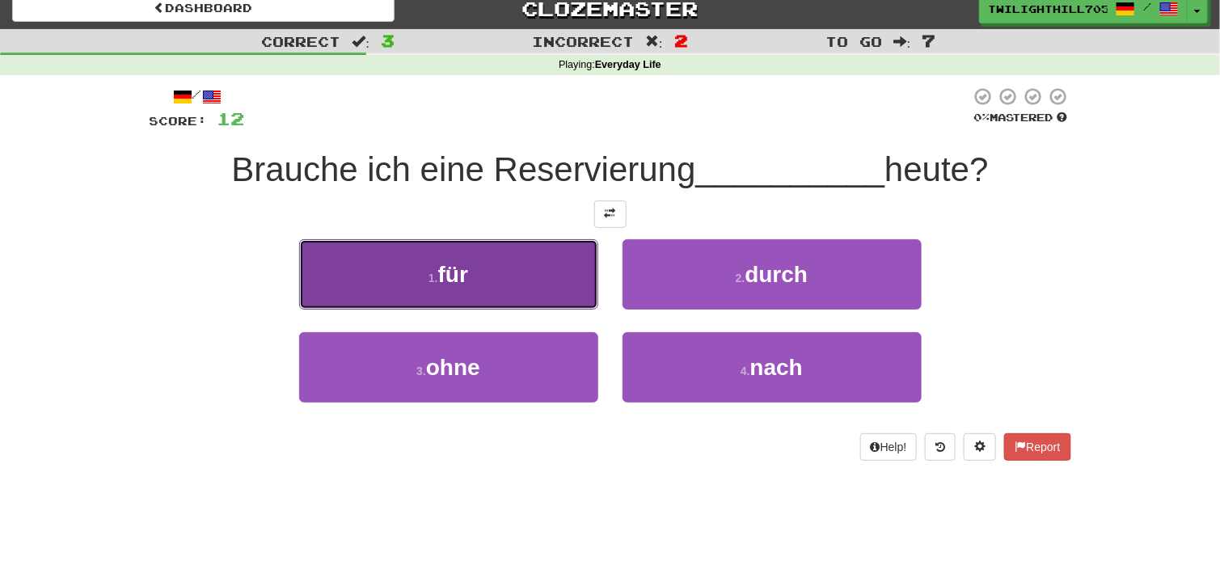
click at [568, 276] on button "1 . für" at bounding box center [448, 274] width 299 height 70
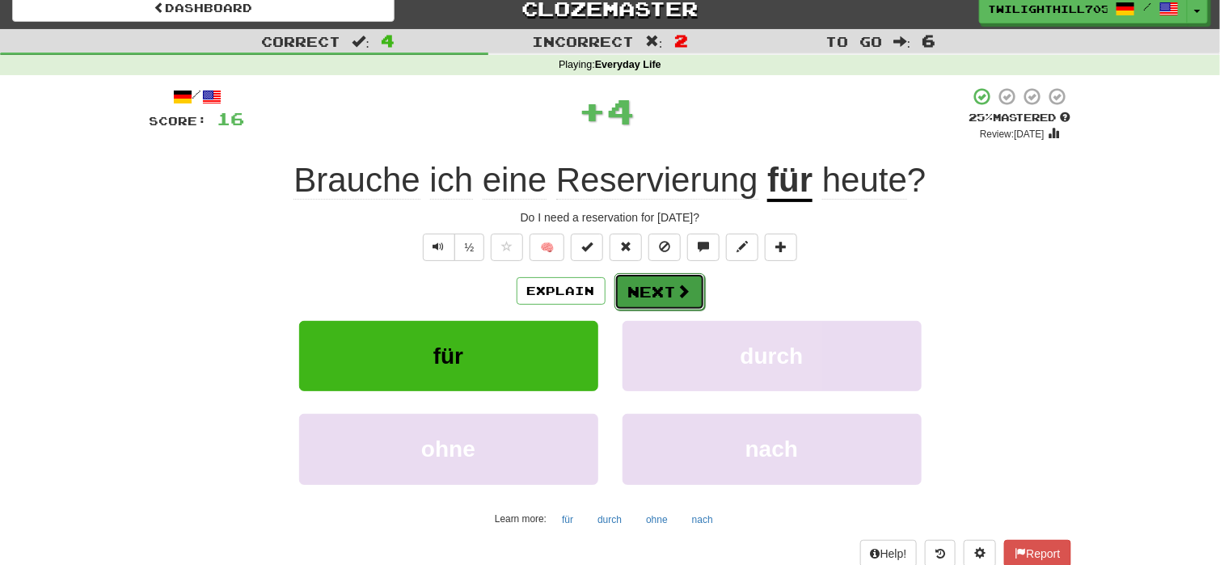
click at [645, 297] on button "Next" at bounding box center [659, 291] width 91 height 37
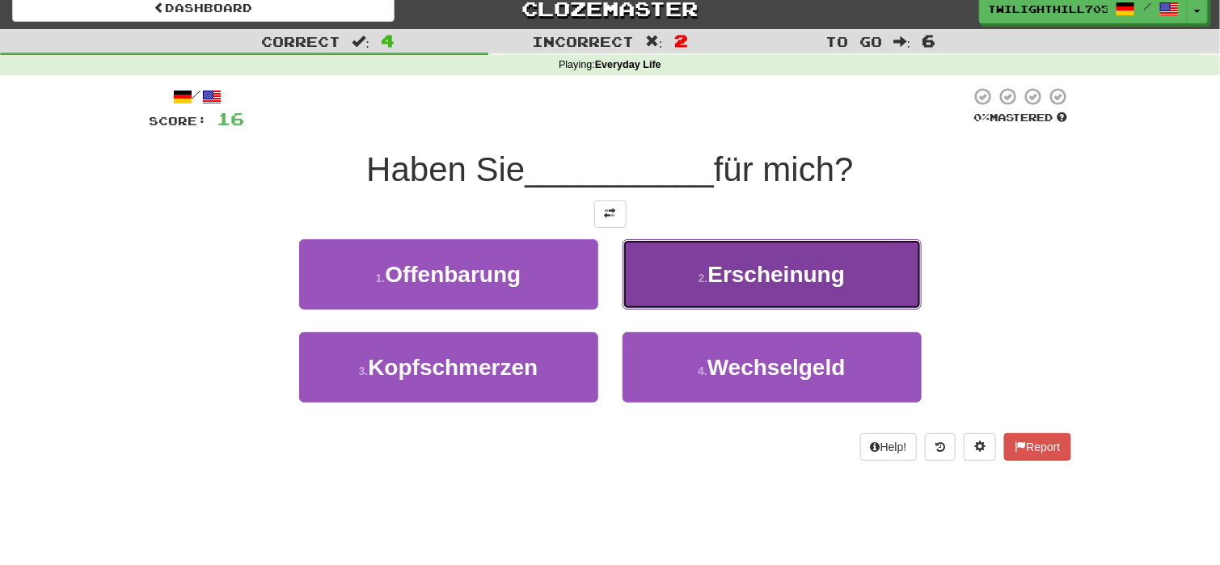
click at [711, 272] on span "Erscheinung" at bounding box center [776, 274] width 137 height 25
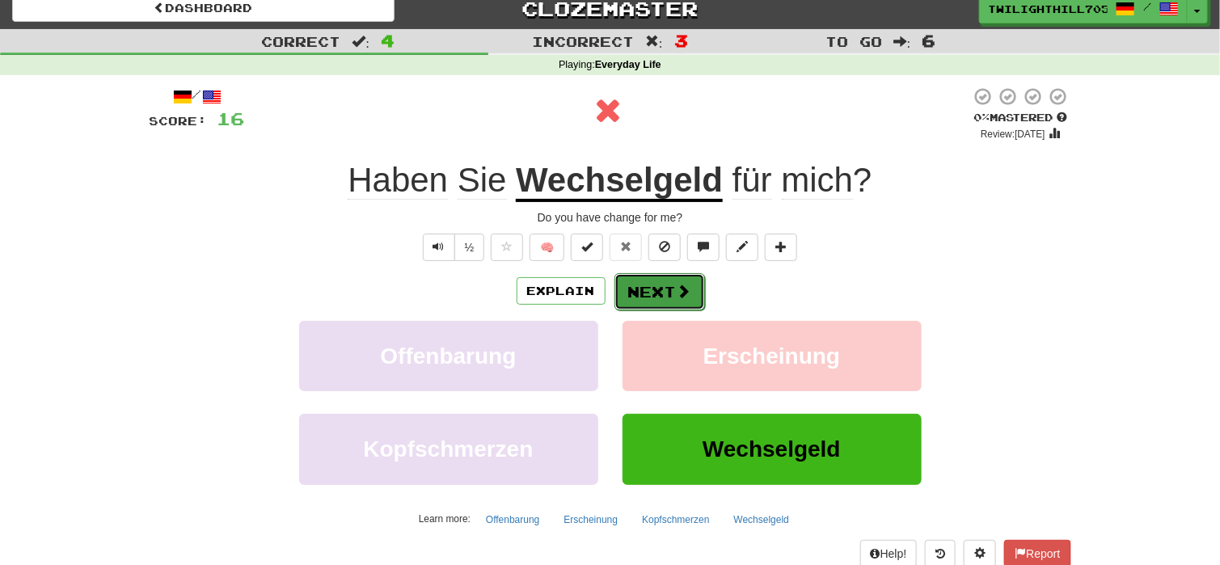
click at [632, 284] on button "Next" at bounding box center [659, 291] width 91 height 37
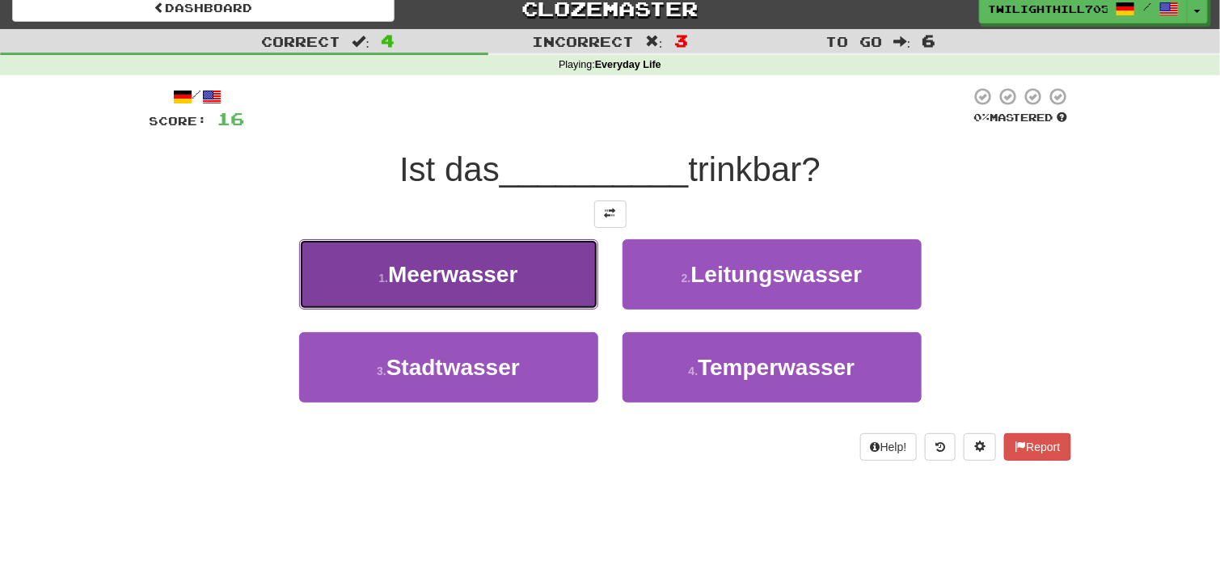
click at [525, 253] on button "1 . Meerwasser" at bounding box center [448, 274] width 299 height 70
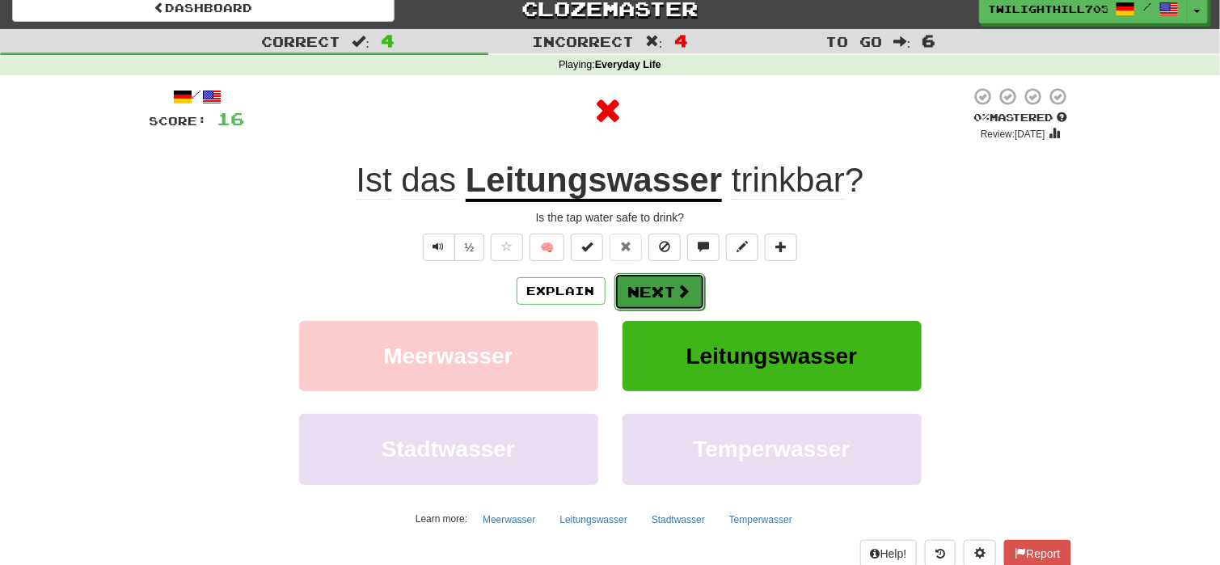
click at [679, 293] on span at bounding box center [684, 291] width 15 height 15
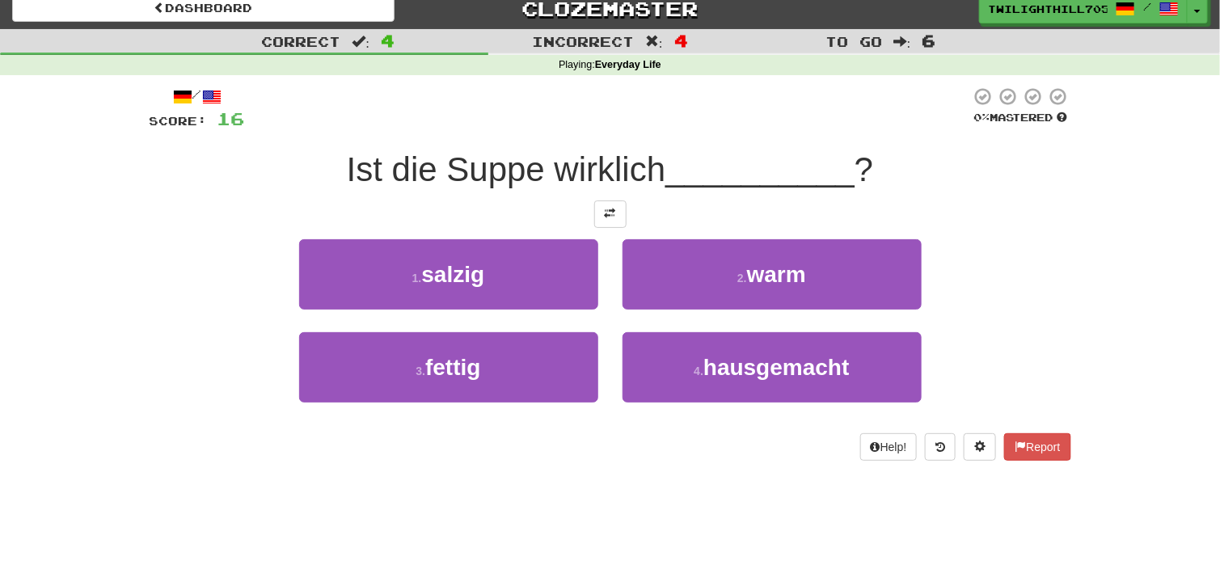
click at [479, 235] on div "/ Score: 16 0 % Mastered Ist die Suppe wirklich __________ ? 1 . salzig 2 . war…" at bounding box center [610, 273] width 921 height 374
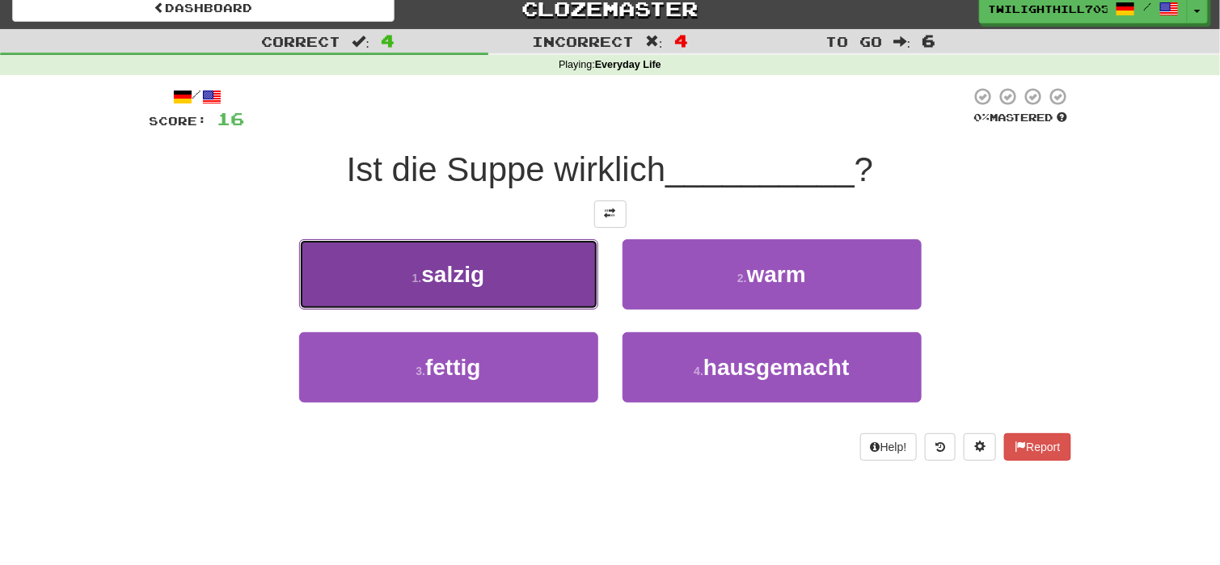
click at [488, 272] on button "1 . salzig" at bounding box center [448, 274] width 299 height 70
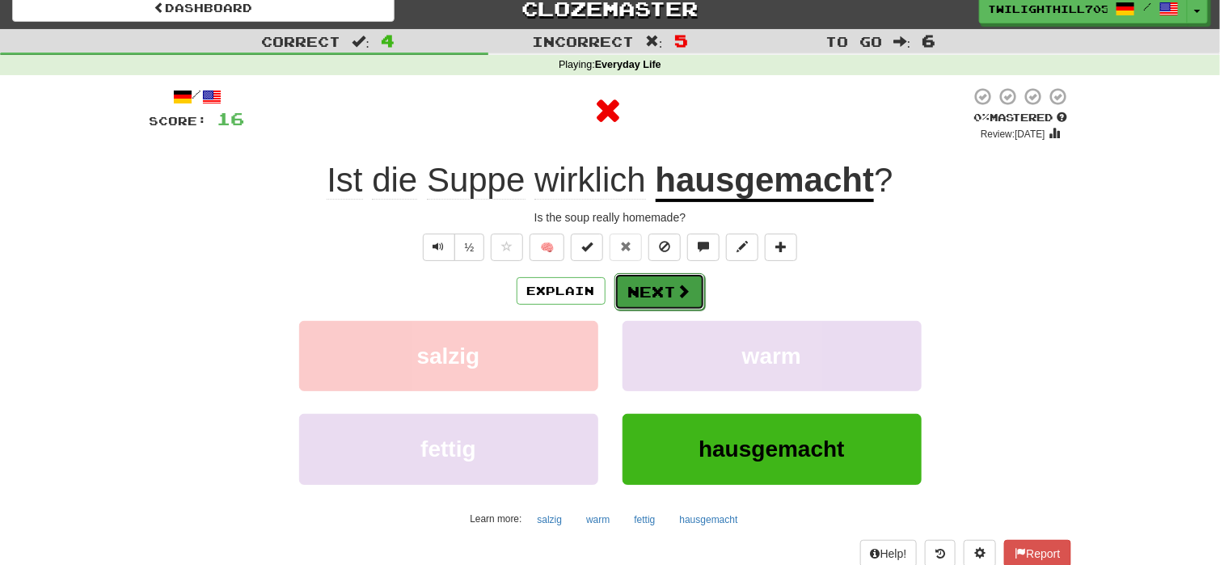
click at [652, 297] on button "Next" at bounding box center [659, 291] width 91 height 37
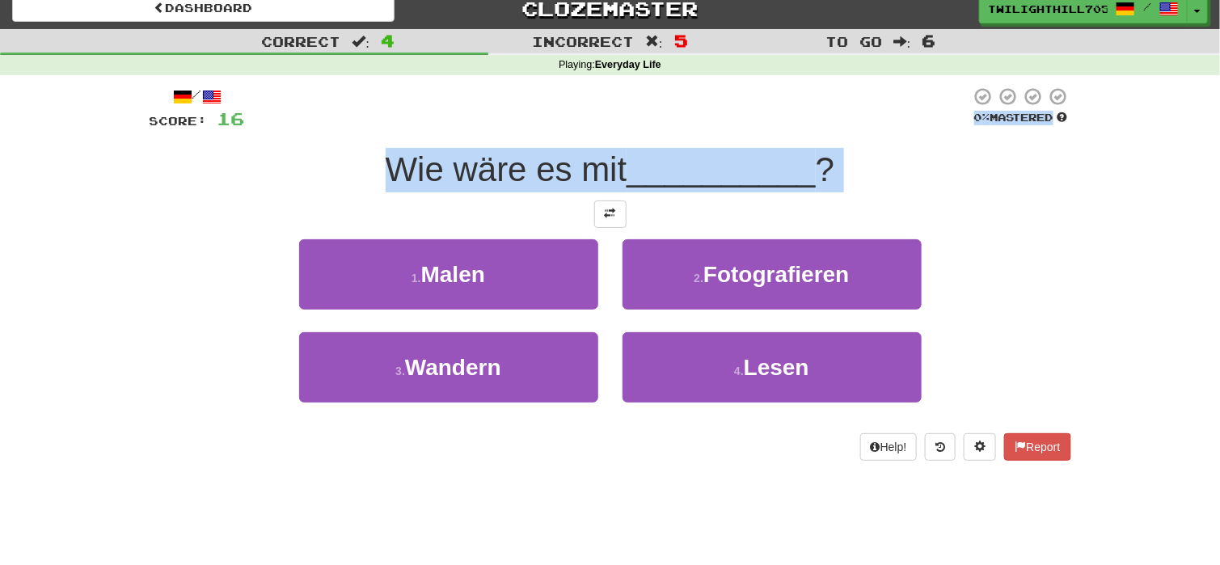
drag, startPoint x: 958, startPoint y: 407, endPoint x: 390, endPoint y: 84, distance: 653.4
click at [390, 84] on div "/ Score: 16 0 % Mastered Wie wäre es mit __________ ? 1 . Malen 2 . Fotografier…" at bounding box center [610, 279] width 921 height 408
click at [379, 64] on div at bounding box center [379, 64] width 0 height 0
click at [361, 106] on div at bounding box center [608, 108] width 726 height 44
drag, startPoint x: 341, startPoint y: 110, endPoint x: 803, endPoint y: 473, distance: 587.2
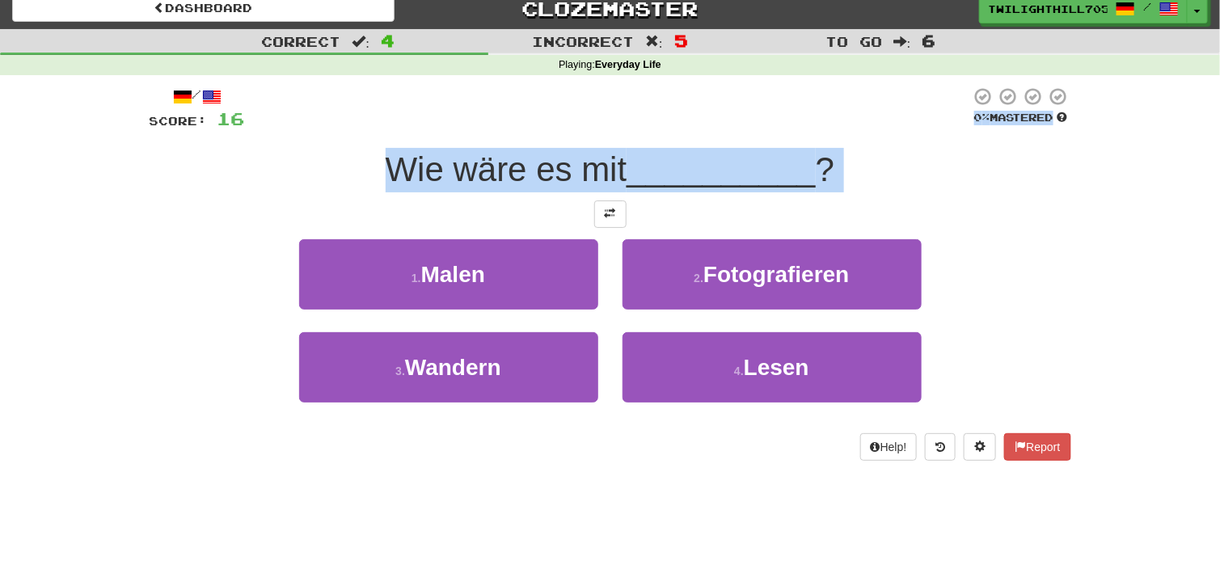
click at [803, 473] on div "/ Score: 16 0 % Mastered Wie wäre es mit __________ ? 1 . Malen 2 . Fotografier…" at bounding box center [610, 279] width 921 height 408
click at [792, 461] on div at bounding box center [792, 461] width 0 height 0
click at [553, 182] on span "Wie wäre es mit" at bounding box center [507, 169] width 242 height 38
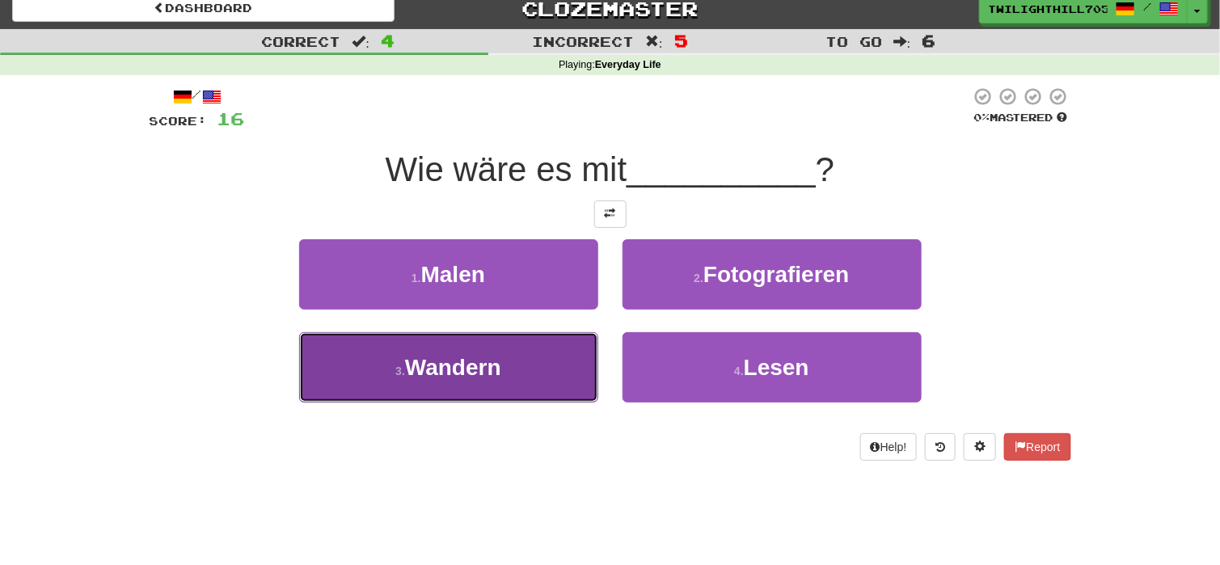
click at [560, 355] on button "3 . Wandern" at bounding box center [448, 367] width 299 height 70
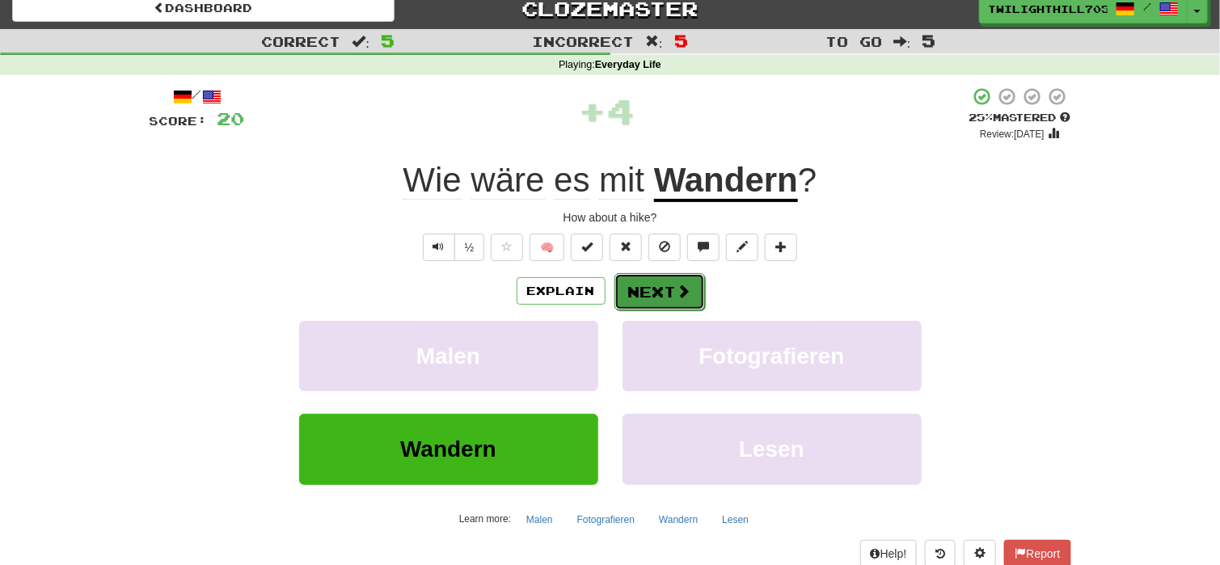
click at [650, 286] on button "Next" at bounding box center [659, 291] width 91 height 37
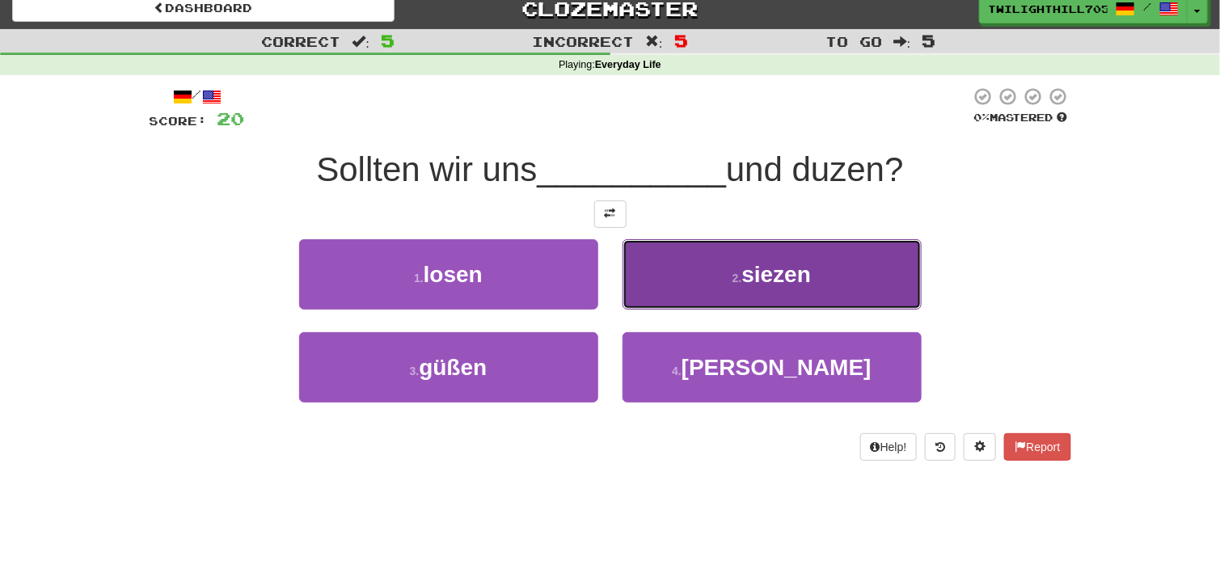
click at [740, 284] on button "2 . siezen" at bounding box center [771, 274] width 299 height 70
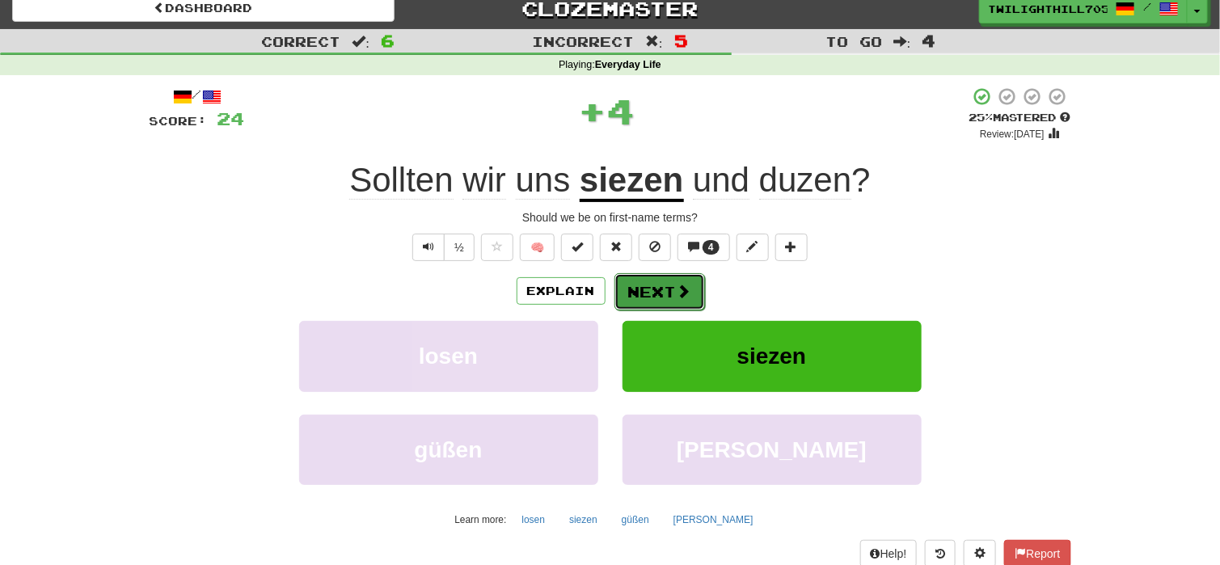
click at [640, 300] on button "Next" at bounding box center [659, 291] width 91 height 37
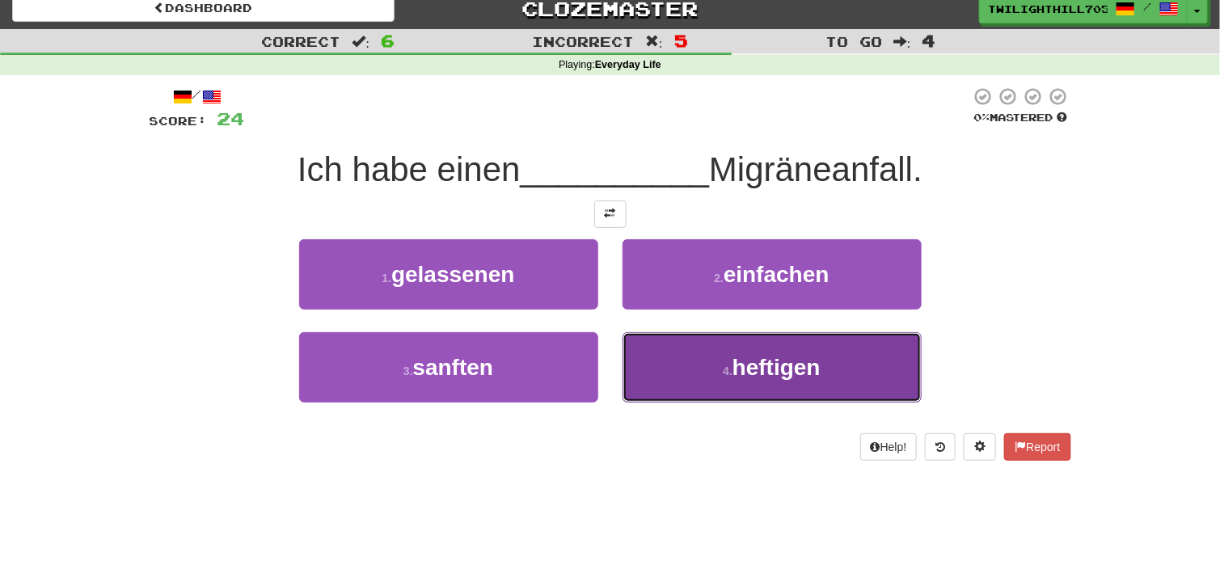
click at [691, 377] on button "4 . heftigen" at bounding box center [771, 367] width 299 height 70
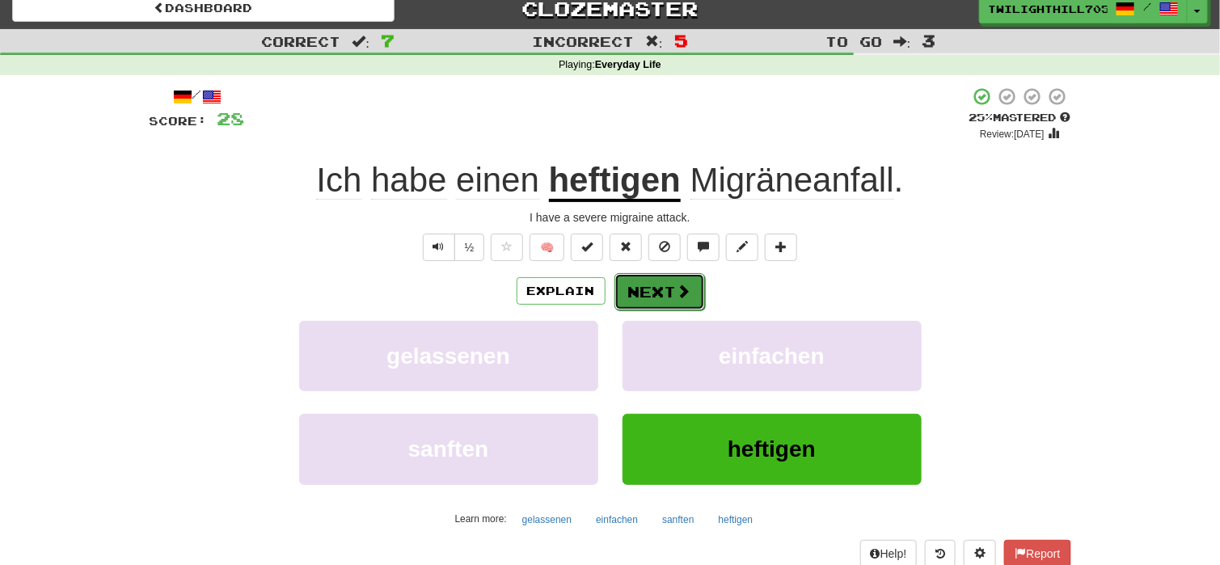
click at [660, 287] on button "Next" at bounding box center [659, 291] width 91 height 37
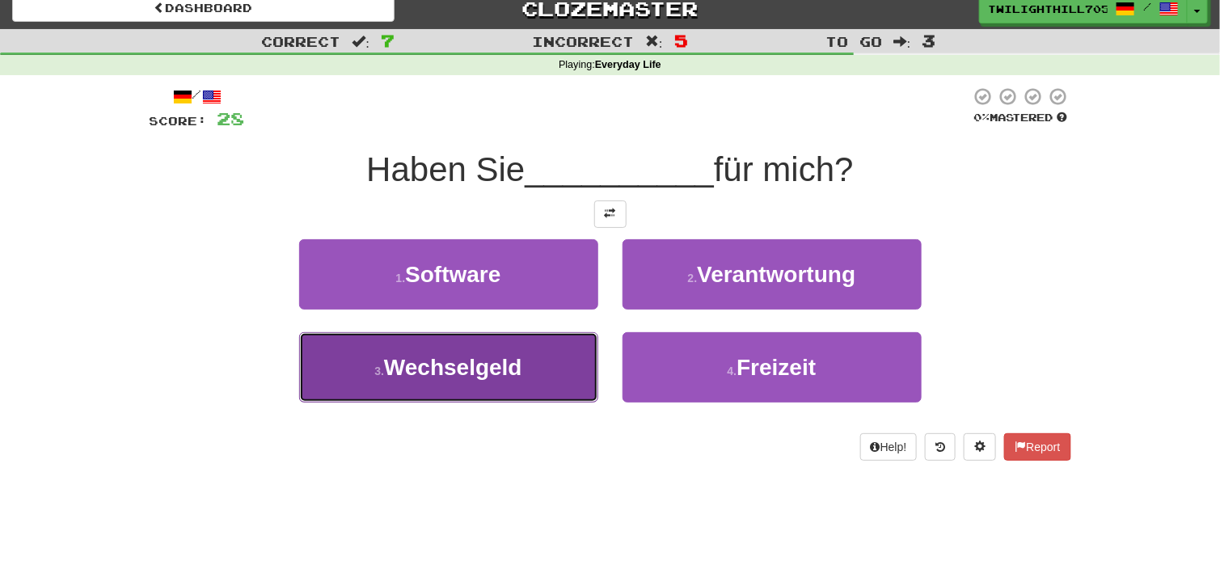
click at [528, 359] on button "3 . Wechselgeld" at bounding box center [448, 367] width 299 height 70
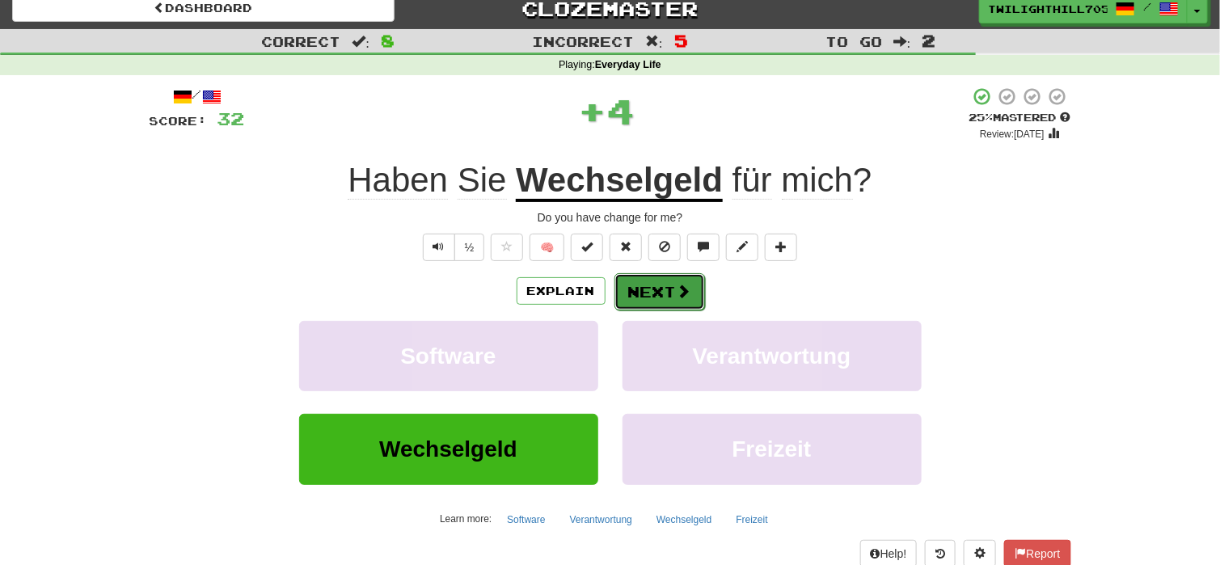
click at [652, 299] on button "Next" at bounding box center [659, 291] width 91 height 37
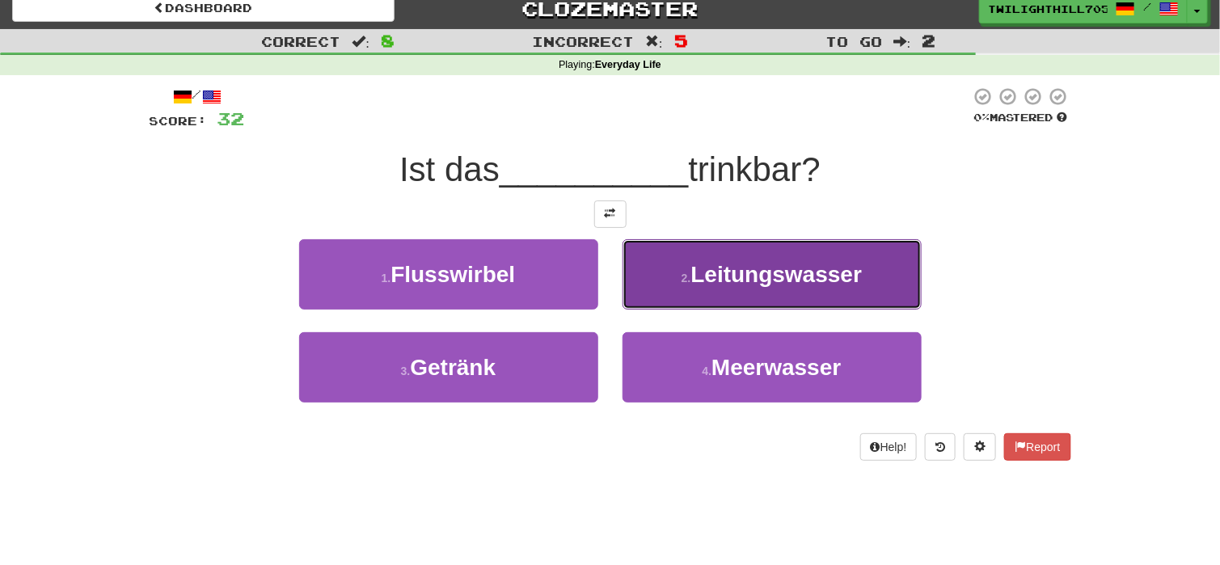
click at [675, 301] on button "2 . Leitungswasser" at bounding box center [771, 274] width 299 height 70
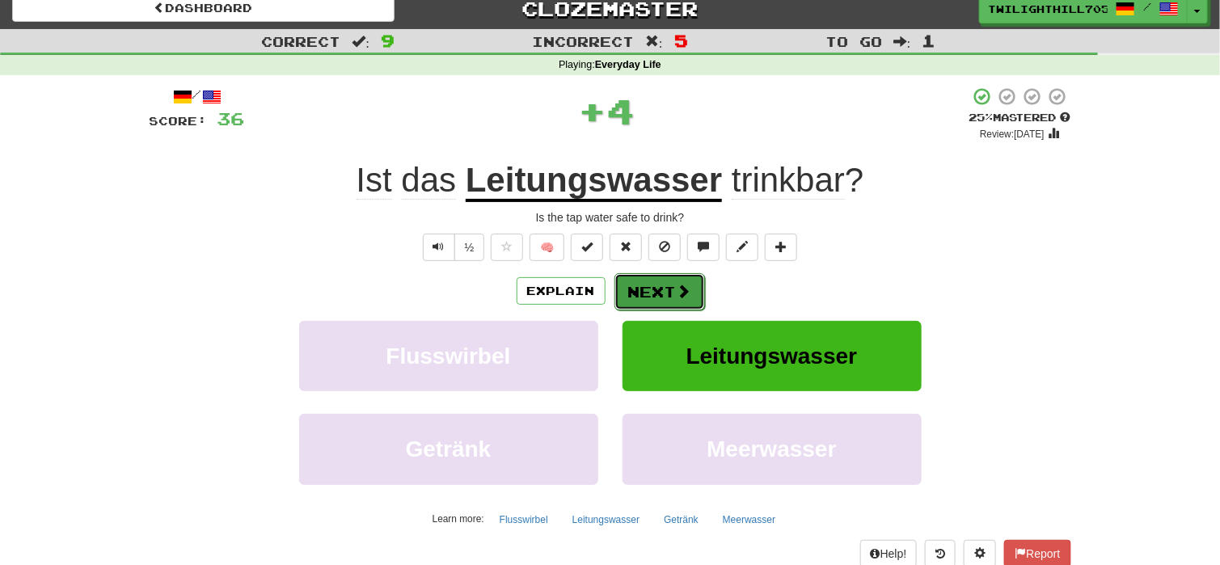
click at [649, 292] on button "Next" at bounding box center [659, 291] width 91 height 37
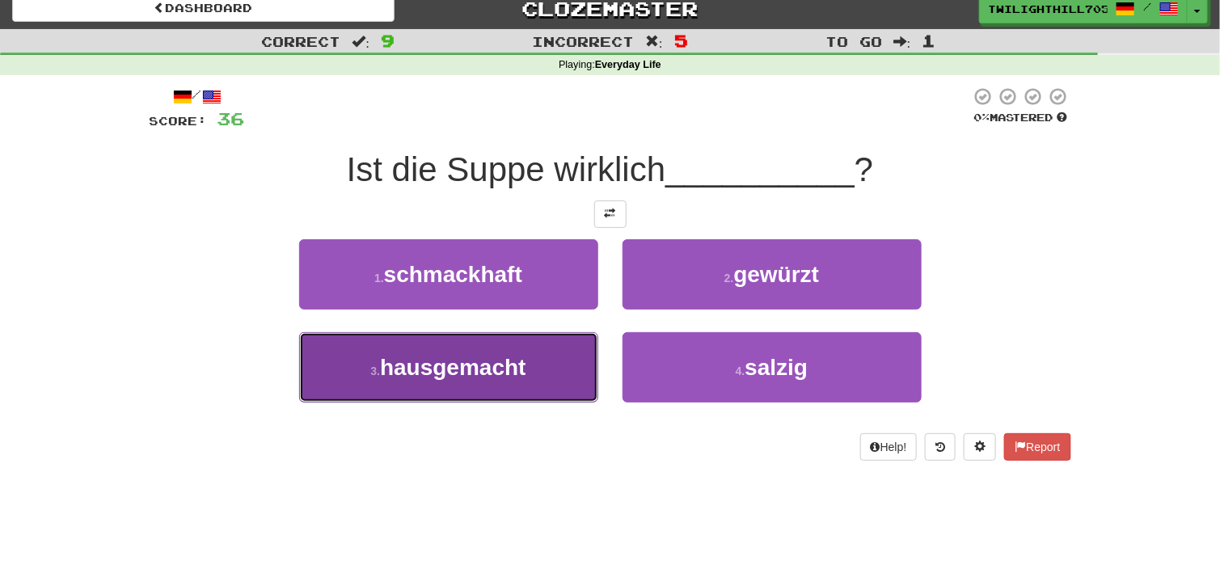
click at [487, 369] on span "hausgemacht" at bounding box center [453, 367] width 146 height 25
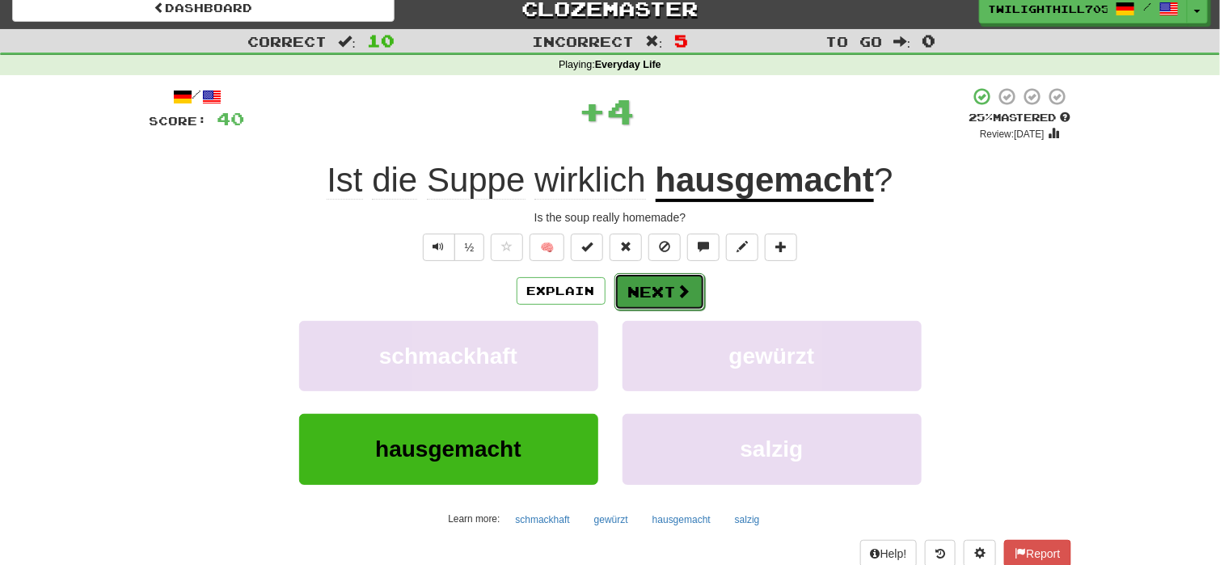
click at [659, 297] on button "Next" at bounding box center [659, 291] width 91 height 37
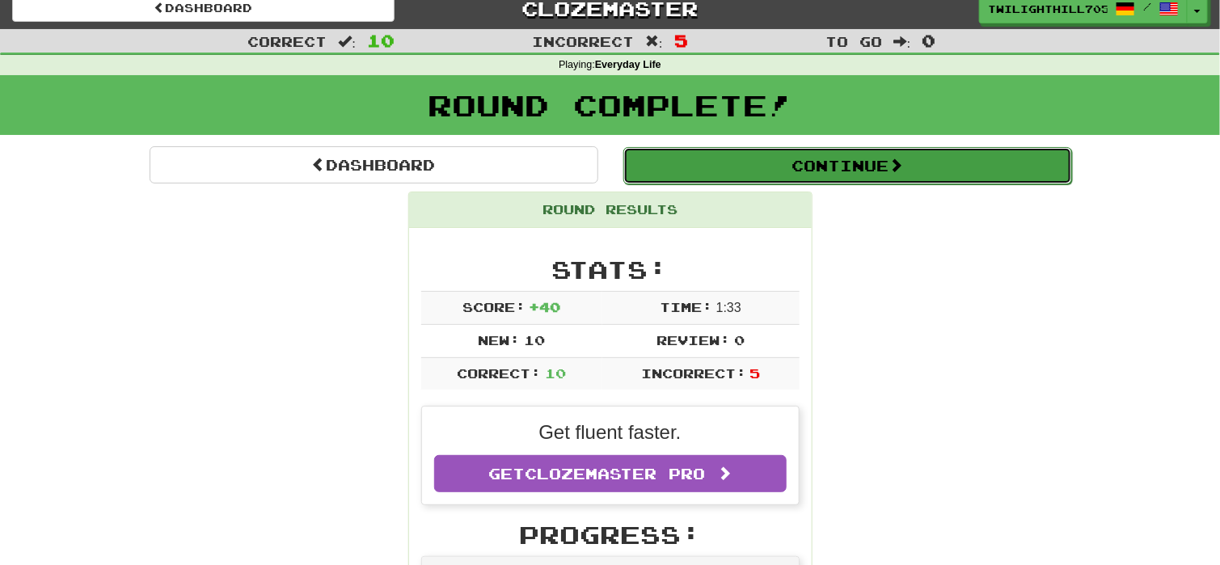
click at [778, 170] on button "Continue" at bounding box center [847, 165] width 449 height 37
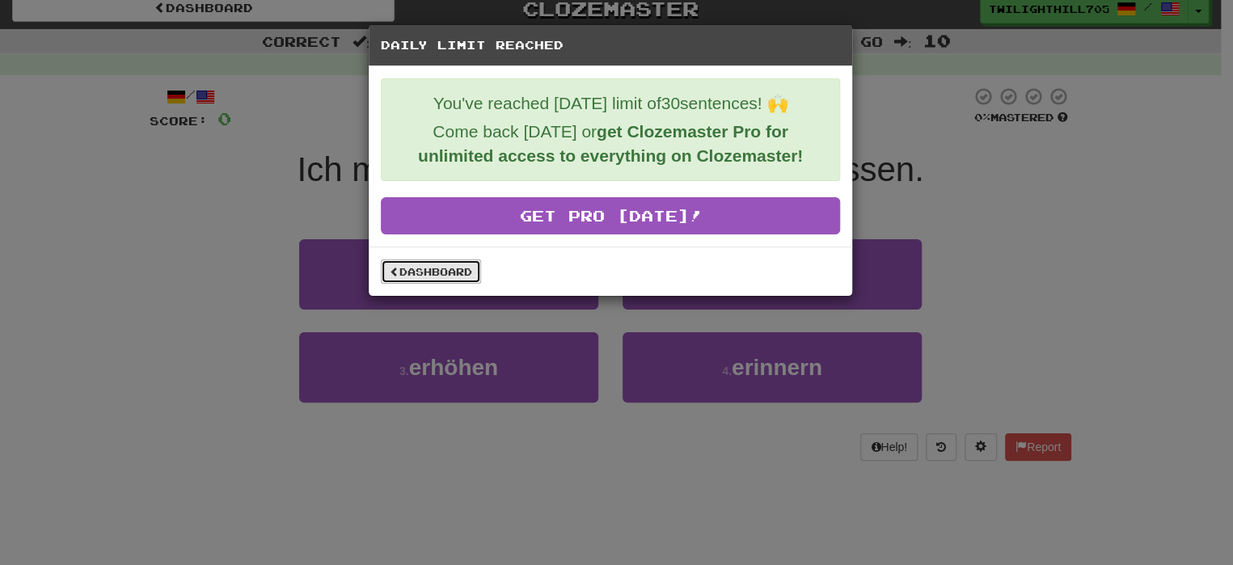
click at [413, 280] on link "Dashboard" at bounding box center [431, 271] width 100 height 24
